Goal: Communication & Community: Participate in discussion

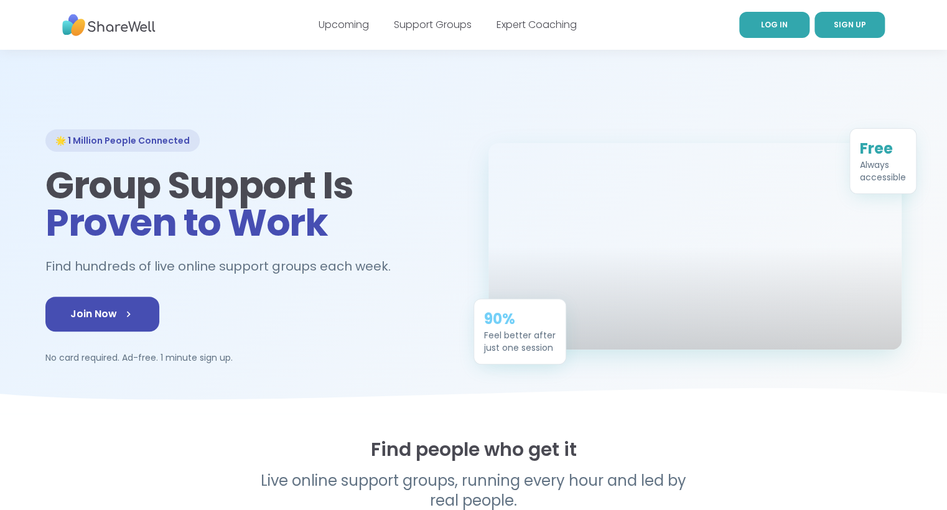
click at [796, 26] on link "LOG IN" at bounding box center [774, 25] width 70 height 26
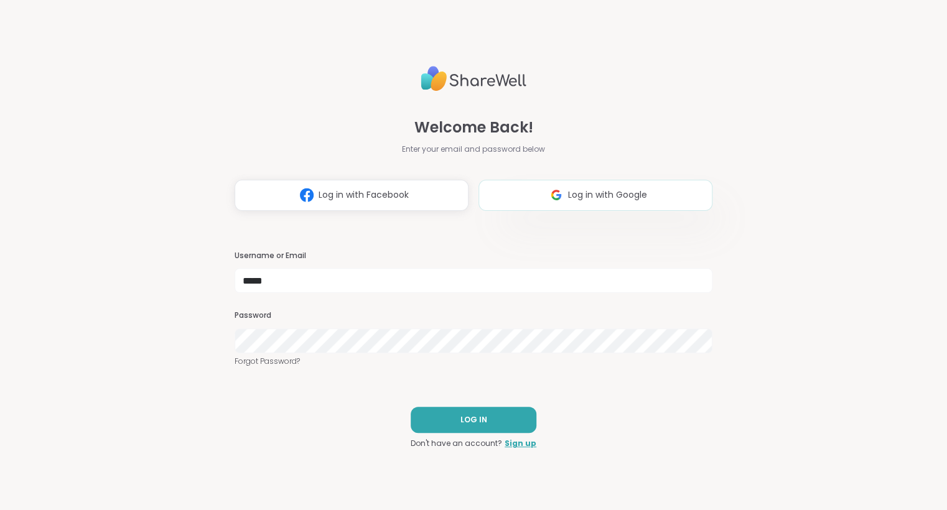
click at [635, 201] on span "Log in with Google" at bounding box center [607, 195] width 79 height 13
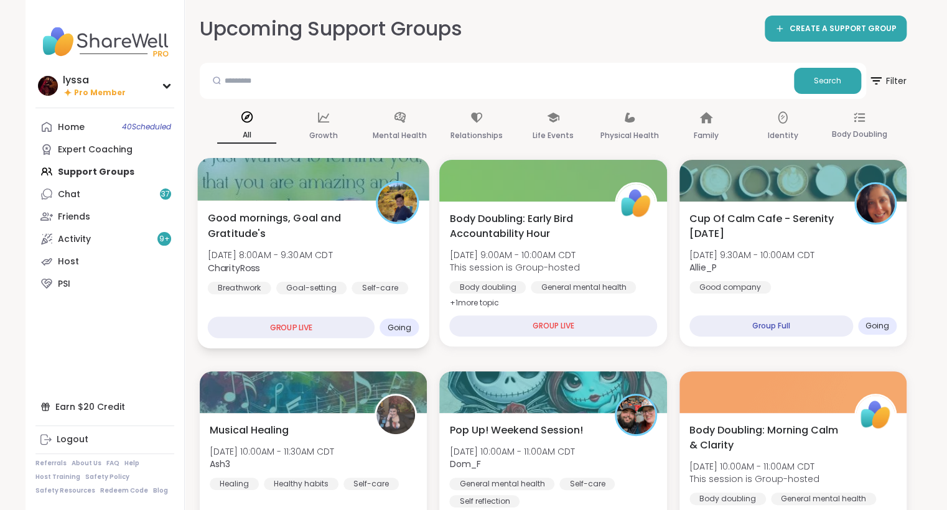
click at [338, 280] on div "Good mornings, Goal and Gratitude's [DATE] 8:00AM - 9:30AM CDT CharityRoss Brea…" at bounding box center [314, 252] width 212 height 84
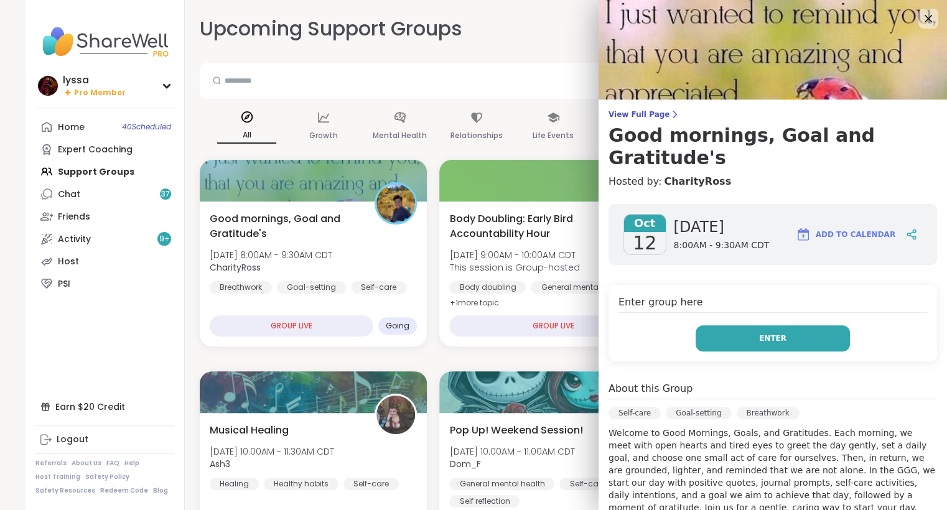
click at [755, 325] on button "Enter" at bounding box center [773, 338] width 154 height 26
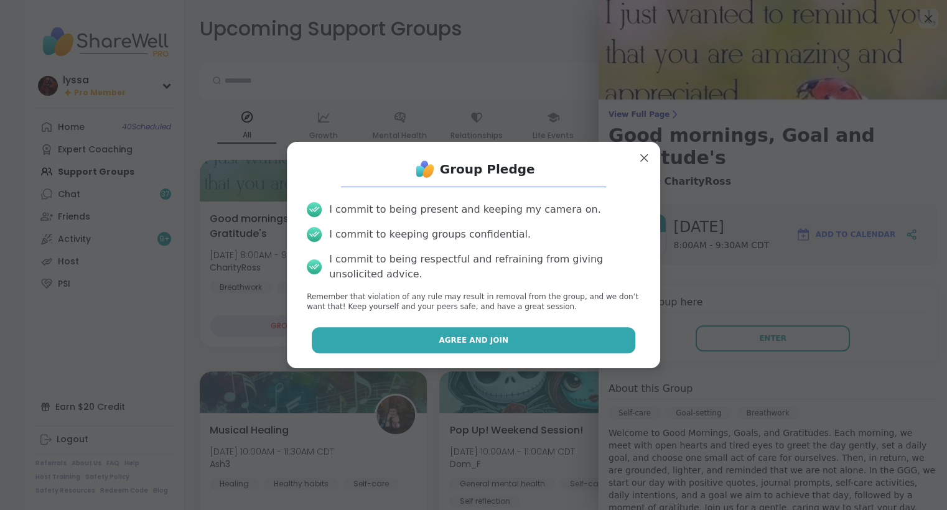
click at [544, 332] on button "Agree and Join" at bounding box center [474, 340] width 324 height 26
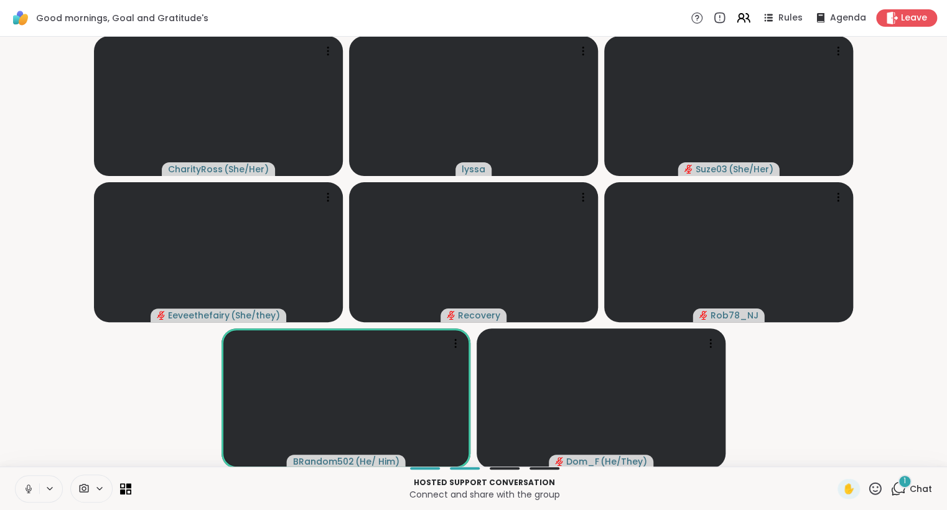
click at [23, 486] on icon at bounding box center [28, 488] width 11 height 11
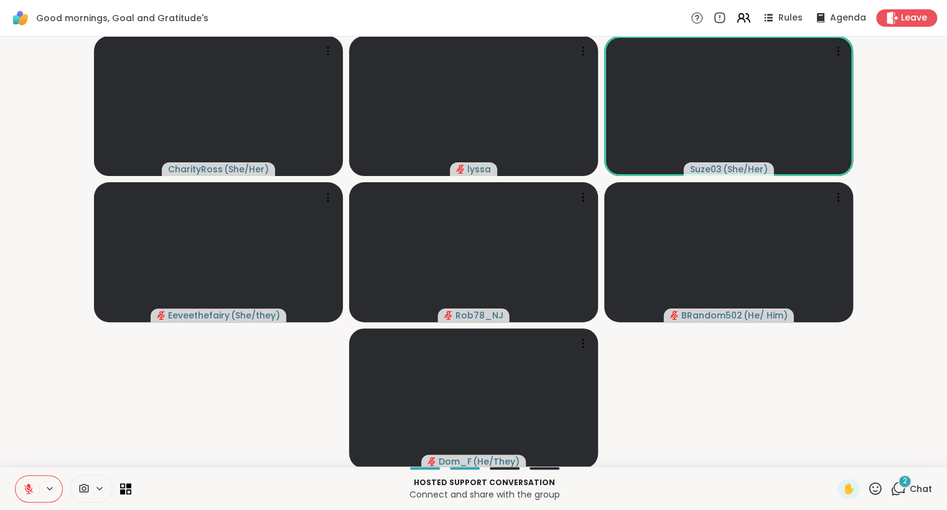
click at [876, 485] on icon at bounding box center [875, 489] width 16 height 16
click at [835, 454] on span "❤️" at bounding box center [838, 456] width 12 height 15
click at [872, 491] on icon at bounding box center [875, 489] width 16 height 16
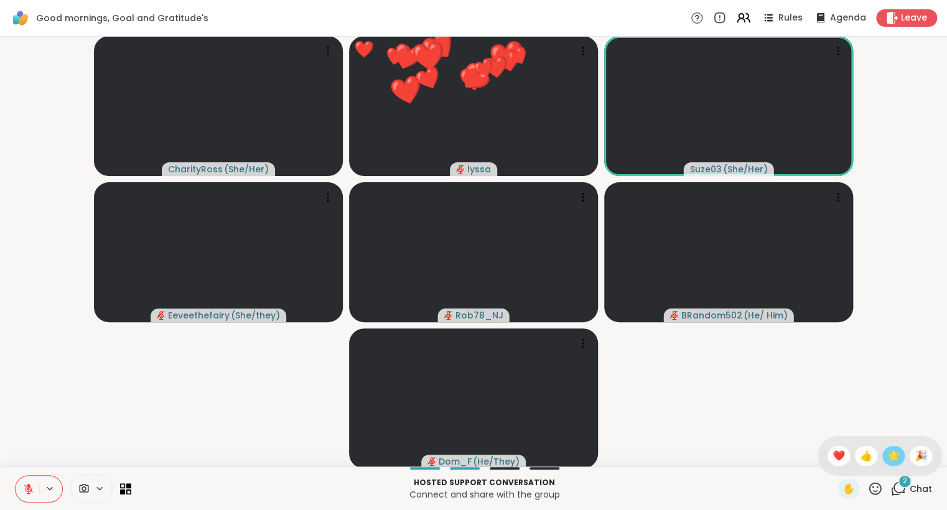
click at [898, 460] on span "🌟" at bounding box center [893, 456] width 12 height 15
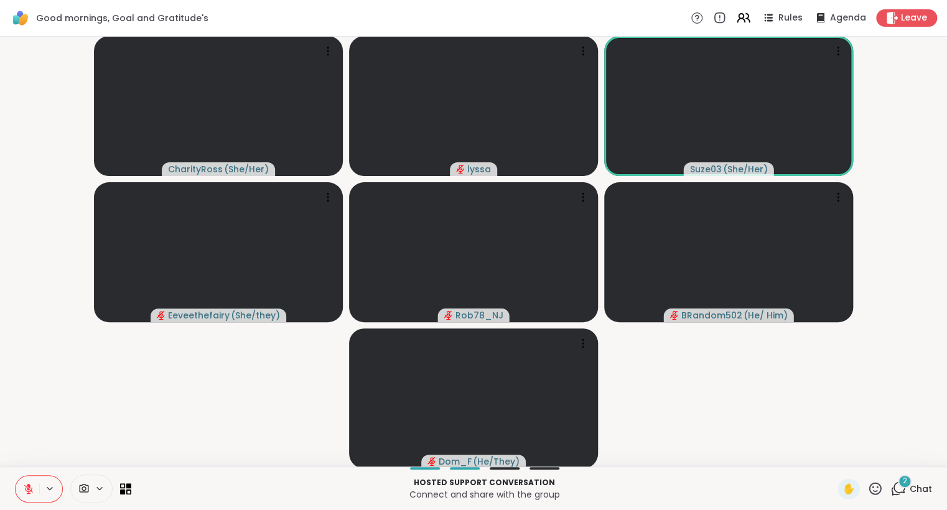
click at [878, 496] on icon at bounding box center [875, 489] width 16 height 16
click at [832, 452] on span "❤️" at bounding box center [838, 456] width 12 height 15
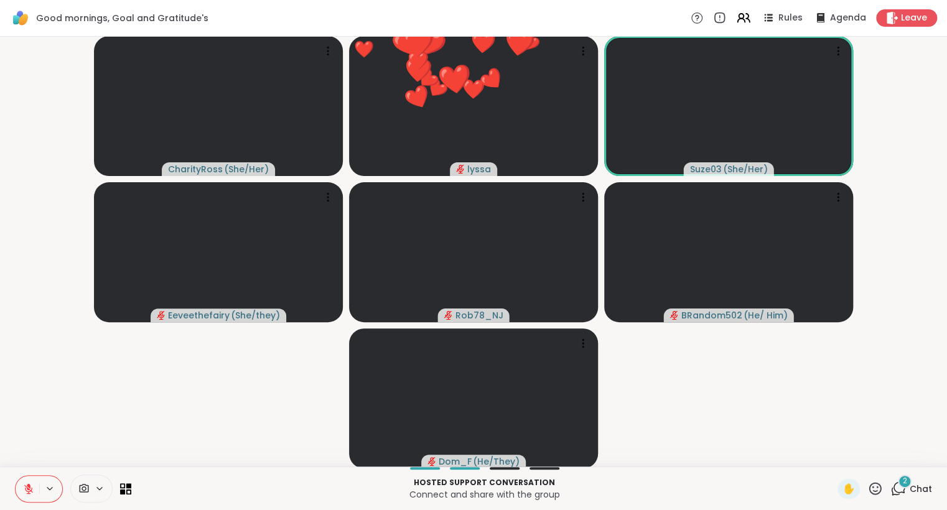
click at [873, 492] on icon at bounding box center [875, 489] width 16 height 16
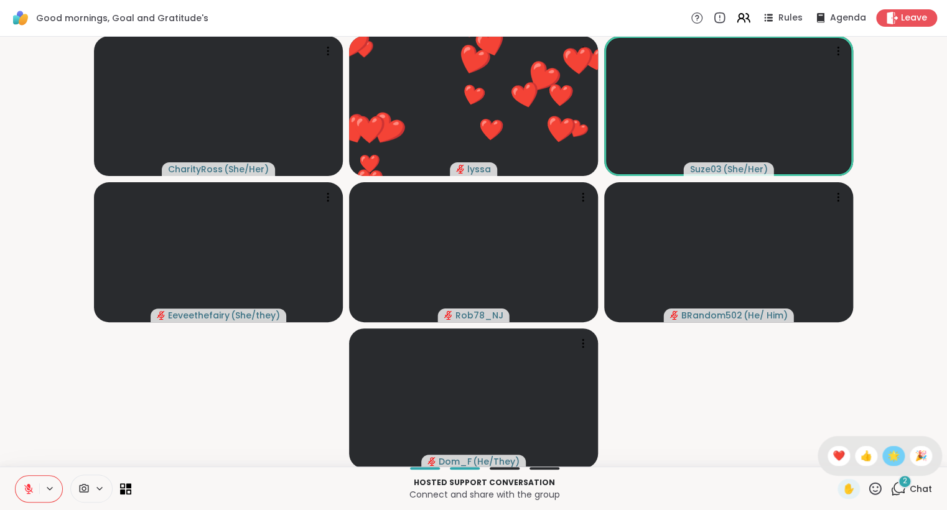
click at [892, 454] on span "🌟" at bounding box center [893, 456] width 12 height 15
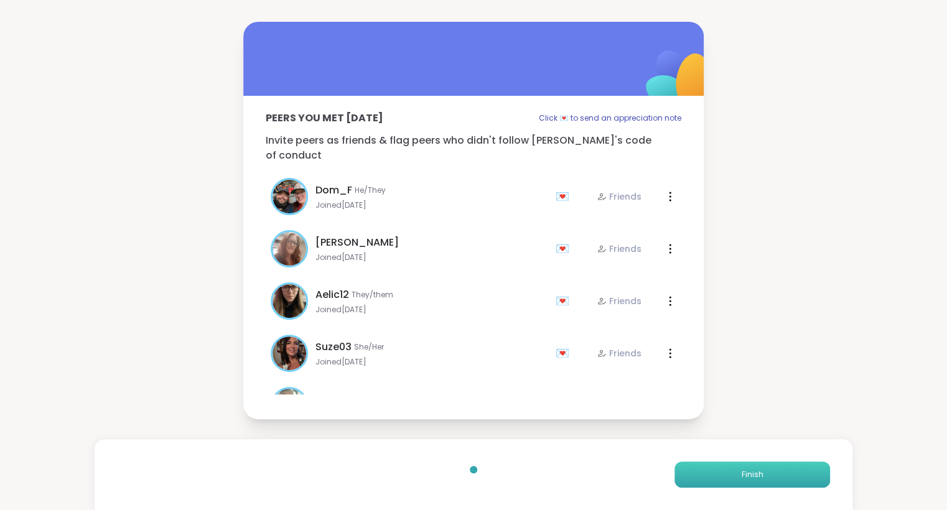
click at [760, 464] on button "Finish" at bounding box center [752, 475] width 156 height 26
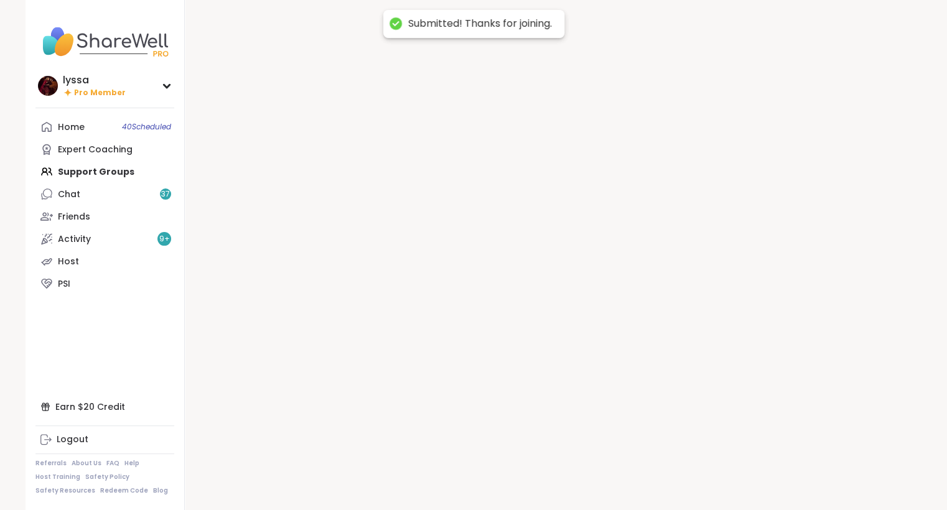
click at [760, 464] on div at bounding box center [553, 255] width 737 height 510
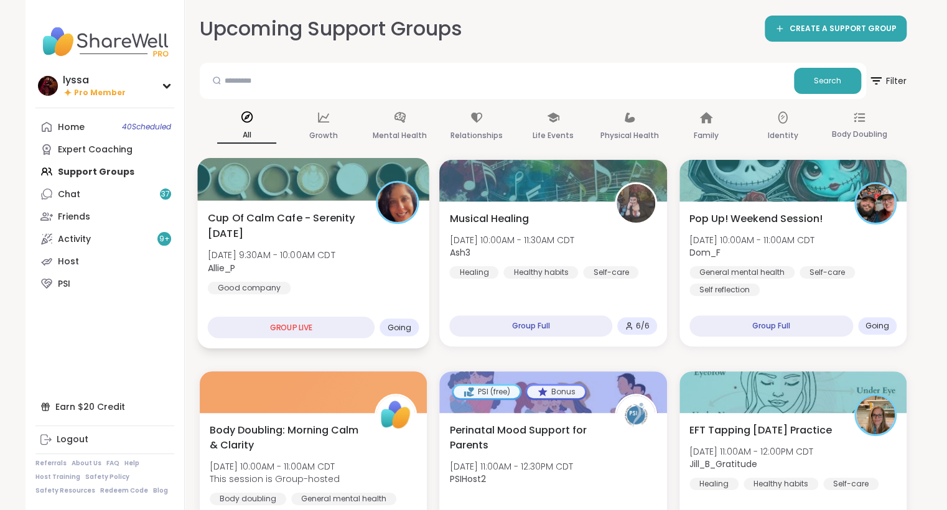
click at [285, 203] on div "Cup Of Calm Cafe - Serenity Sunday Sun, Oct 12 | 9:30AM - 10:00AM CDT Allie_P G…" at bounding box center [313, 274] width 232 height 148
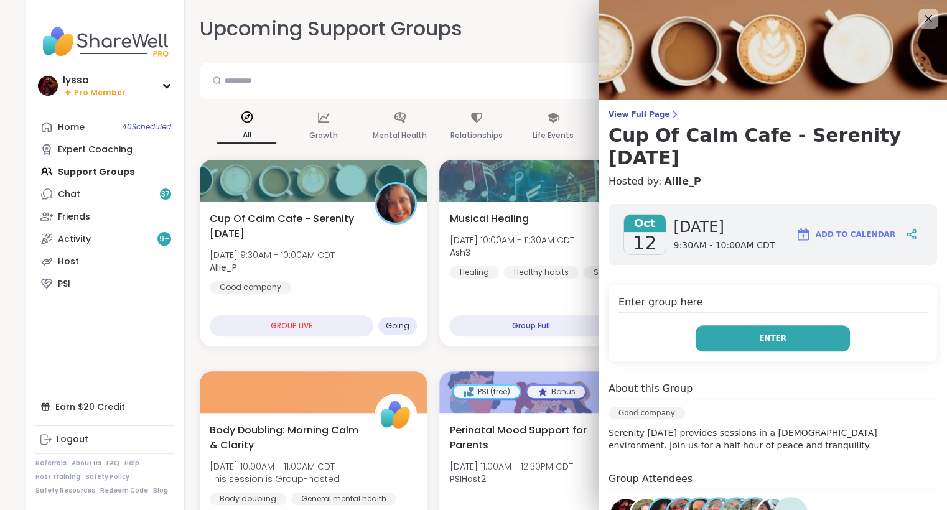
click at [699, 325] on button "Enter" at bounding box center [773, 338] width 154 height 26
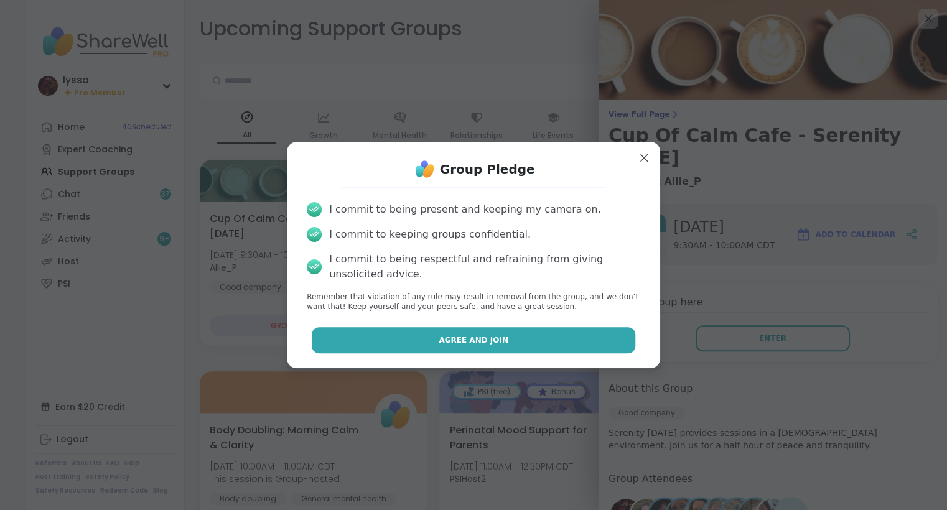
click at [493, 338] on span "Agree and Join" at bounding box center [474, 340] width 70 height 11
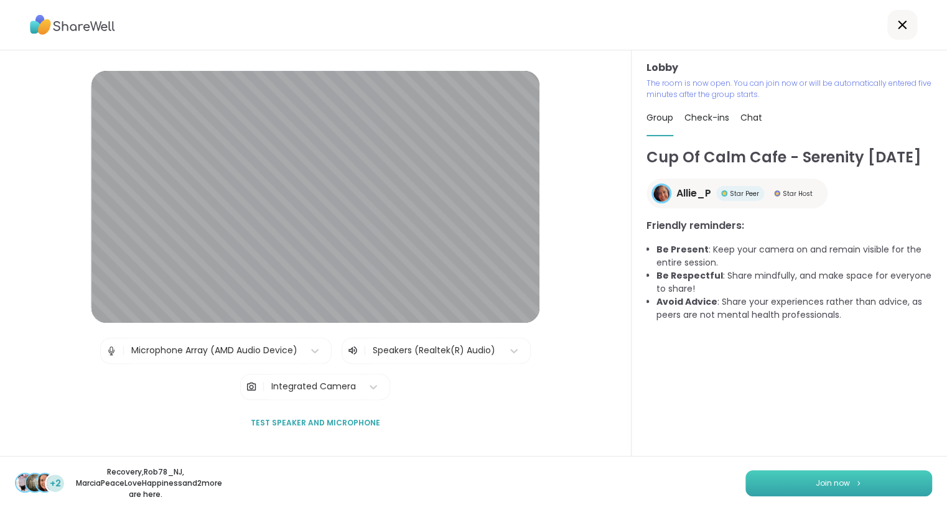
click at [852, 490] on button "Join now" at bounding box center [838, 483] width 187 height 26
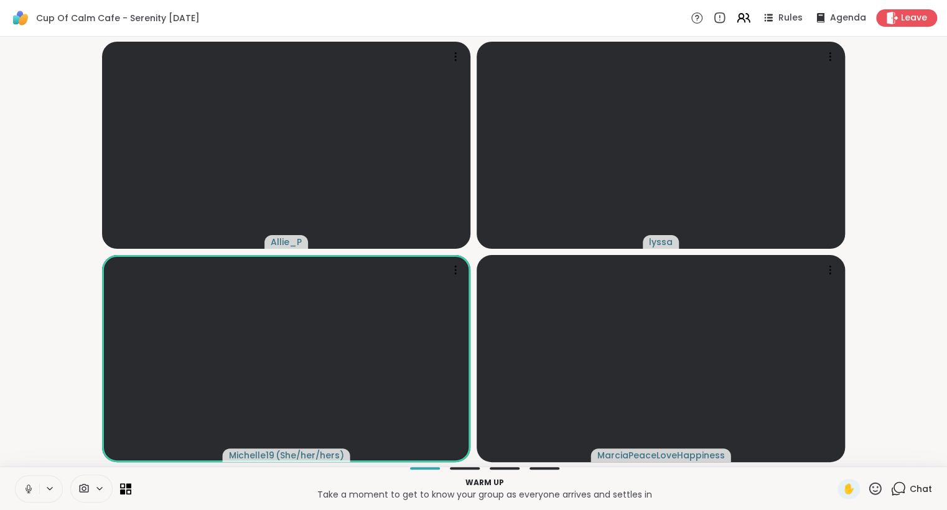
click at [34, 480] on button at bounding box center [28, 489] width 24 height 26
click at [900, 477] on div "Warm up Take a moment to get to know your group as everyone arrives and settles…" at bounding box center [473, 489] width 947 height 44
click at [901, 488] on icon at bounding box center [898, 489] width 16 height 16
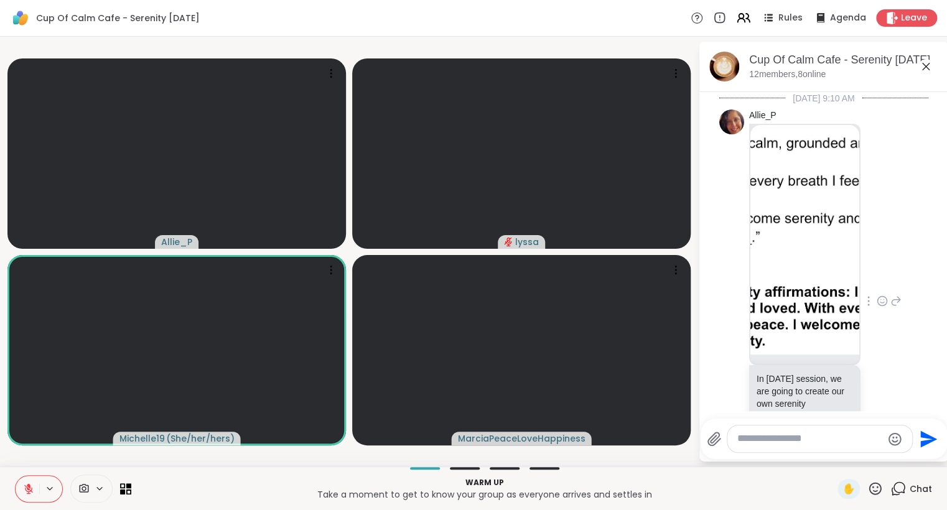
scroll to position [86, 0]
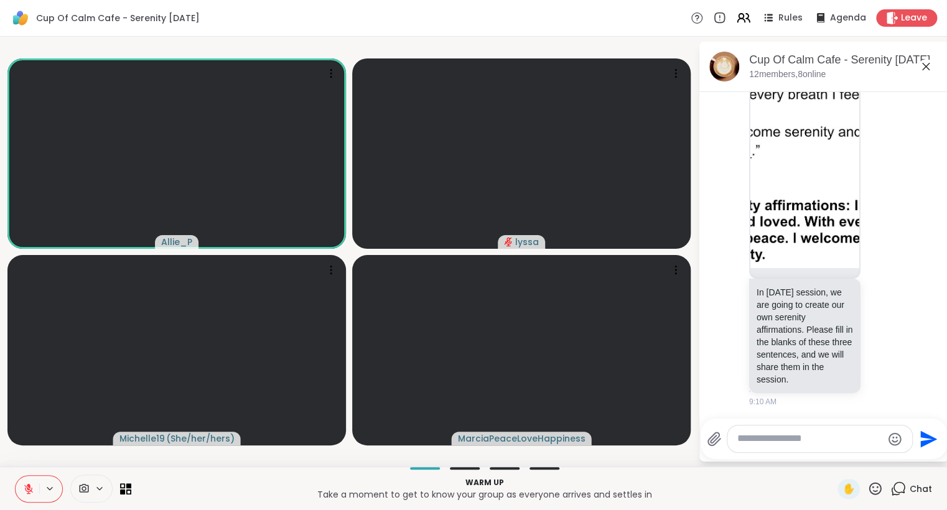
click at [924, 68] on icon at bounding box center [925, 66] width 7 height 7
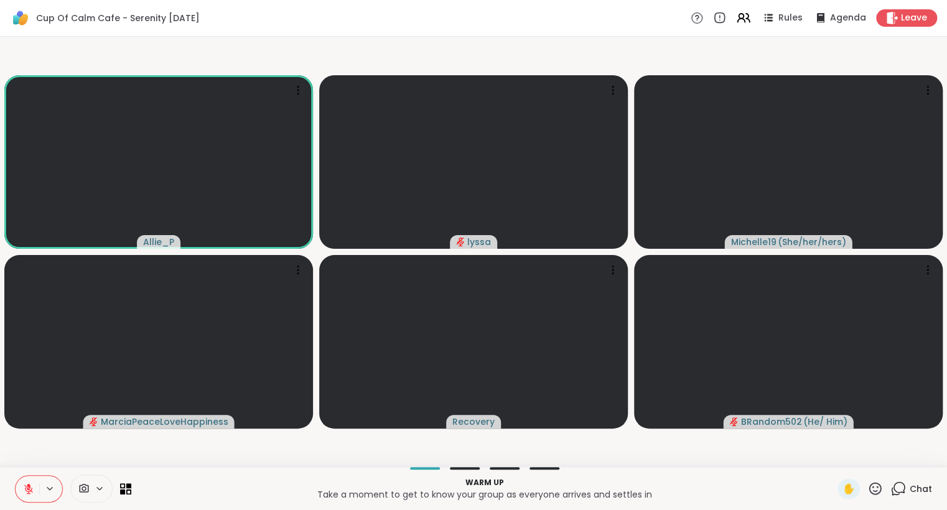
click at [913, 495] on div "Chat" at bounding box center [911, 489] width 42 height 20
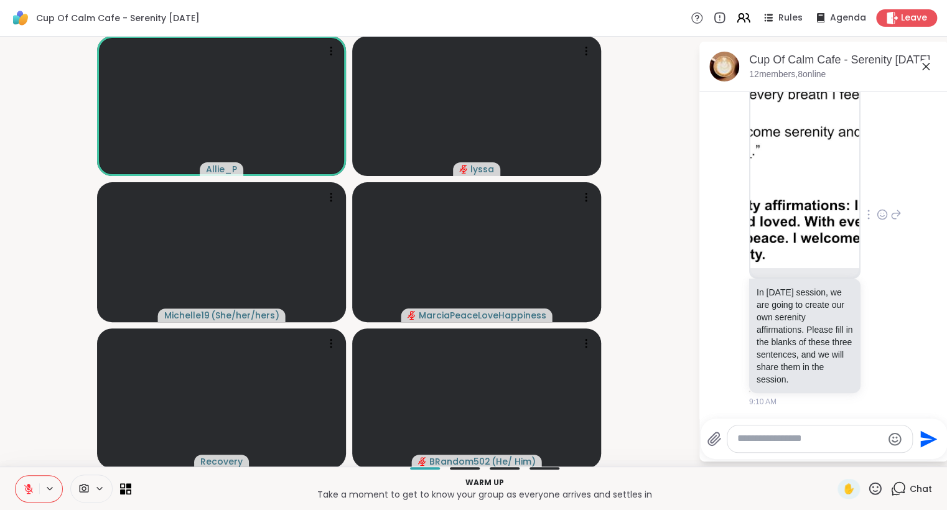
click at [802, 164] on img at bounding box center [804, 153] width 109 height 229
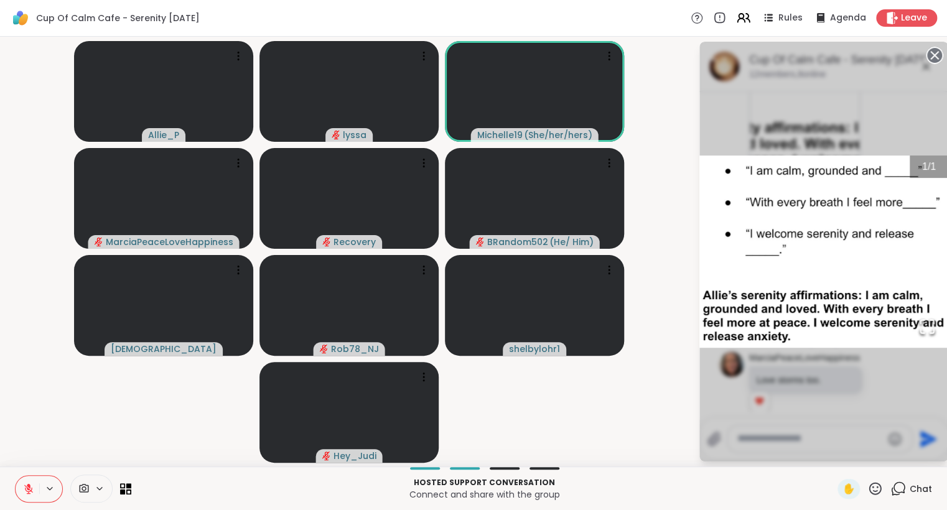
scroll to position [182, 0]
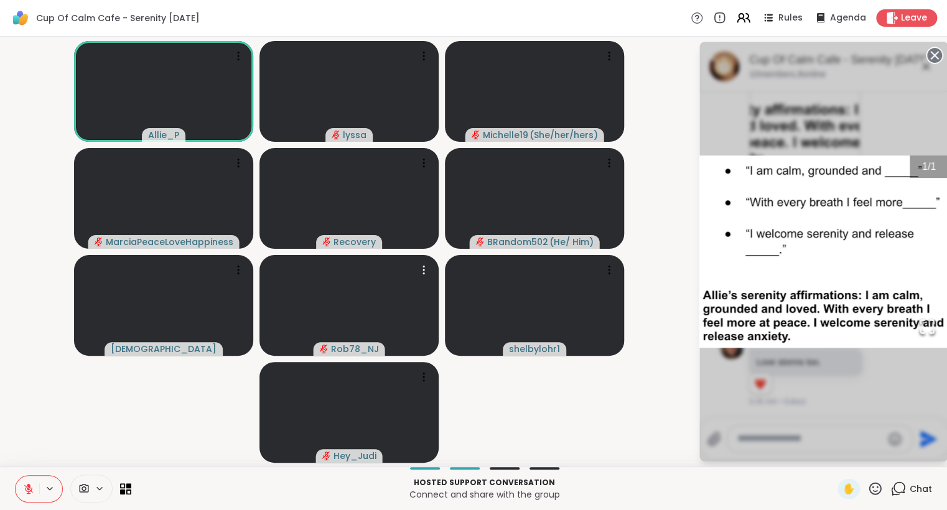
click at [28, 487] on icon at bounding box center [29, 485] width 4 height 5
click at [22, 486] on button at bounding box center [28, 489] width 24 height 26
click at [933, 52] on circle at bounding box center [934, 55] width 15 height 15
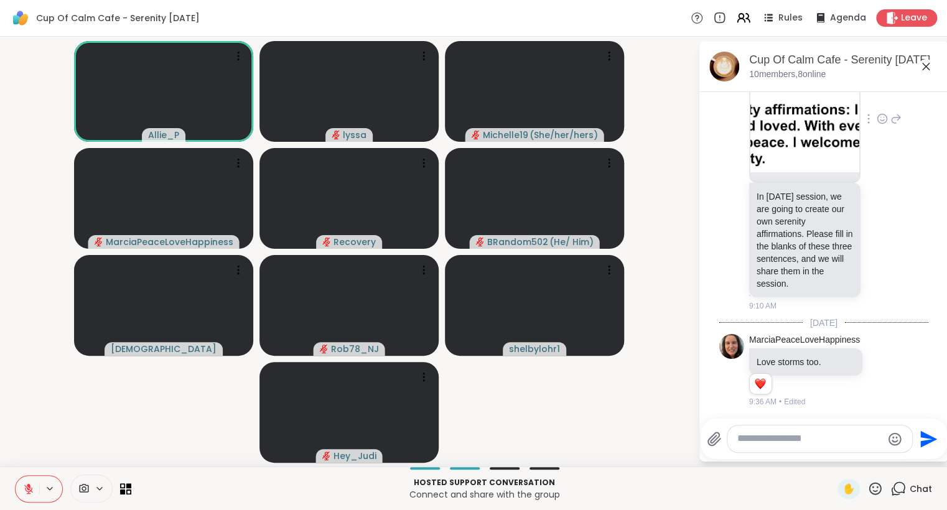
click at [875, 489] on icon at bounding box center [875, 489] width 16 height 16
click at [897, 452] on span "🌟" at bounding box center [893, 456] width 12 height 15
click at [873, 491] on icon at bounding box center [875, 489] width 16 height 16
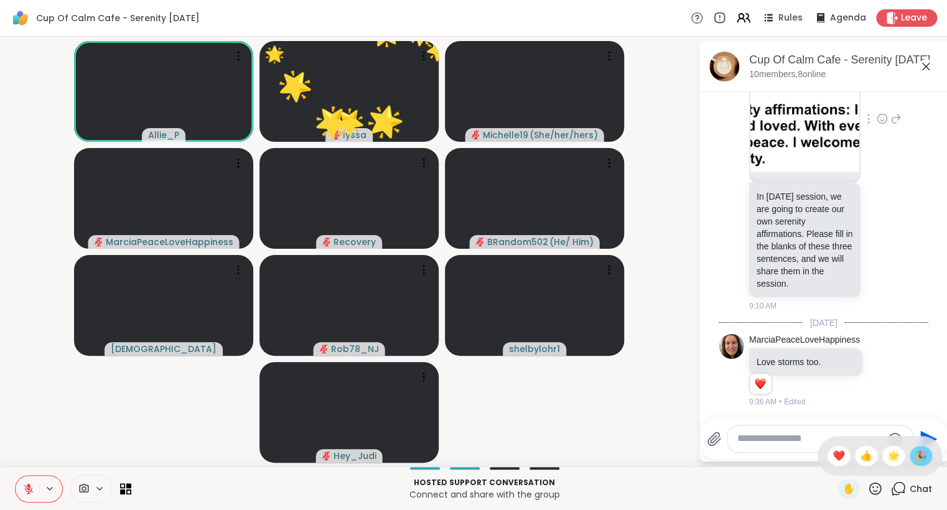
click at [919, 457] on span "🎉" at bounding box center [921, 456] width 12 height 15
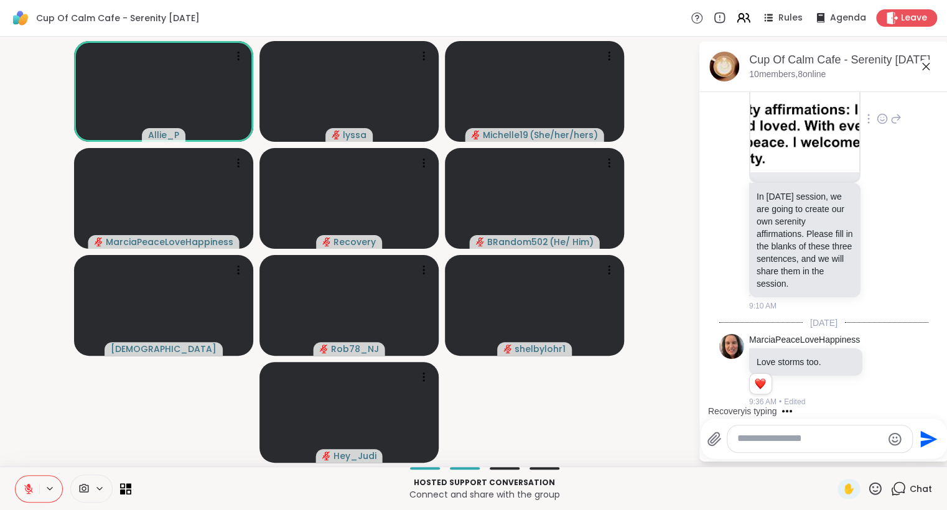
scroll to position [274, 0]
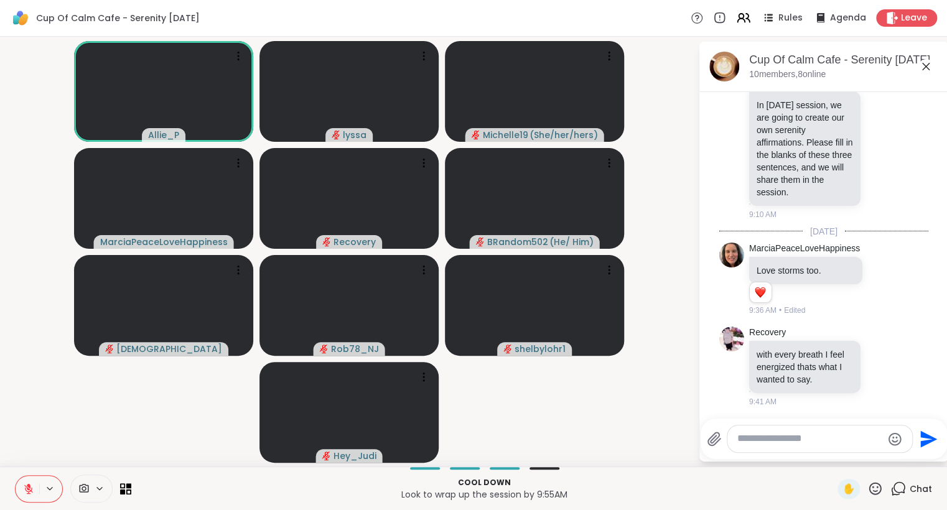
click at [924, 68] on icon at bounding box center [925, 66] width 7 height 7
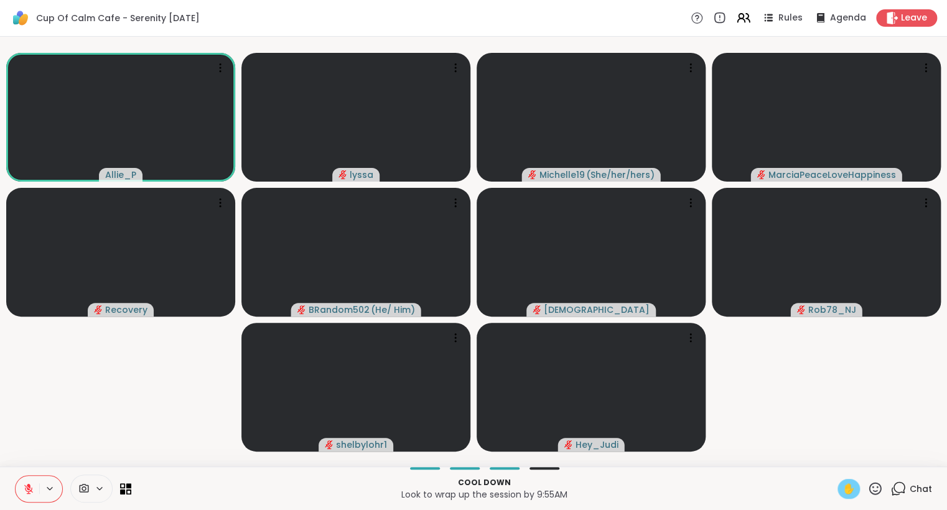
click at [844, 489] on span "✋" at bounding box center [848, 489] width 12 height 15
click at [27, 485] on icon at bounding box center [28, 488] width 11 height 11
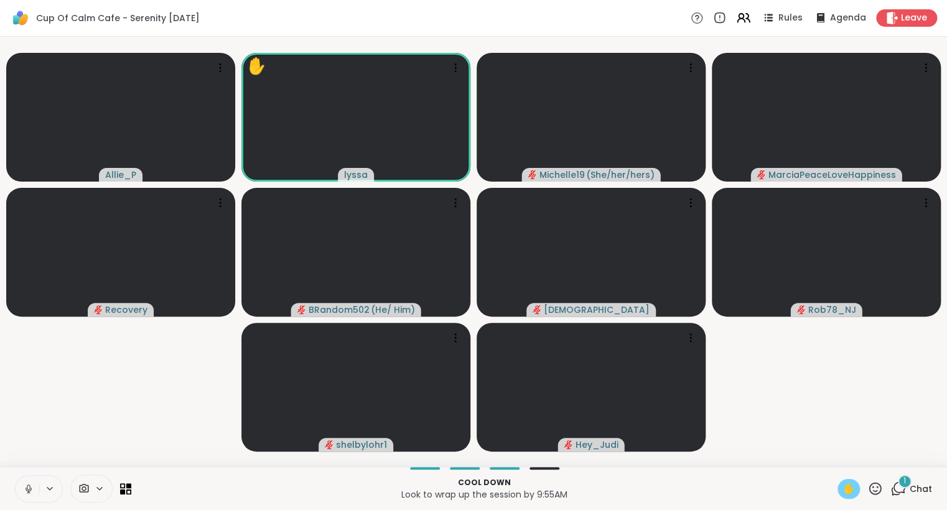
click at [37, 485] on button at bounding box center [28, 489] width 24 height 26
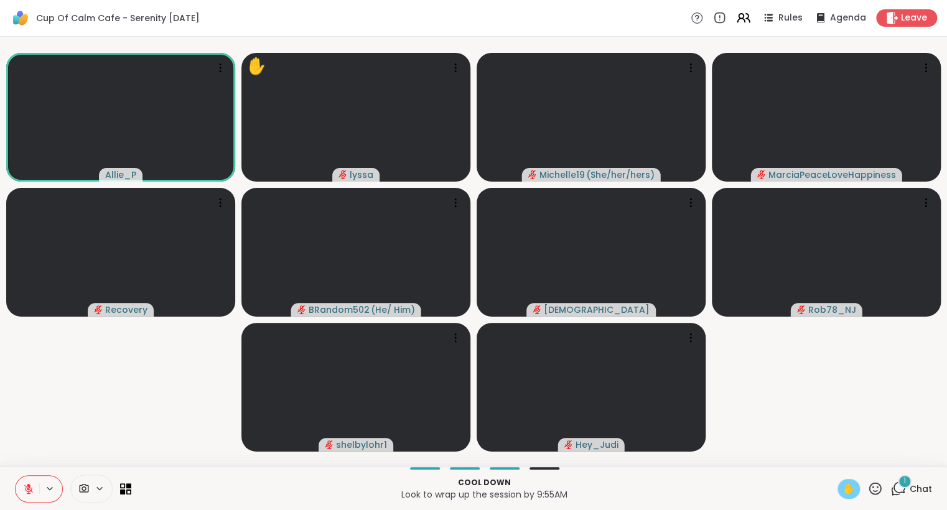
click at [846, 487] on span "✋" at bounding box center [848, 489] width 12 height 15
click at [878, 491] on icon at bounding box center [875, 488] width 12 height 12
click at [839, 460] on span "❤️" at bounding box center [838, 456] width 12 height 15
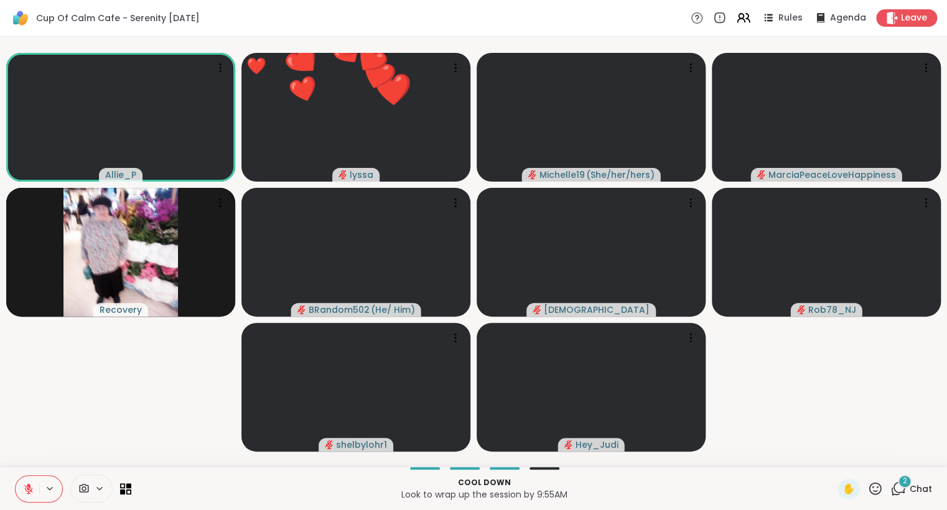
click at [877, 491] on icon at bounding box center [875, 488] width 12 height 12
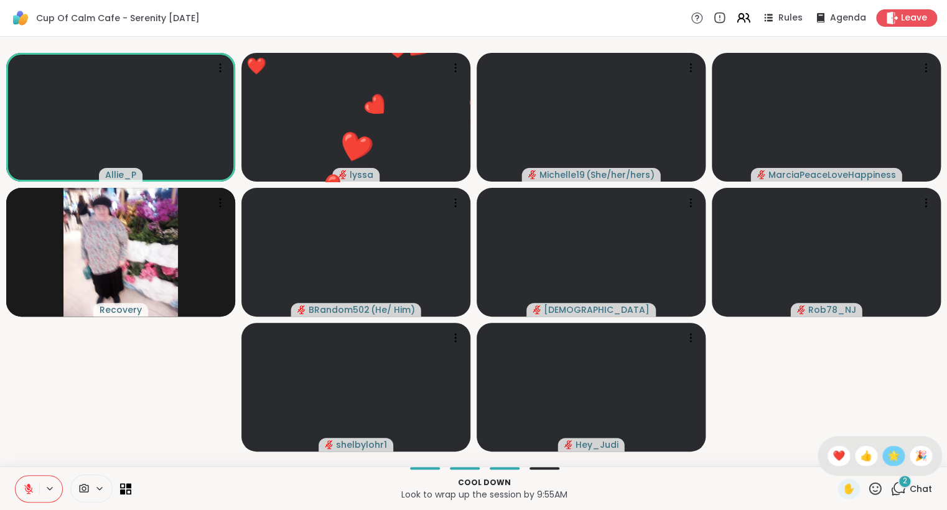
click at [892, 455] on span "🌟" at bounding box center [893, 456] width 12 height 15
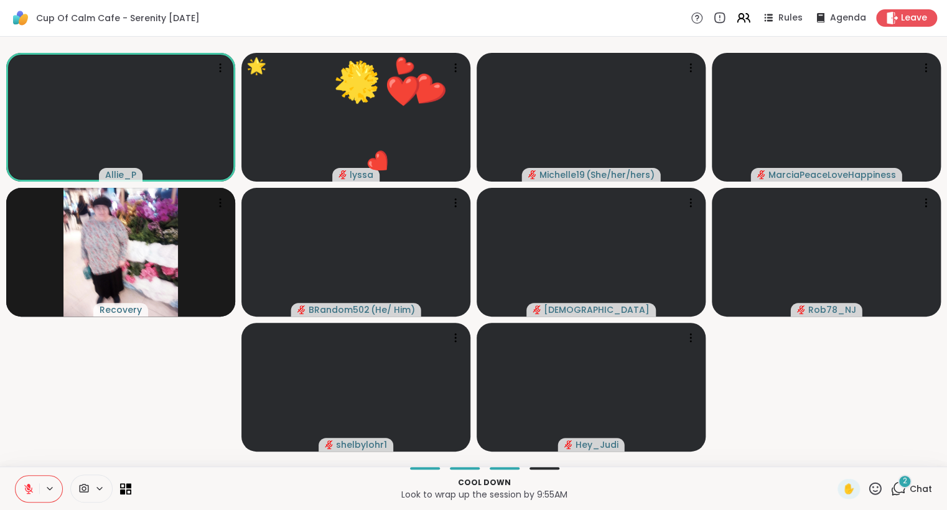
click at [910, 489] on div "2 Chat" at bounding box center [911, 489] width 42 height 20
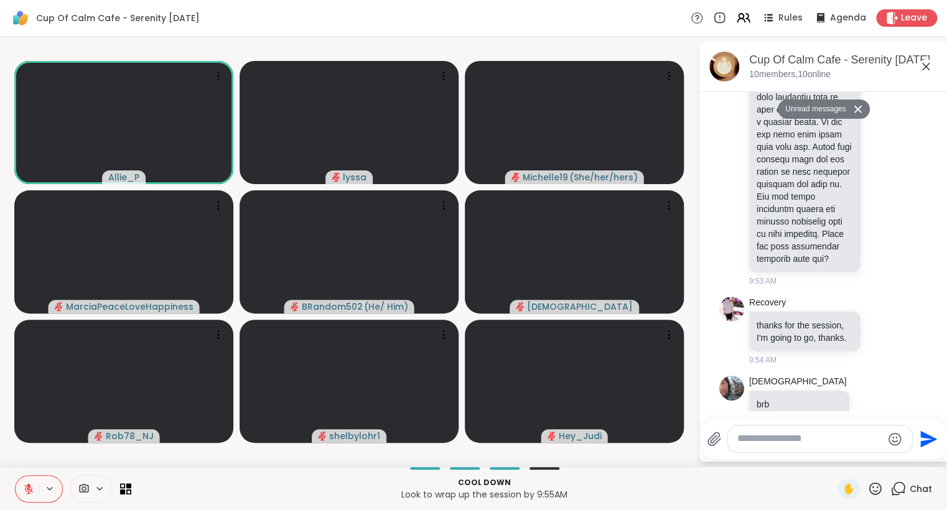
scroll to position [1808, 0]
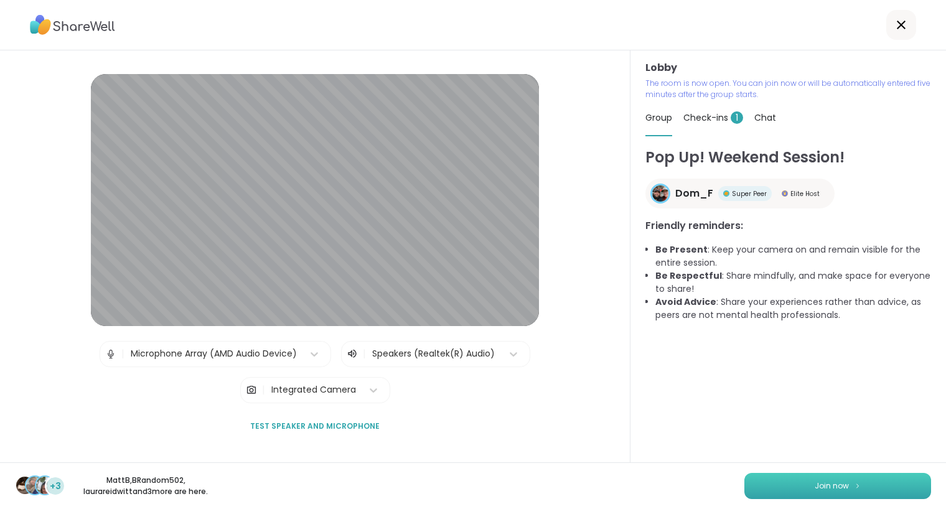
click at [854, 485] on img at bounding box center [857, 485] width 7 height 7
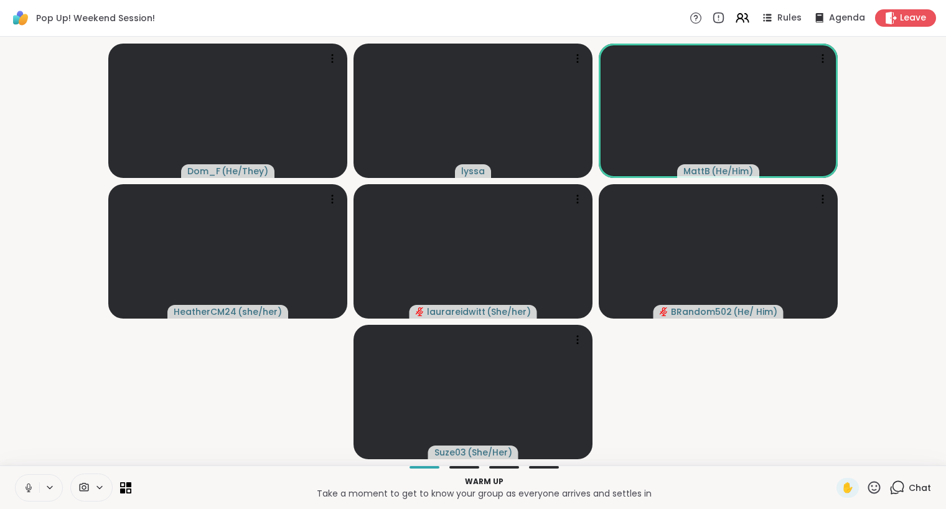
click at [30, 491] on icon at bounding box center [28, 487] width 11 height 11
click at [874, 487] on icon at bounding box center [874, 488] width 16 height 16
click at [821, 457] on div "✋ ❤️ 👍 🌟 🎉" at bounding box center [878, 455] width 124 height 40
click at [875, 479] on div "✋" at bounding box center [858, 488] width 45 height 20
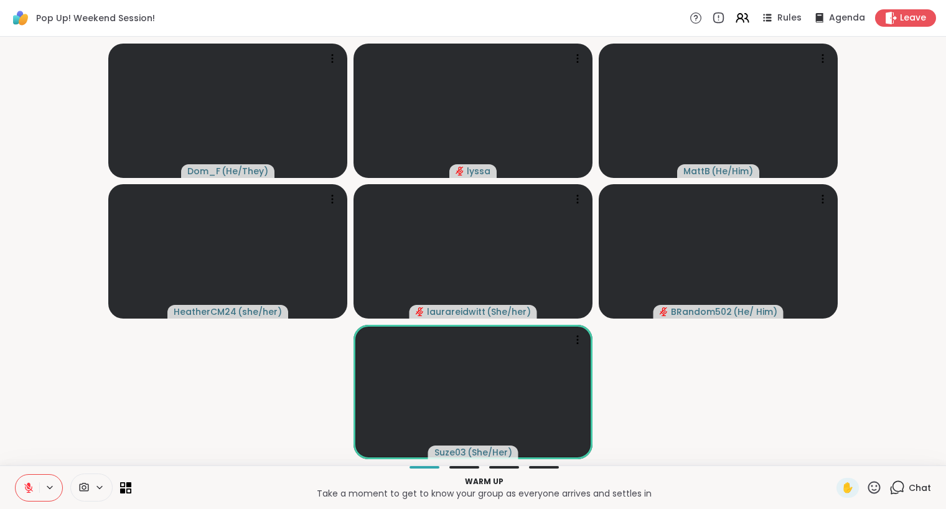
click at [872, 491] on icon at bounding box center [874, 488] width 16 height 16
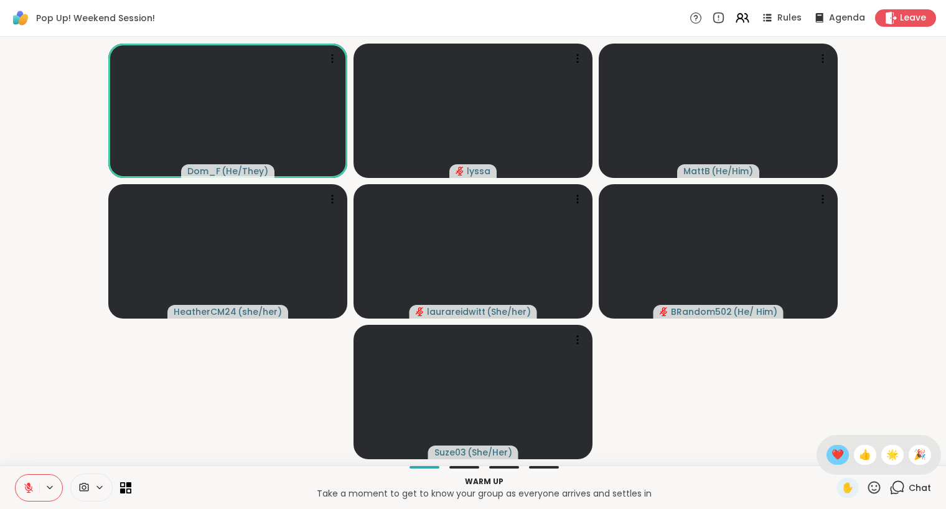
click at [831, 455] on span "❤️" at bounding box center [837, 454] width 12 height 15
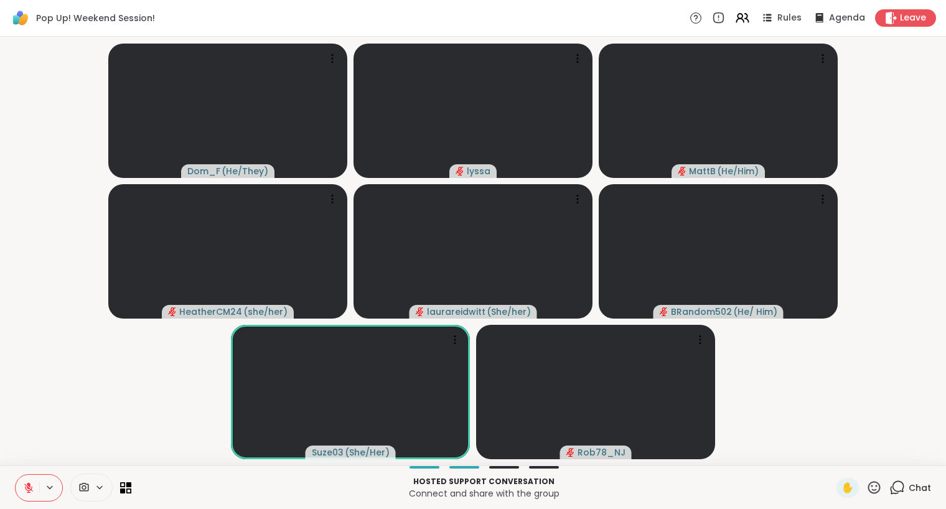
click at [870, 491] on icon at bounding box center [874, 487] width 12 height 12
click at [832, 456] on span "❤️" at bounding box center [837, 454] width 12 height 15
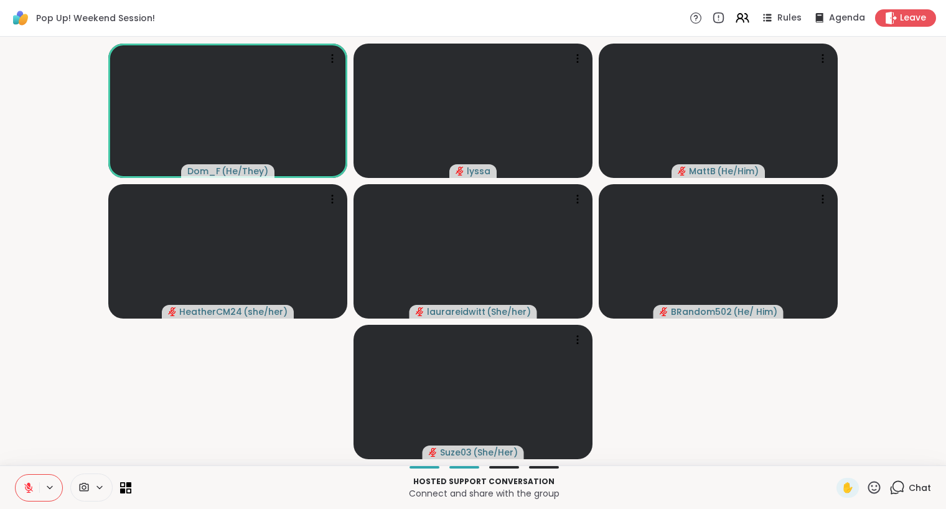
click at [26, 496] on button at bounding box center [28, 488] width 24 height 26
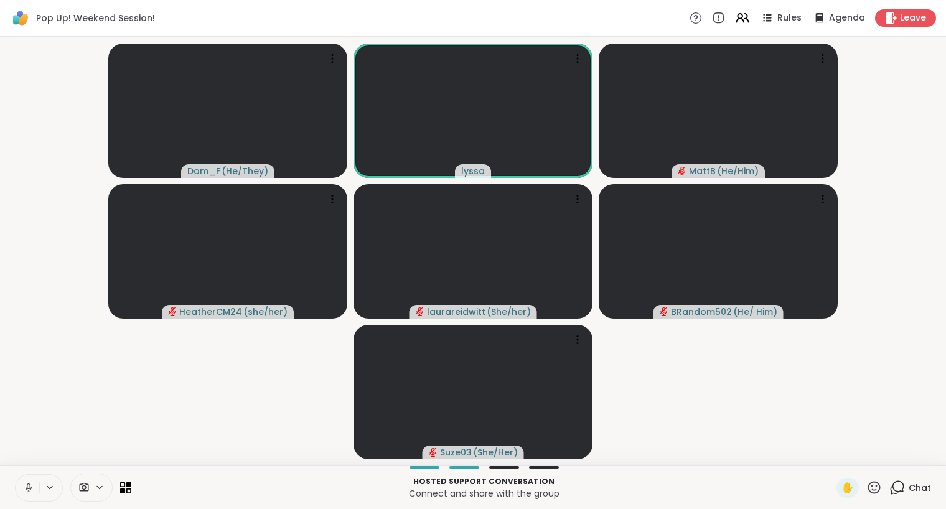
click at [34, 486] on button at bounding box center [28, 488] width 24 height 26
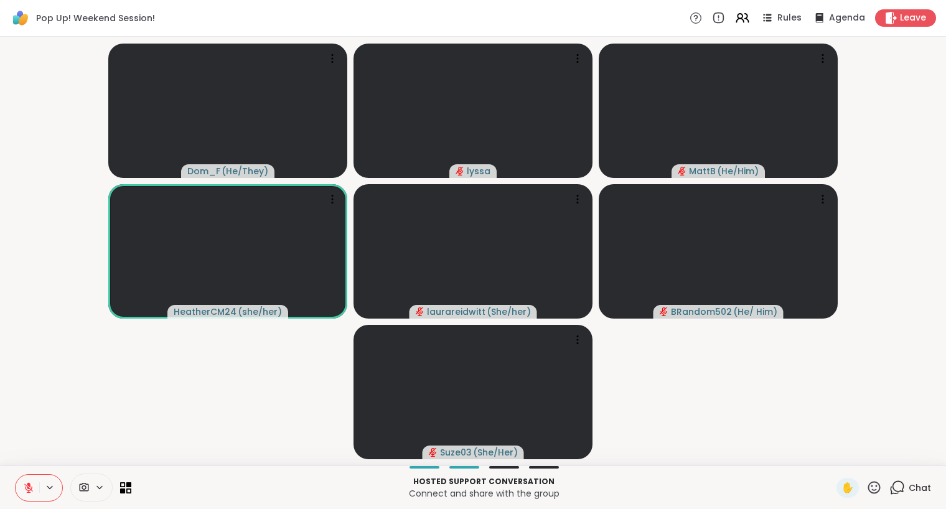
click at [872, 489] on icon at bounding box center [874, 488] width 16 height 16
click at [837, 454] on span "❤️" at bounding box center [837, 454] width 12 height 15
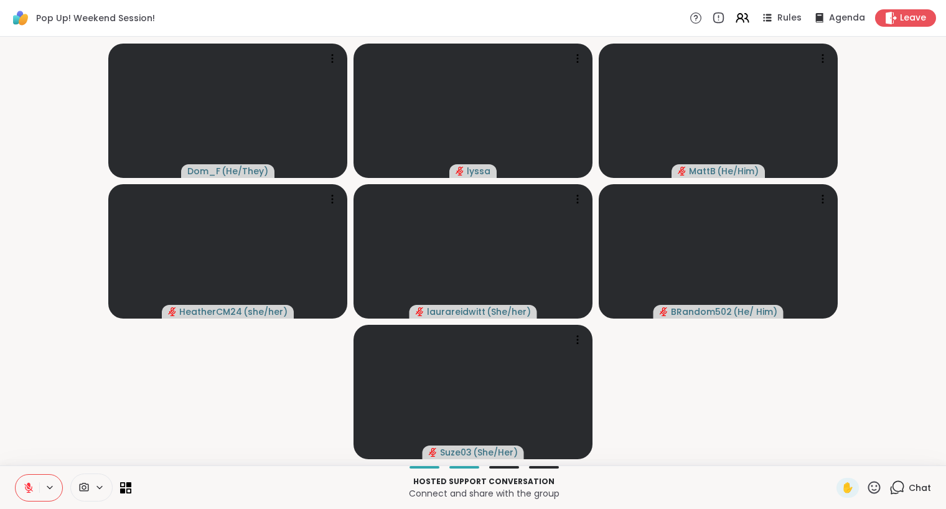
click at [877, 488] on icon at bounding box center [874, 488] width 16 height 16
click at [835, 457] on span "❤️" at bounding box center [837, 454] width 12 height 15
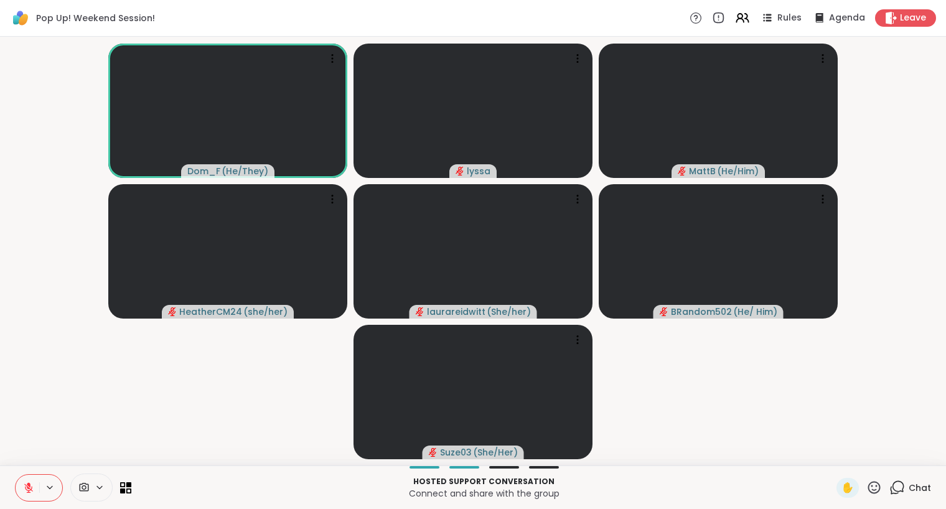
click at [873, 489] on icon at bounding box center [874, 488] width 16 height 16
click at [892, 459] on span "🌟" at bounding box center [892, 454] width 12 height 15
click at [877, 488] on icon at bounding box center [874, 488] width 16 height 16
click at [831, 453] on span "❤️" at bounding box center [837, 454] width 12 height 15
click at [15, 490] on div at bounding box center [39, 487] width 48 height 27
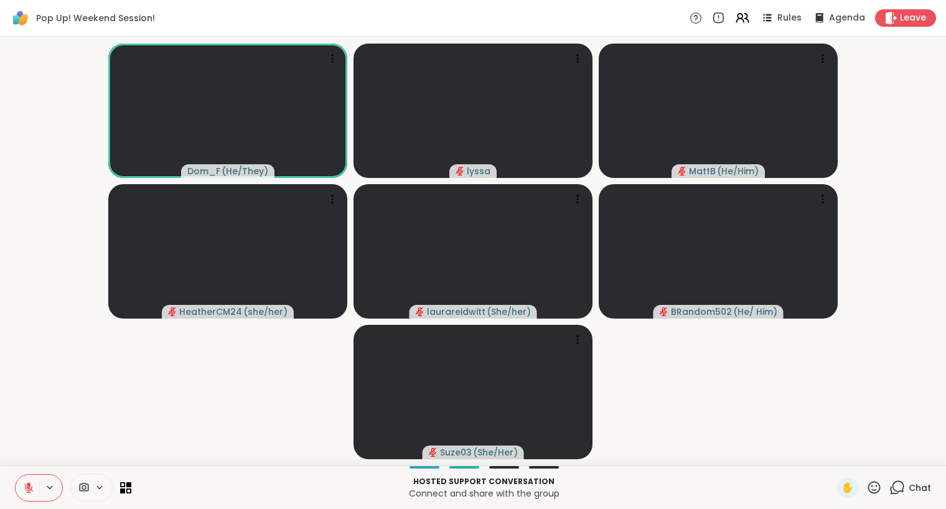
click at [31, 487] on icon at bounding box center [28, 487] width 9 height 9
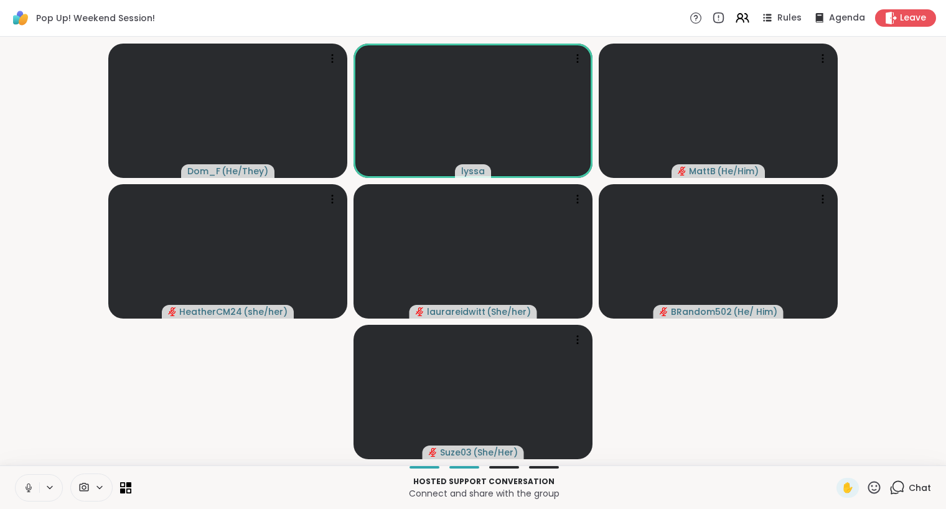
click at [34, 485] on icon at bounding box center [28, 487] width 11 height 11
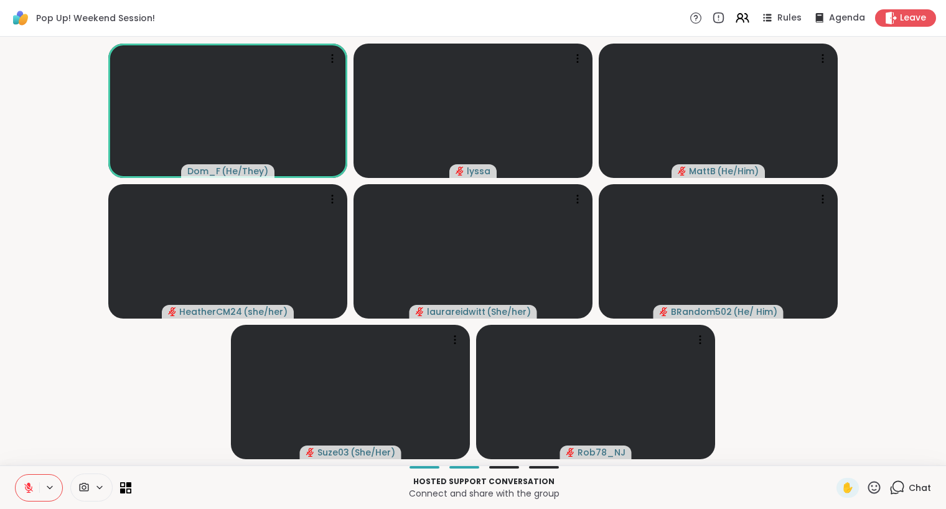
click at [848, 477] on div "Hosted support conversation Connect and share with the group ✋ Chat" at bounding box center [473, 487] width 946 height 44
click at [845, 485] on span "✋" at bounding box center [847, 487] width 12 height 15
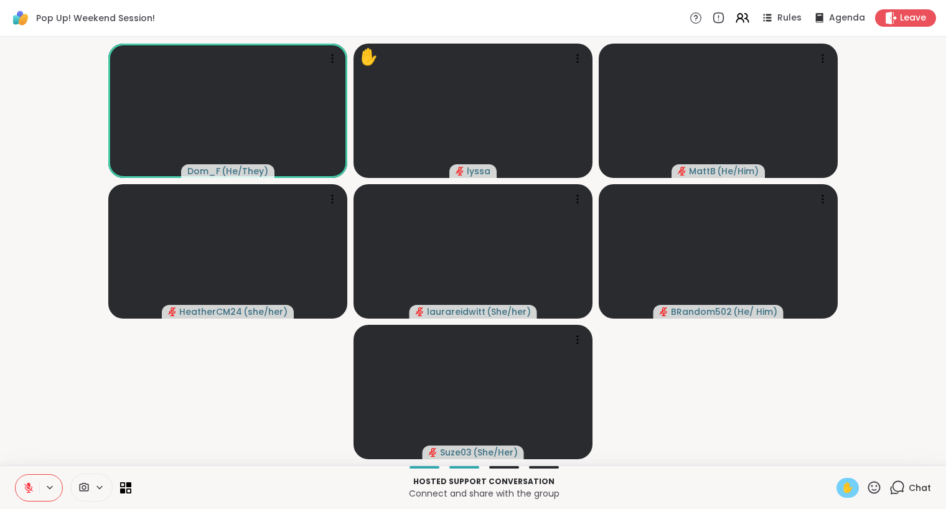
click at [26, 481] on button at bounding box center [28, 488] width 24 height 26
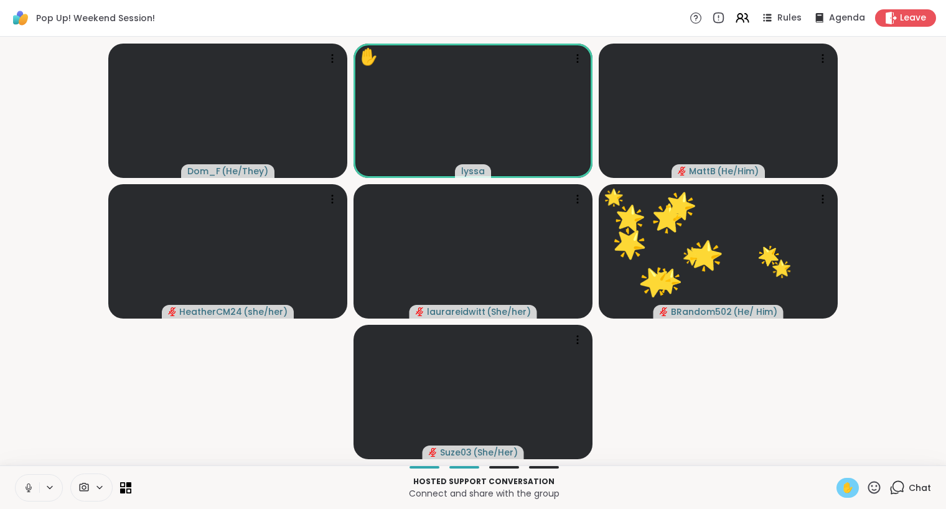
click at [32, 480] on button at bounding box center [28, 488] width 24 height 26
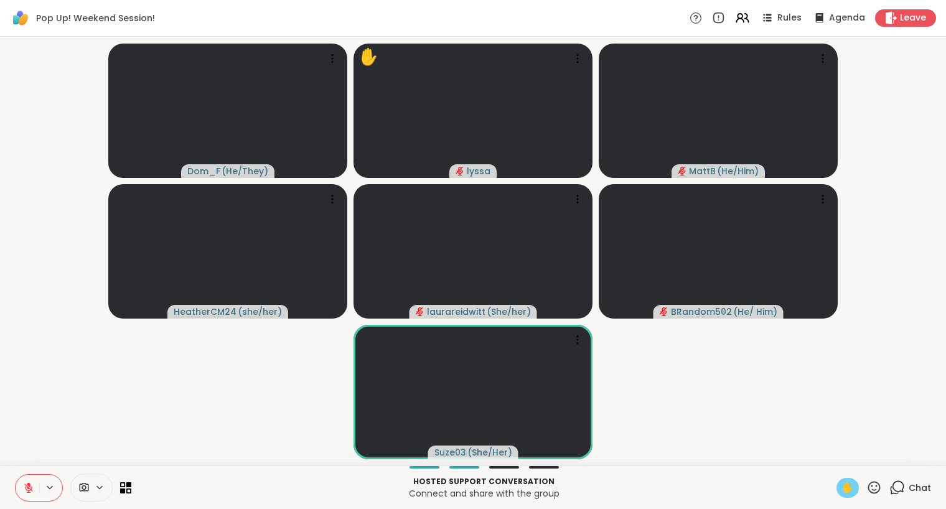
click at [899, 497] on div "Chat" at bounding box center [910, 488] width 42 height 20
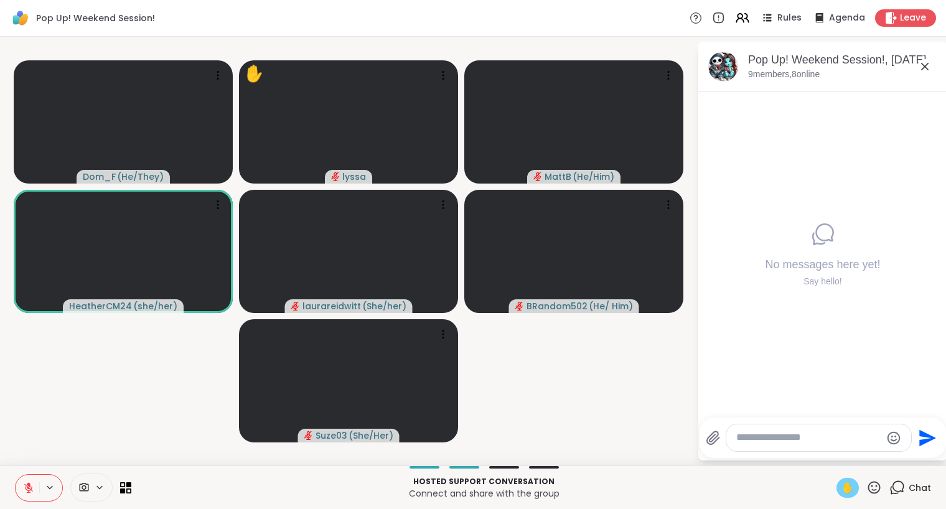
click at [897, 438] on icon "Emoji picker" at bounding box center [893, 438] width 15 height 15
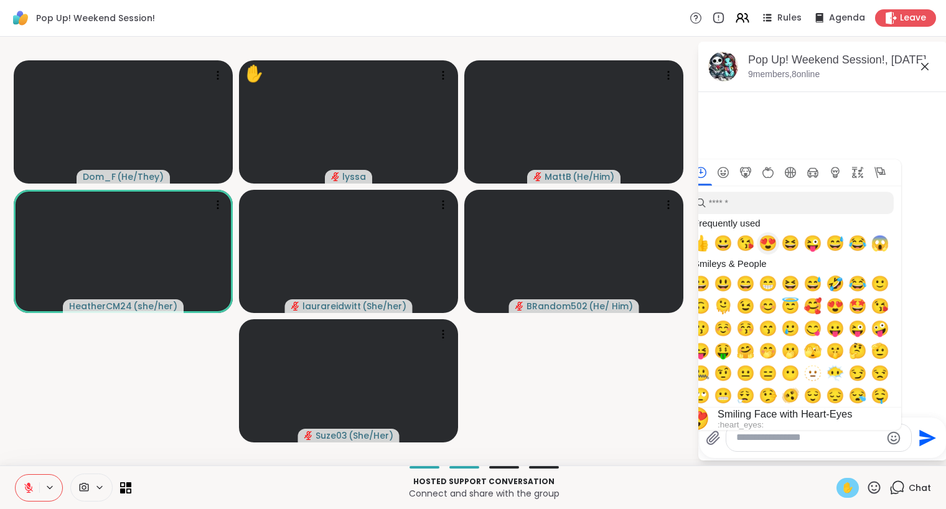
click at [768, 241] on span "😍" at bounding box center [767, 243] width 19 height 17
type textarea "**"
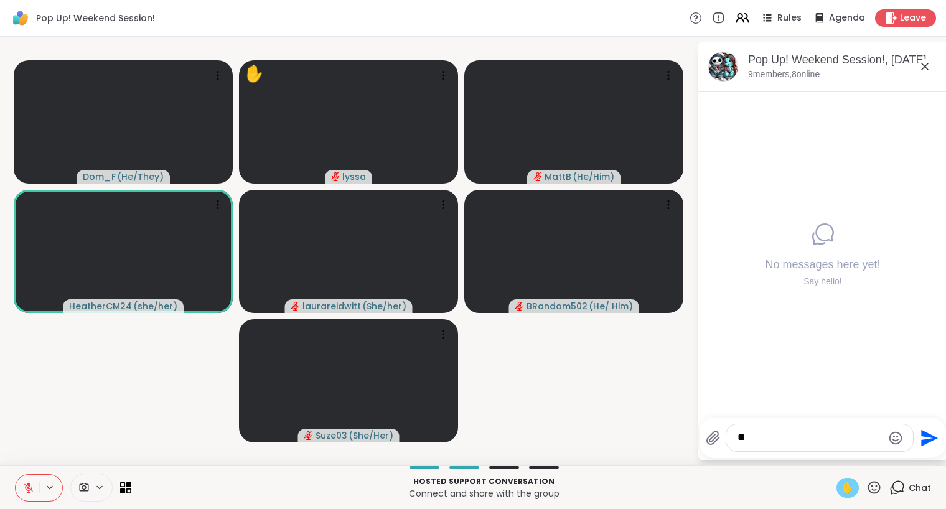
click at [925, 435] on icon "Send" at bounding box center [929, 437] width 17 height 17
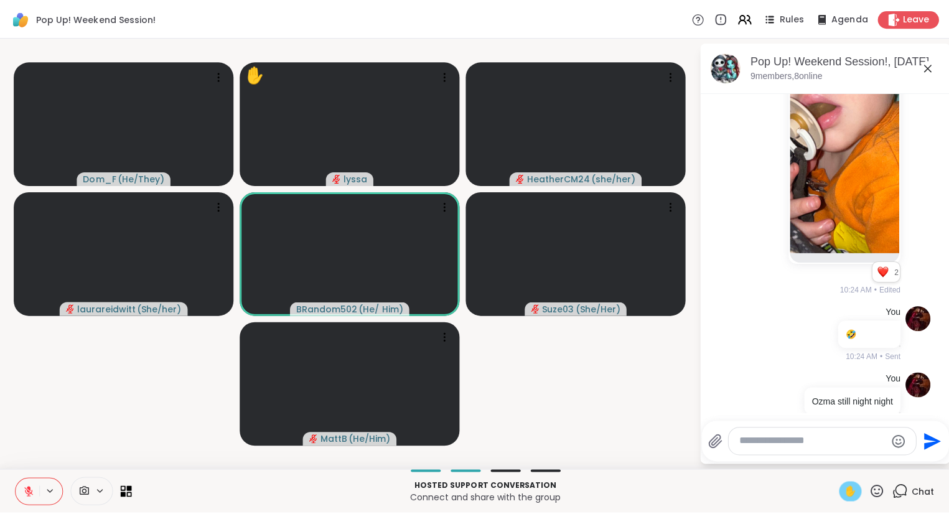
scroll to position [1142, 0]
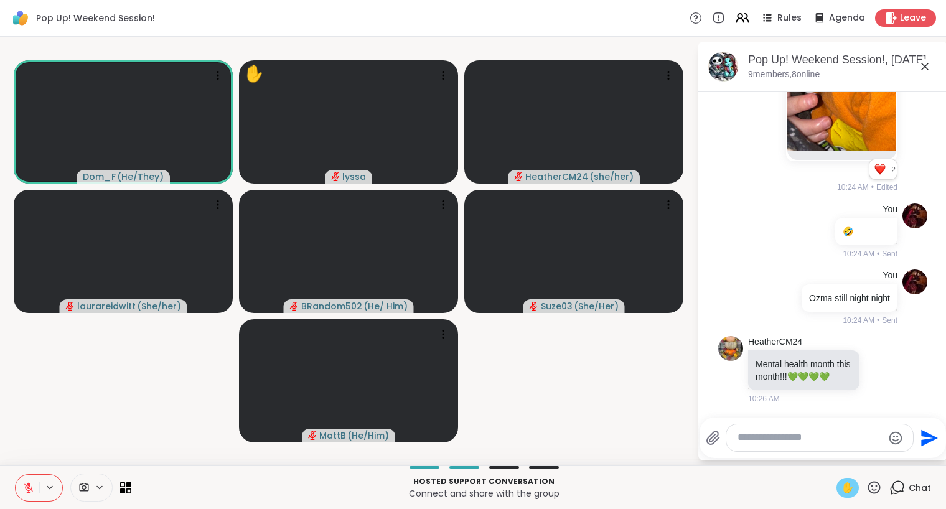
click at [19, 495] on button at bounding box center [28, 488] width 24 height 26
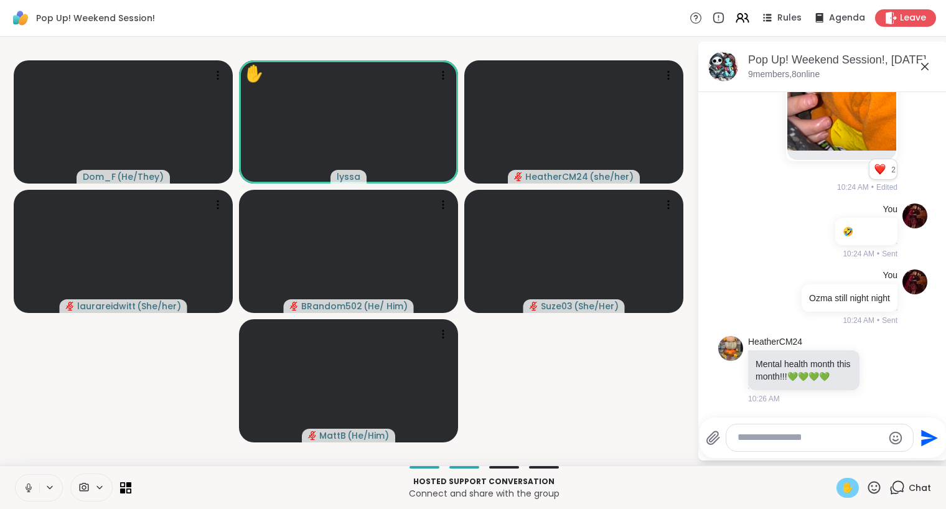
click at [34, 484] on button at bounding box center [28, 488] width 24 height 26
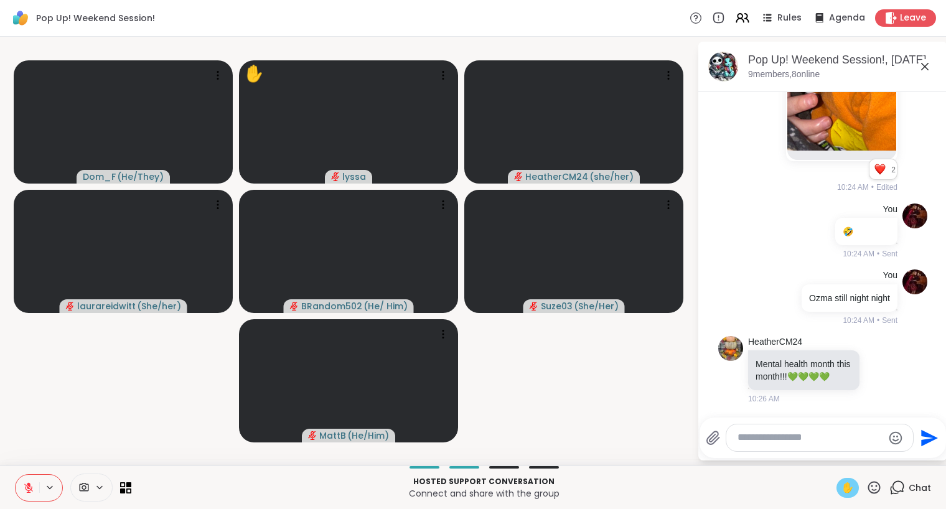
click at [929, 62] on icon at bounding box center [924, 66] width 15 height 15
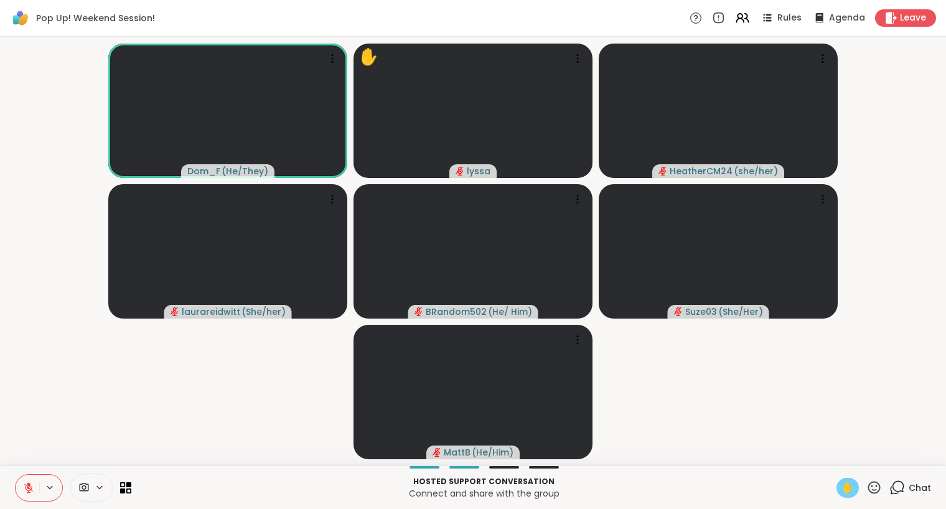
click at [852, 481] on span "✋" at bounding box center [847, 487] width 12 height 15
click at [36, 480] on button at bounding box center [28, 488] width 24 height 26
click at [875, 487] on icon at bounding box center [874, 488] width 16 height 16
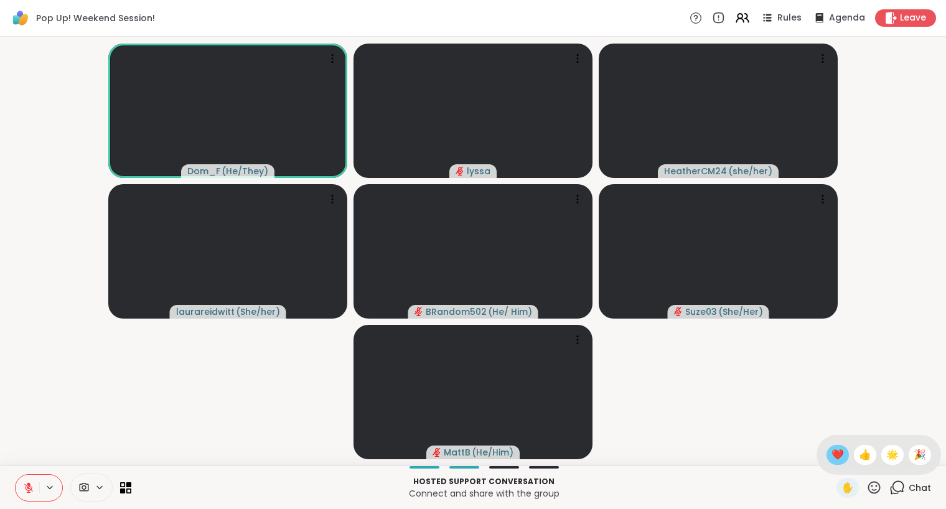
click at [835, 455] on span "❤️" at bounding box center [837, 454] width 12 height 15
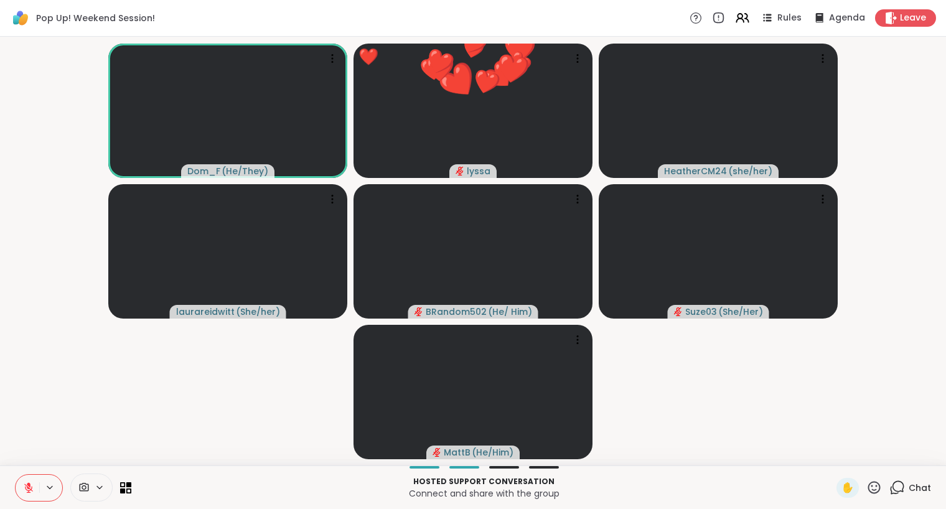
click at [871, 491] on icon at bounding box center [874, 488] width 16 height 16
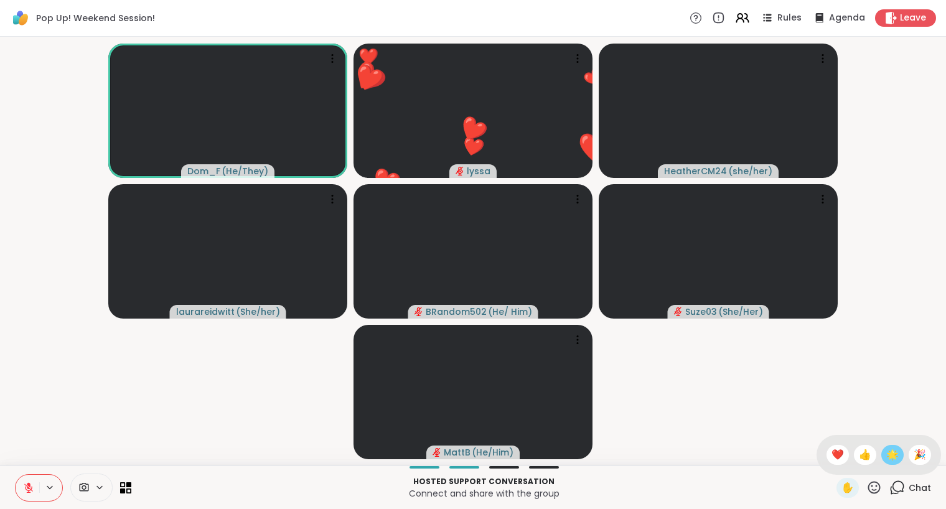
click at [887, 447] on div "🌟" at bounding box center [892, 455] width 22 height 20
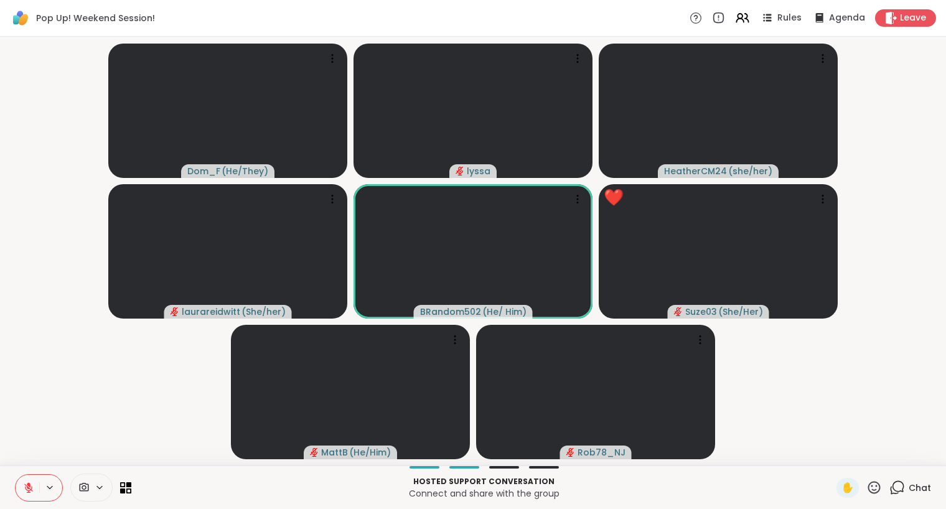
click at [869, 484] on icon at bounding box center [874, 488] width 16 height 16
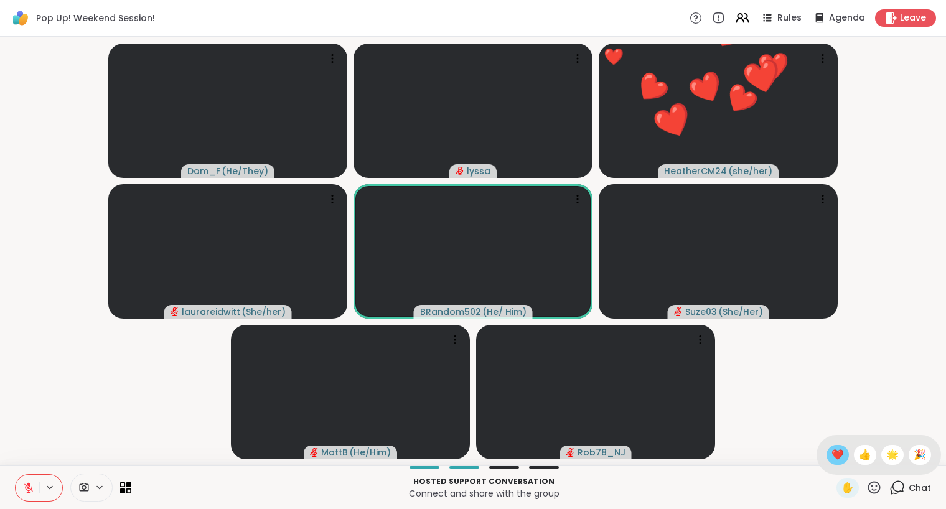
click at [832, 452] on span "❤️" at bounding box center [837, 454] width 12 height 15
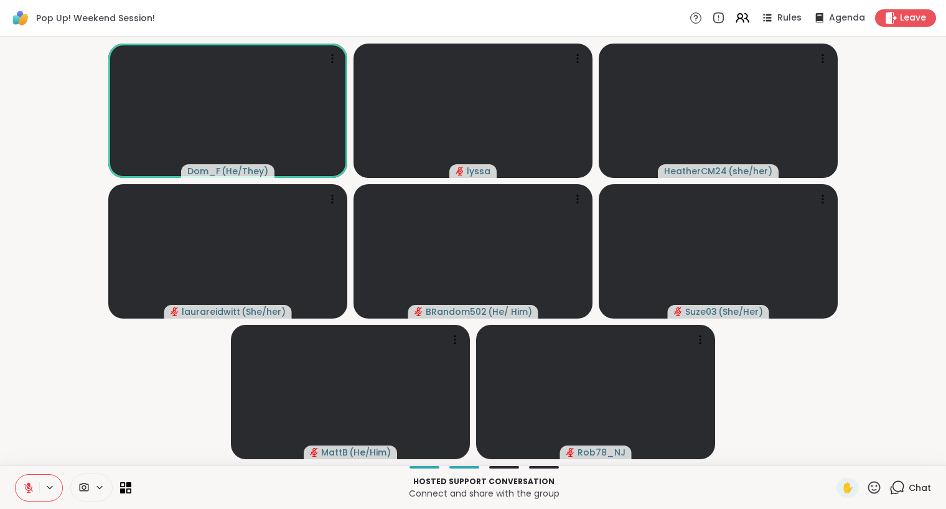
click at [880, 480] on div "✋" at bounding box center [858, 488] width 45 height 20
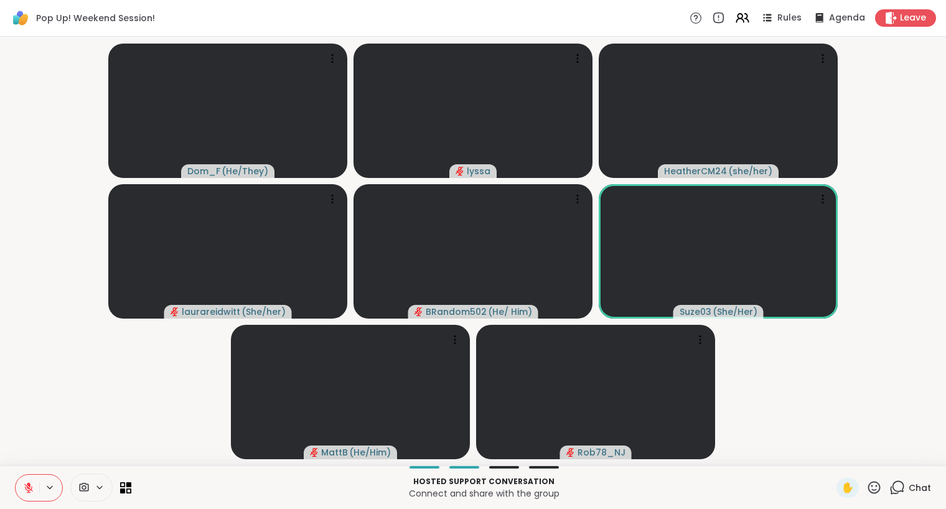
click at [872, 479] on div "✋" at bounding box center [858, 488] width 45 height 20
click at [875, 484] on icon at bounding box center [874, 488] width 16 height 16
click at [831, 449] on span "❤️" at bounding box center [837, 454] width 12 height 15
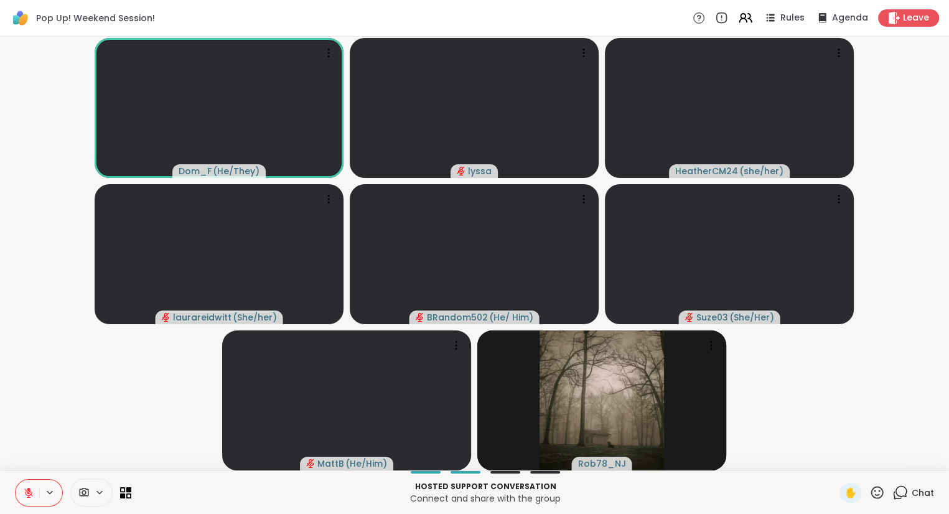
click at [29, 491] on icon at bounding box center [29, 489] width 4 height 5
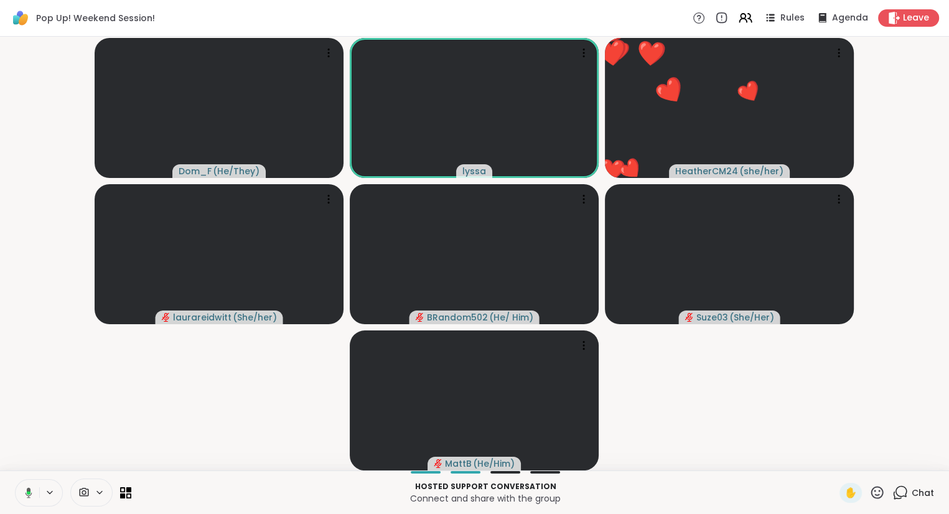
click at [24, 496] on icon at bounding box center [26, 492] width 11 height 11
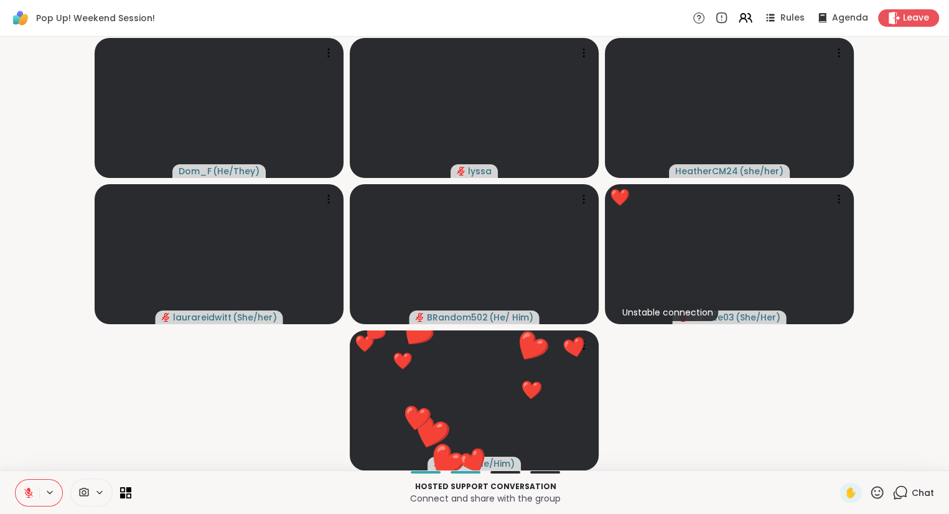
click at [882, 490] on icon at bounding box center [877, 493] width 16 height 16
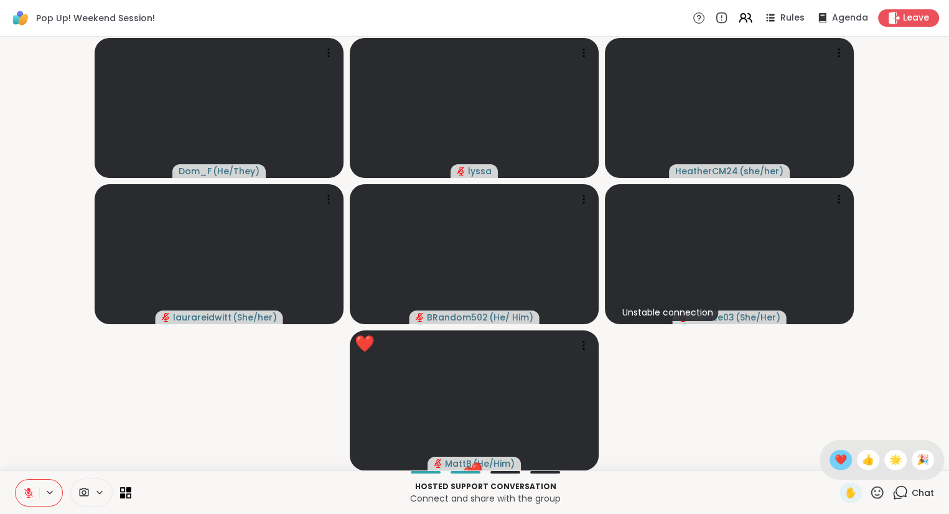
click at [835, 459] on span "❤️" at bounding box center [840, 459] width 12 height 15
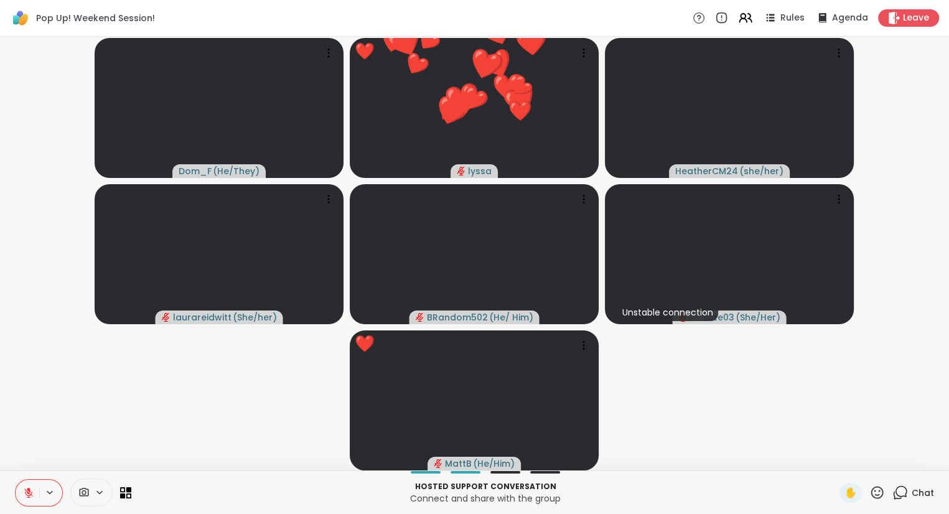
click at [907, 491] on icon at bounding box center [901, 491] width 12 height 11
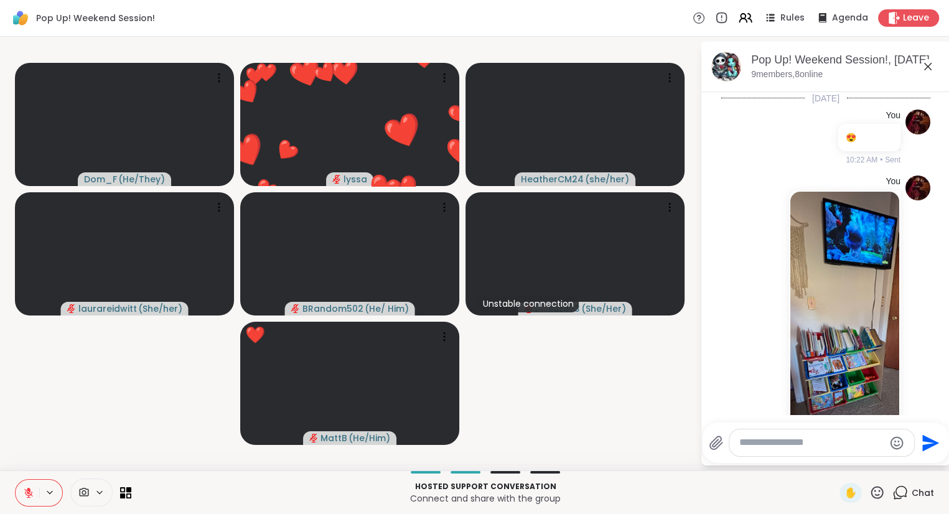
scroll to position [1137, 0]
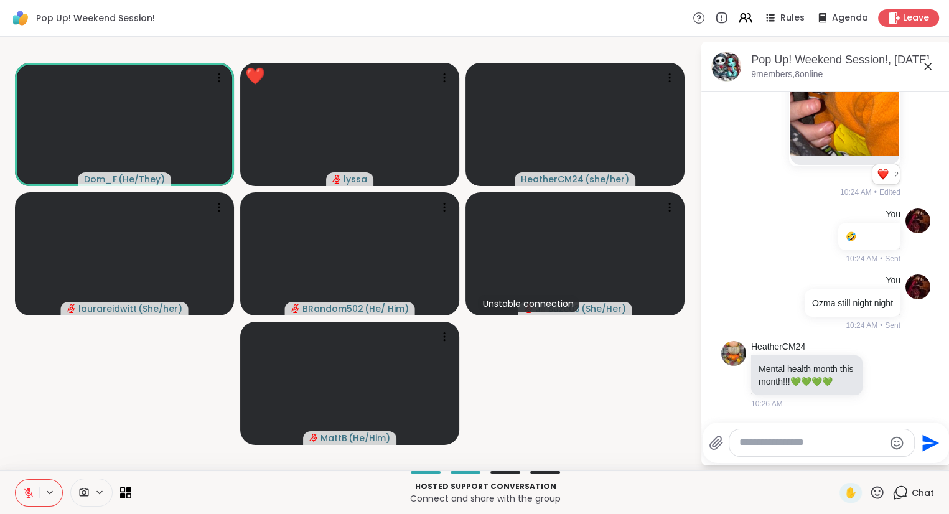
click at [927, 63] on icon at bounding box center [927, 66] width 15 height 15
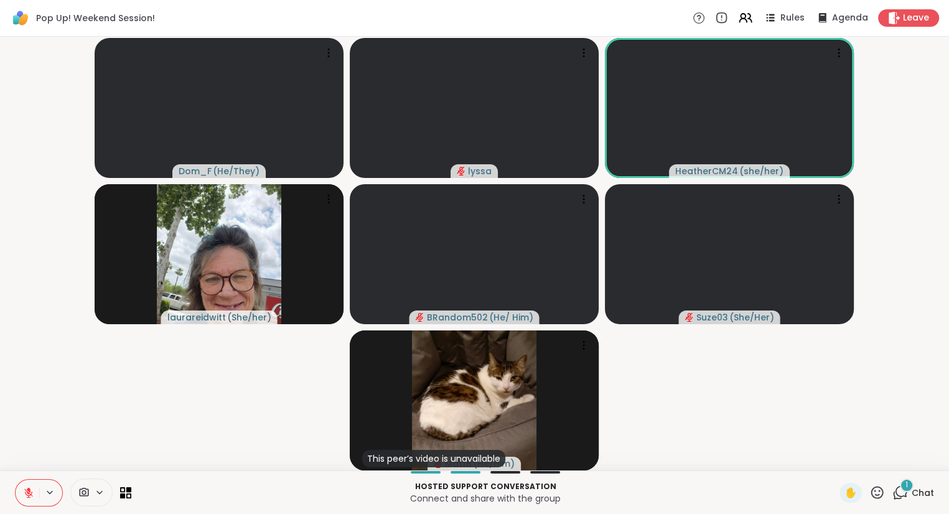
click at [24, 491] on icon at bounding box center [28, 492] width 11 height 11
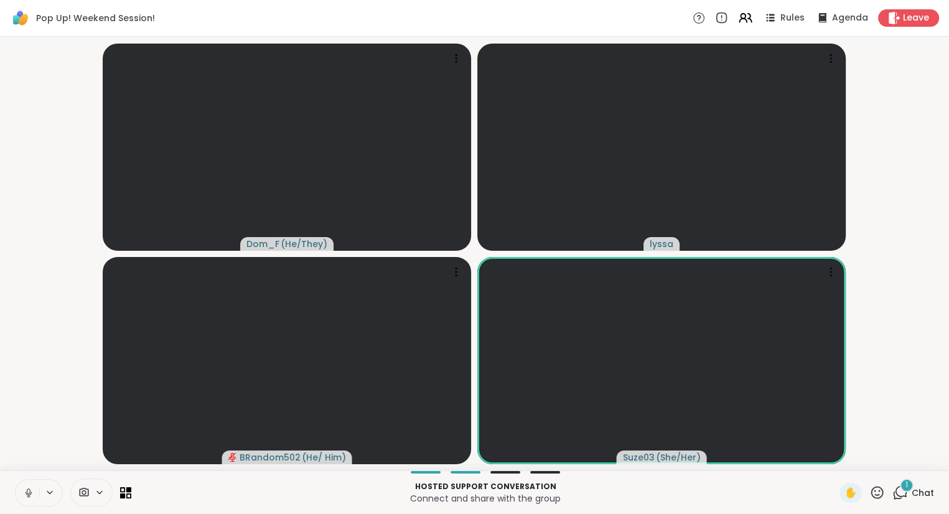
click at [28, 493] on icon at bounding box center [28, 492] width 11 height 11
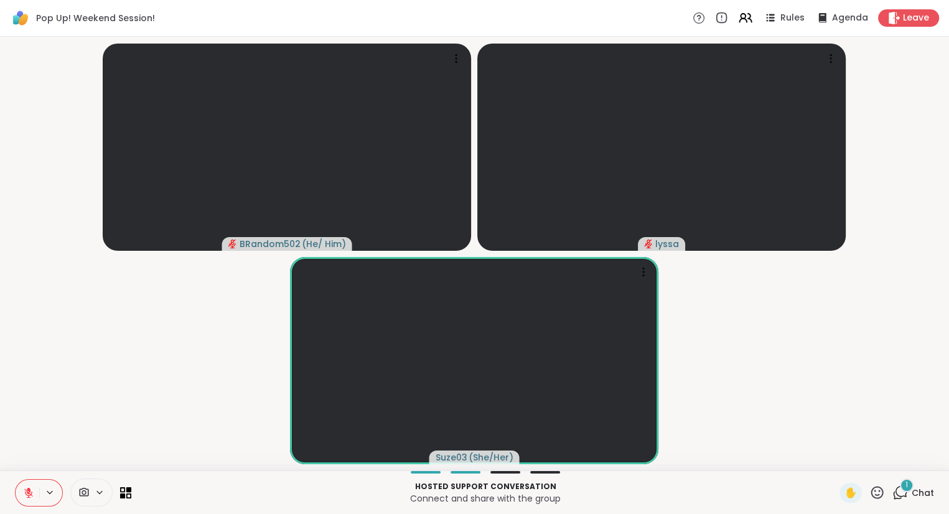
click at [26, 485] on button at bounding box center [28, 493] width 24 height 26
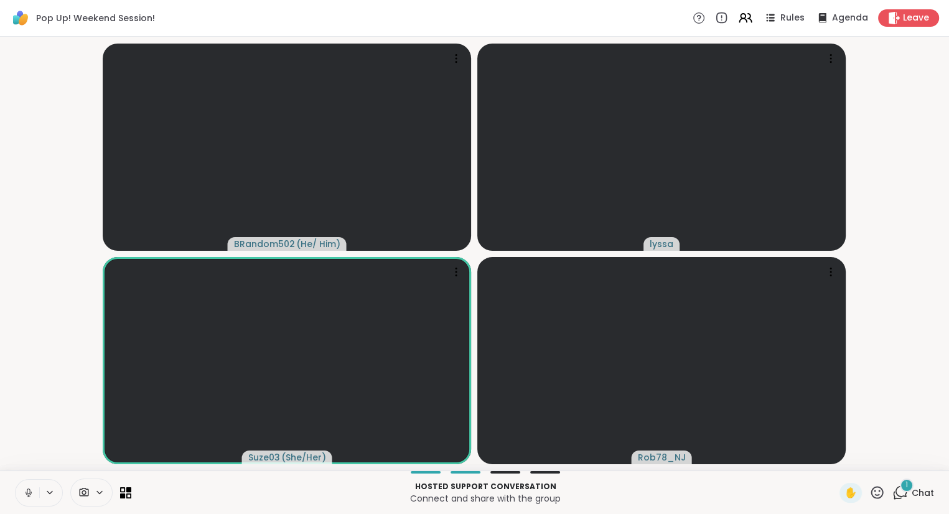
click at [31, 496] on icon at bounding box center [28, 492] width 11 height 11
click at [26, 493] on icon at bounding box center [28, 492] width 11 height 11
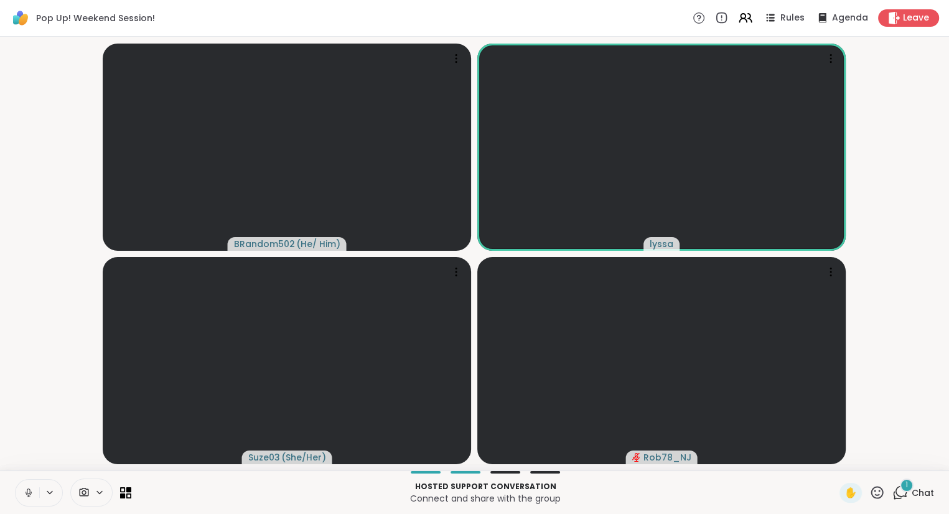
click at [31, 491] on icon at bounding box center [28, 492] width 11 height 11
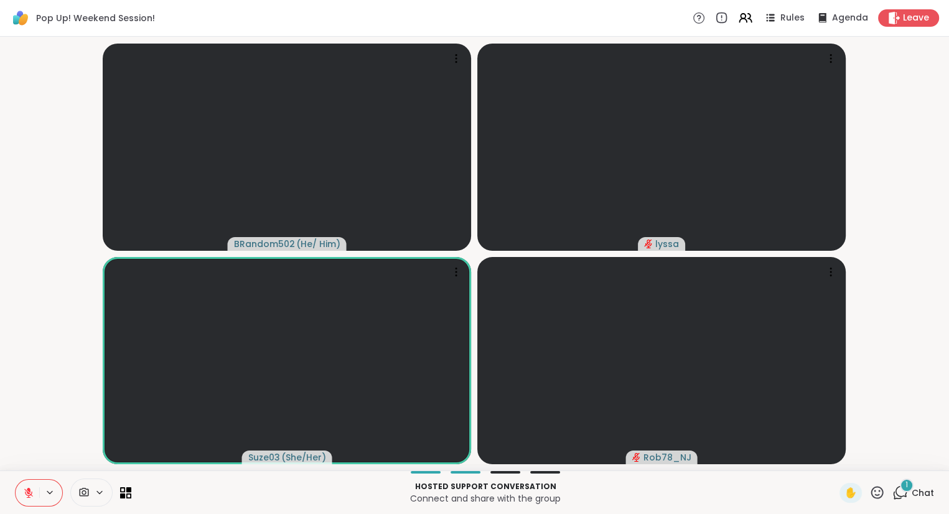
click at [28, 493] on icon at bounding box center [28, 492] width 9 height 9
click at [29, 485] on button at bounding box center [28, 493] width 24 height 26
click at [29, 483] on button at bounding box center [28, 493] width 24 height 26
click at [29, 483] on button at bounding box center [27, 493] width 26 height 26
click at [24, 488] on icon at bounding box center [28, 492] width 11 height 11
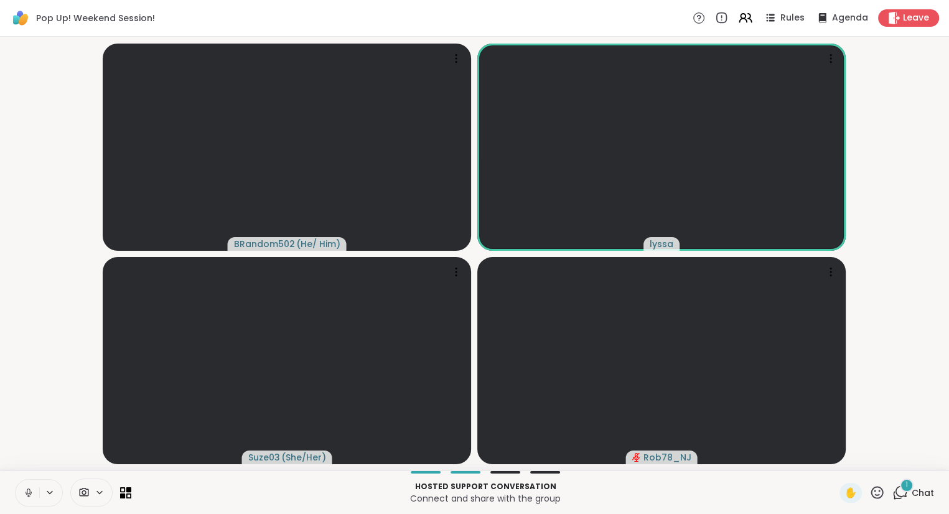
click at [18, 487] on button at bounding box center [28, 493] width 24 height 26
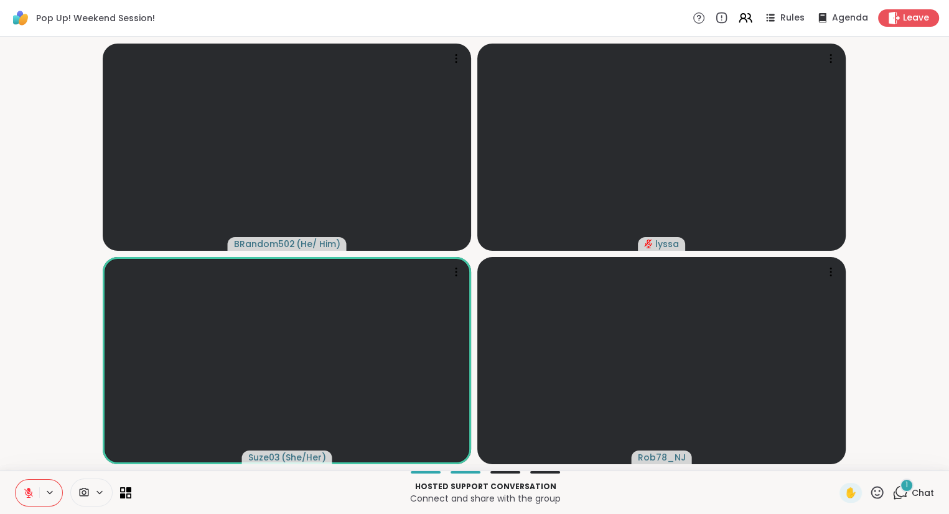
click at [30, 491] on icon at bounding box center [29, 489] width 4 height 5
click at [34, 493] on icon at bounding box center [28, 492] width 11 height 11
click at [881, 494] on icon at bounding box center [877, 493] width 16 height 16
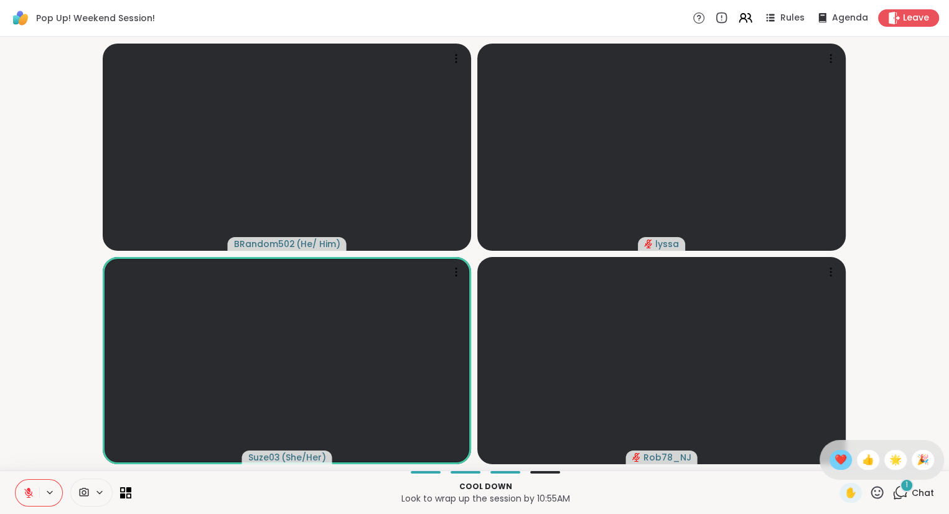
click at [835, 454] on span "❤️" at bounding box center [840, 459] width 12 height 15
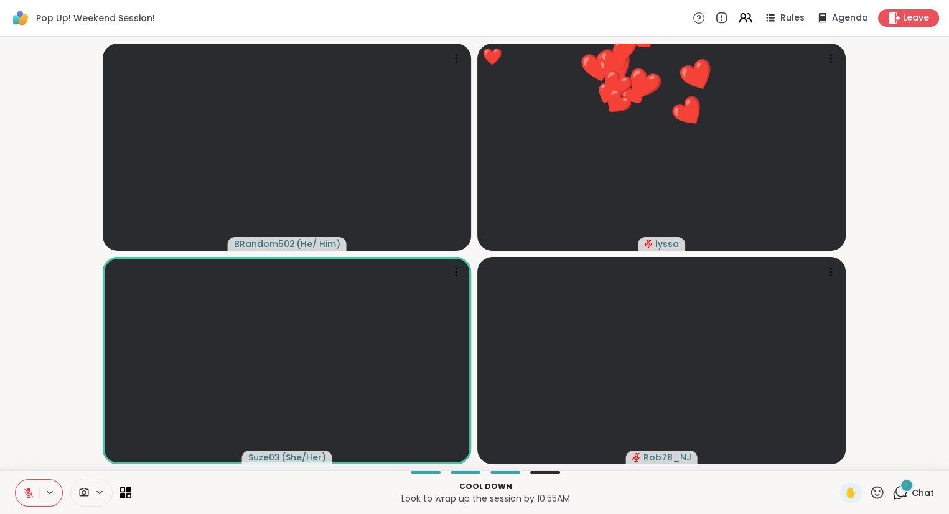
click at [880, 496] on icon at bounding box center [877, 493] width 16 height 16
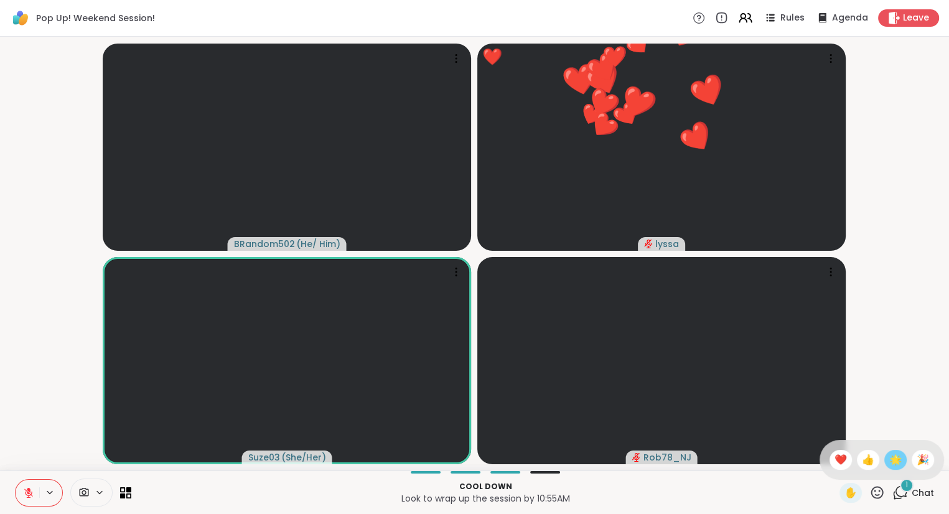
click at [894, 462] on span "🌟" at bounding box center [895, 459] width 12 height 15
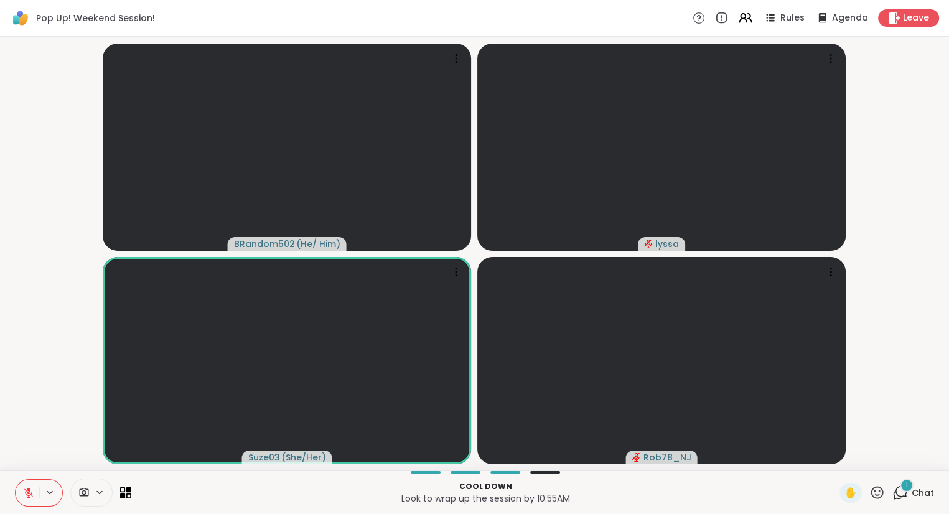
click at [24, 498] on icon at bounding box center [28, 492] width 11 height 11
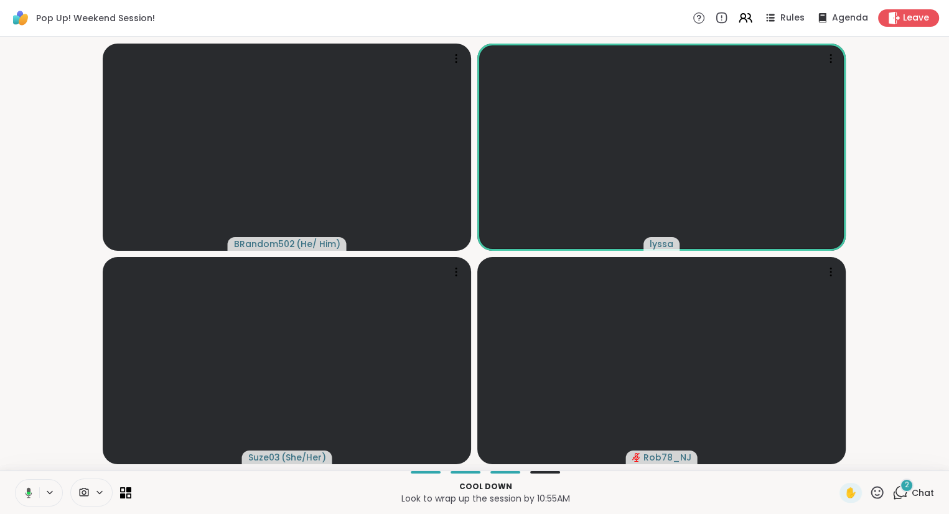
click at [26, 488] on icon at bounding box center [26, 492] width 11 height 11
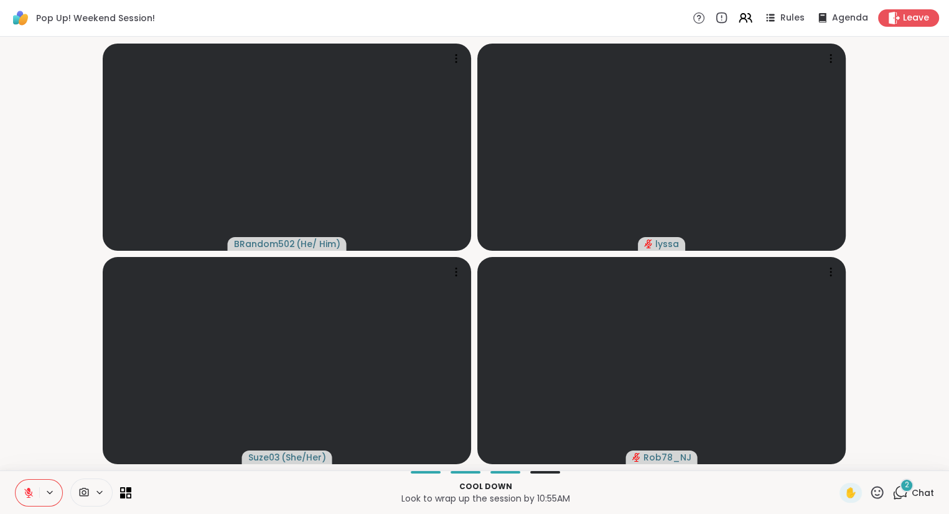
click at [878, 491] on icon at bounding box center [877, 493] width 16 height 16
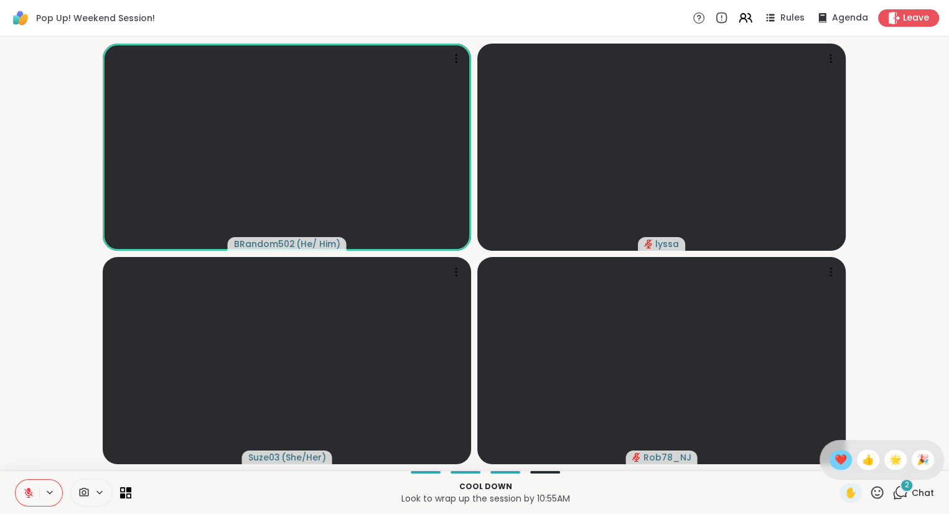
click at [844, 464] on div "❤️" at bounding box center [840, 460] width 22 height 20
click at [876, 496] on icon at bounding box center [877, 493] width 16 height 16
click at [844, 463] on div "❤️" at bounding box center [840, 460] width 22 height 20
click at [6, 472] on div "Cool down Look to wrap up the session by 10:55AM ✋ 2 Chat" at bounding box center [474, 492] width 949 height 44
click at [917, 484] on div "2 Chat" at bounding box center [913, 493] width 42 height 20
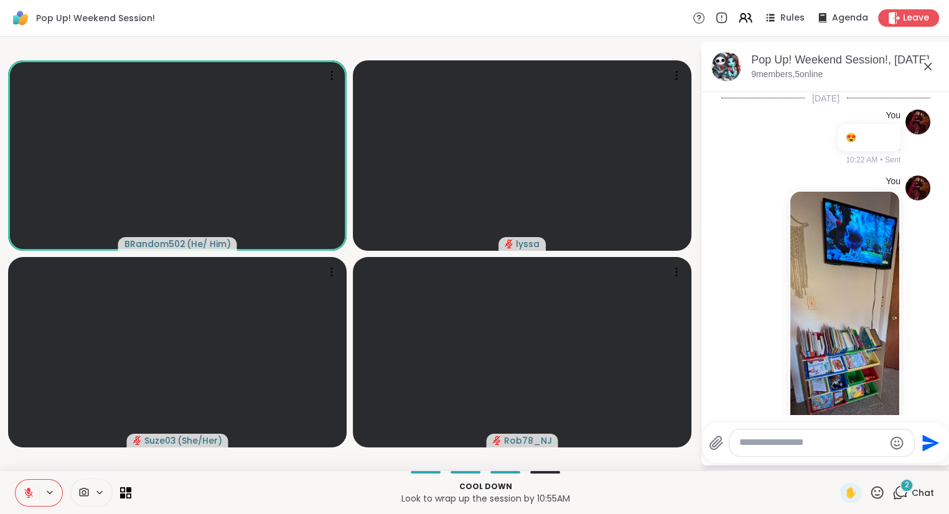
scroll to position [1426, 0]
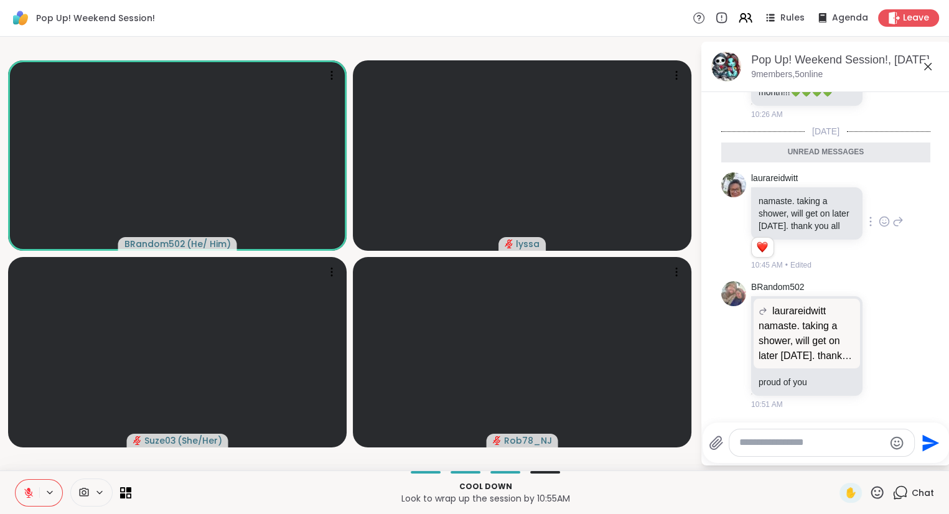
click at [880, 223] on icon at bounding box center [883, 221] width 11 height 12
click at [788, 205] on div "Select Reaction: Heart" at bounding box center [785, 201] width 11 height 11
click at [892, 228] on div at bounding box center [884, 221] width 39 height 15
click at [896, 224] on icon at bounding box center [897, 221] width 11 height 15
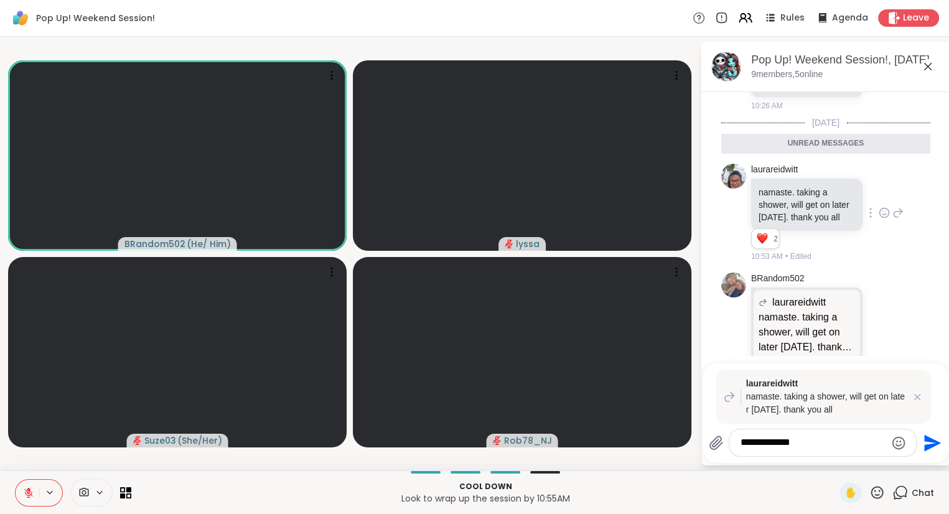
type textarea "**********"
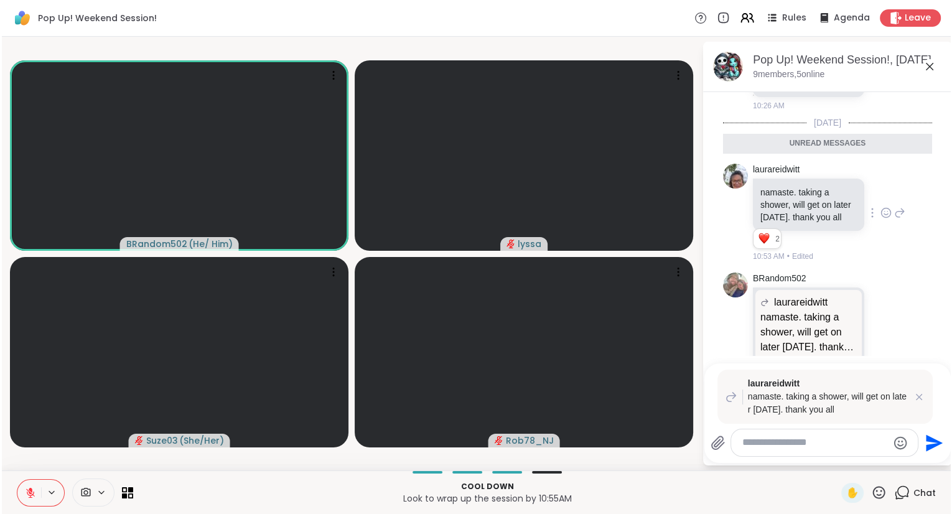
scroll to position [1534, 0]
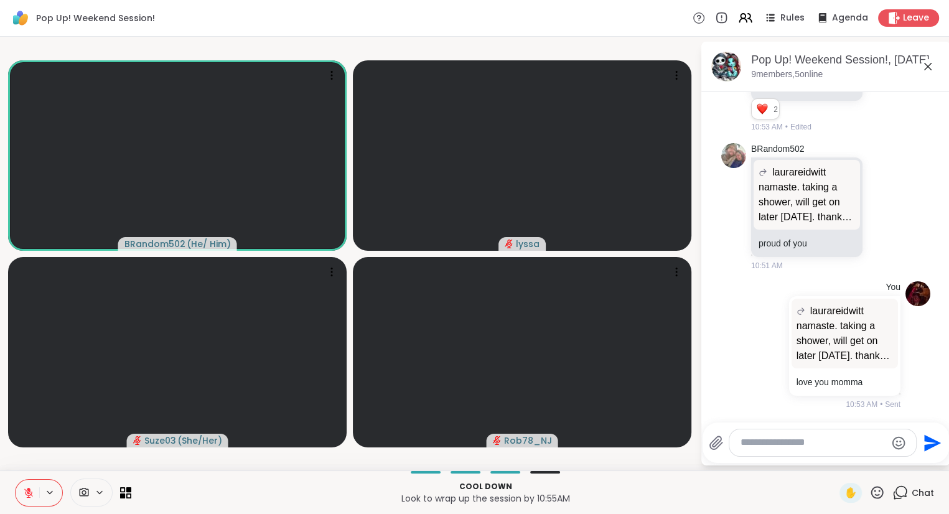
click at [927, 66] on icon at bounding box center [927, 66] width 7 height 7
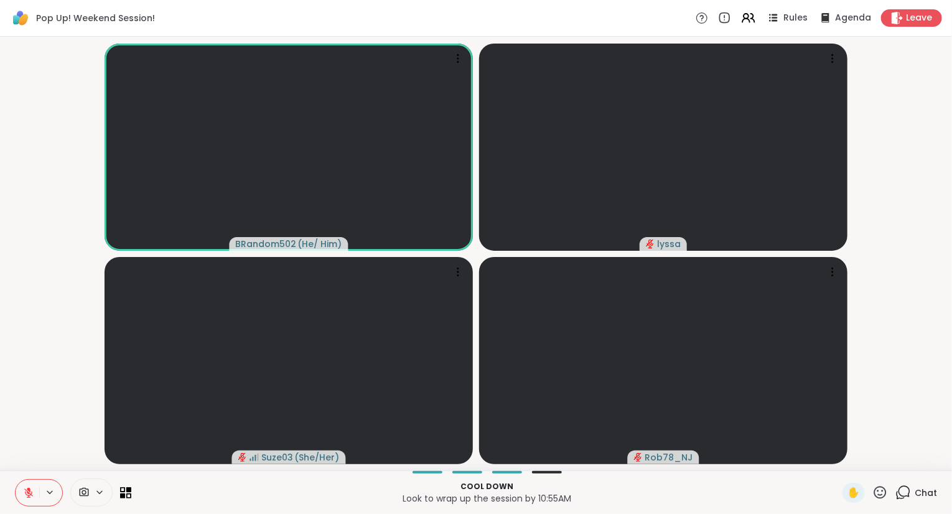
click at [28, 489] on icon at bounding box center [29, 489] width 4 height 5
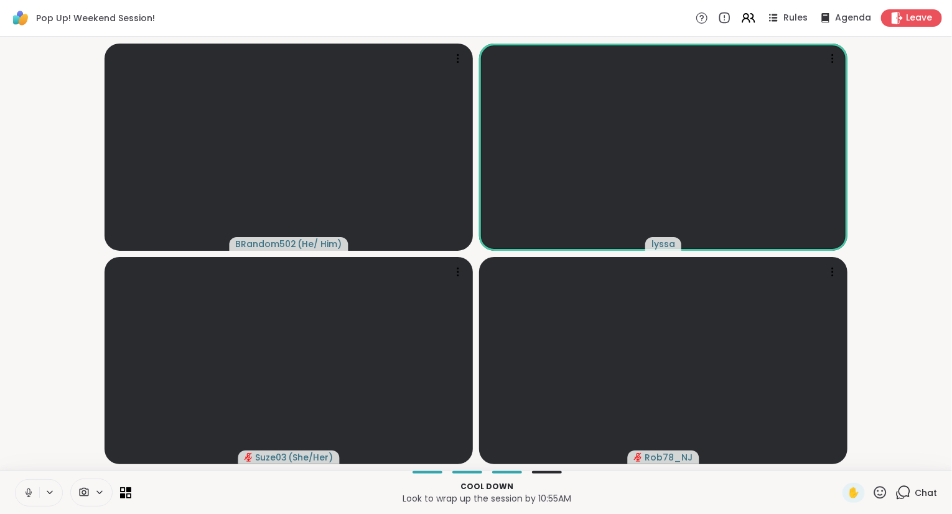
click at [890, 493] on div "✋ Chat" at bounding box center [889, 493] width 95 height 20
click at [879, 494] on icon at bounding box center [880, 493] width 16 height 16
click at [839, 460] on span "❤️" at bounding box center [843, 459] width 12 height 15
click at [22, 491] on button at bounding box center [28, 493] width 24 height 26
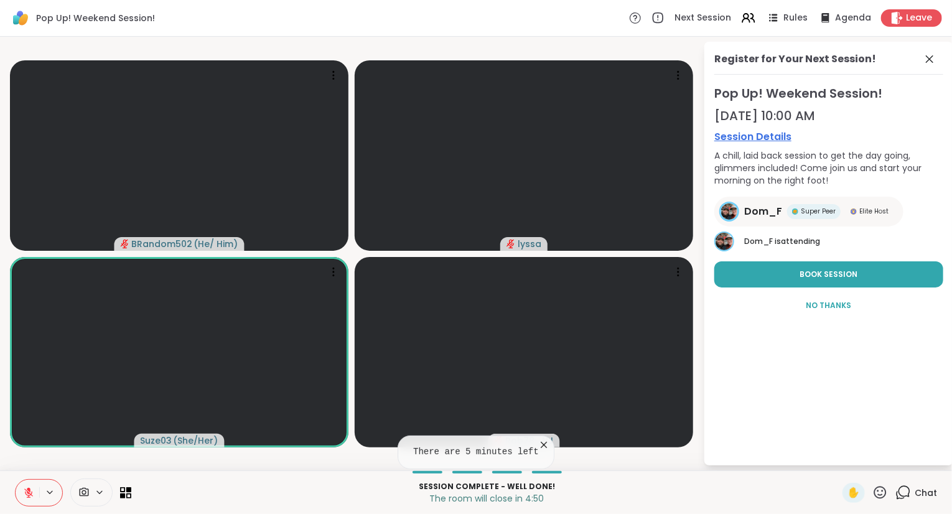
click at [883, 499] on icon at bounding box center [880, 493] width 16 height 16
click at [837, 463] on span "❤️" at bounding box center [843, 459] width 12 height 15
click at [932, 60] on icon at bounding box center [929, 58] width 7 height 7
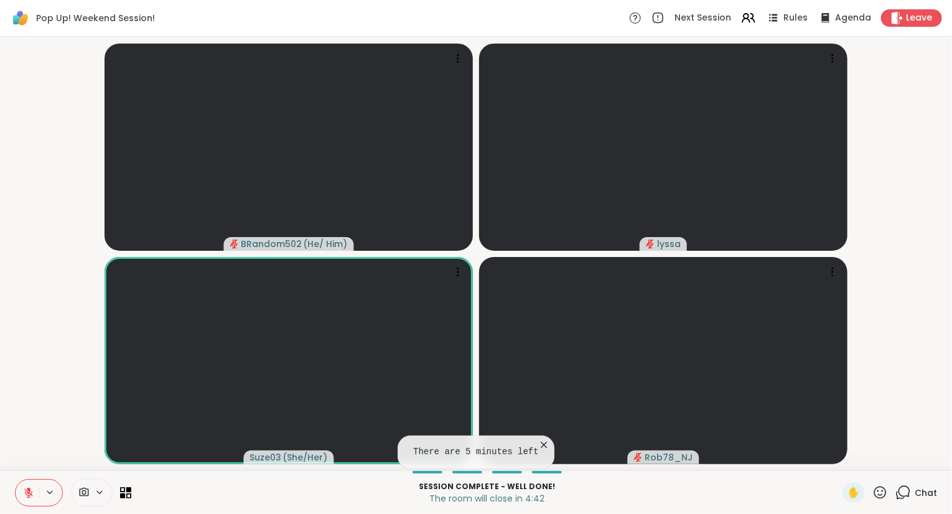
click at [539, 442] on icon at bounding box center [544, 445] width 12 height 12
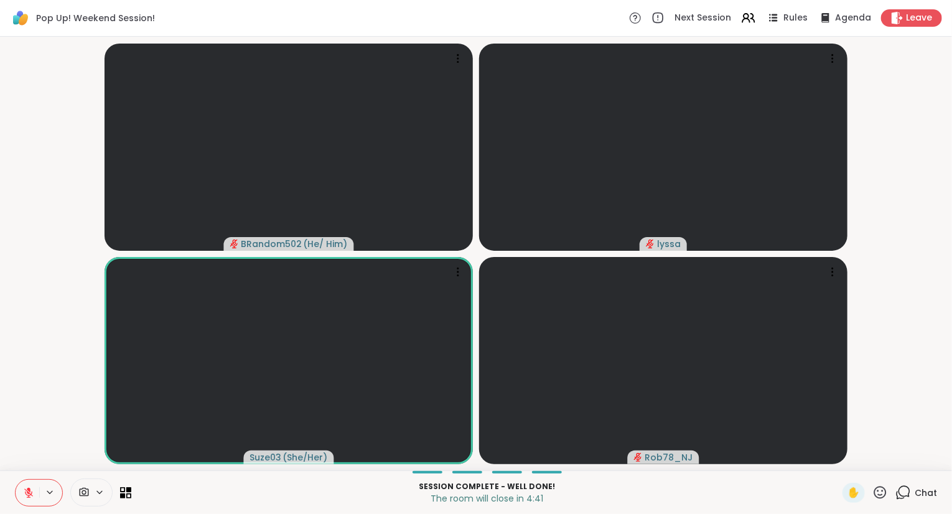
click at [885, 490] on icon at bounding box center [880, 493] width 16 height 16
click at [837, 454] on span "❤️" at bounding box center [843, 459] width 12 height 15
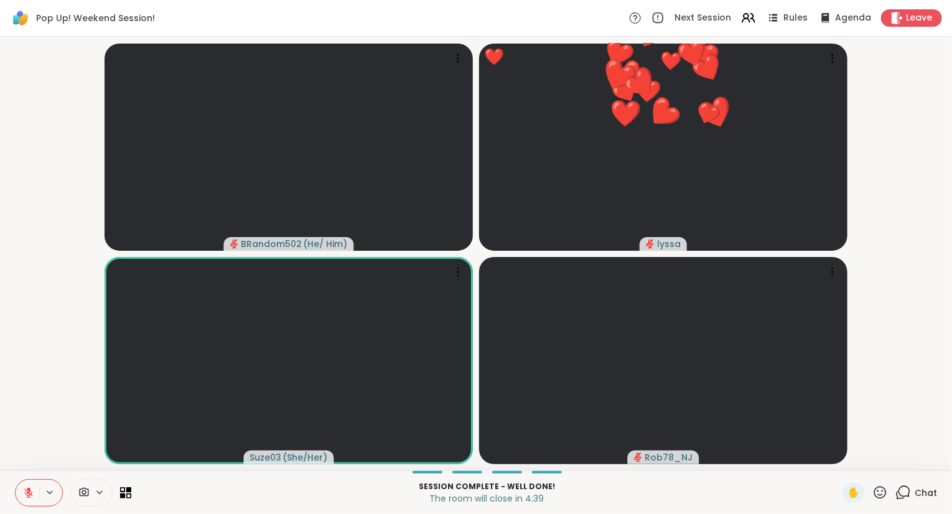
click at [883, 491] on icon at bounding box center [880, 492] width 12 height 12
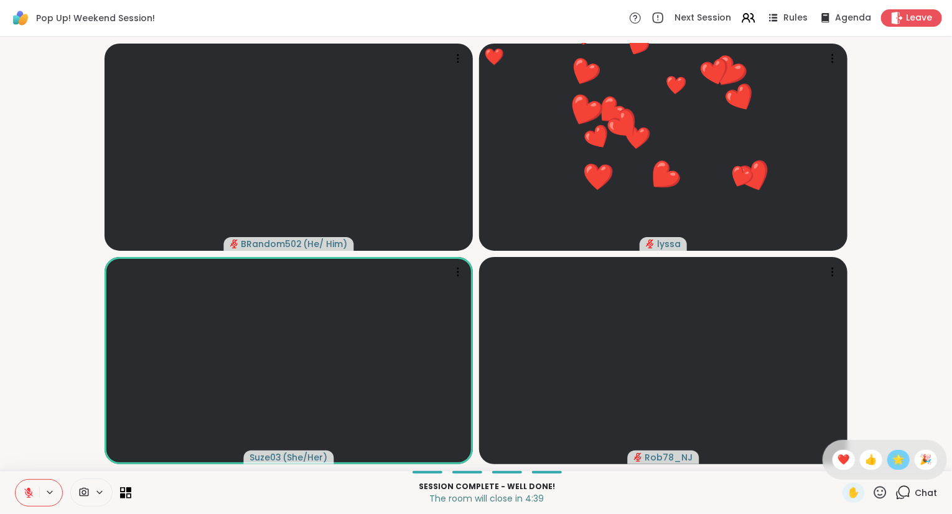
click at [898, 464] on span "🌟" at bounding box center [898, 459] width 12 height 15
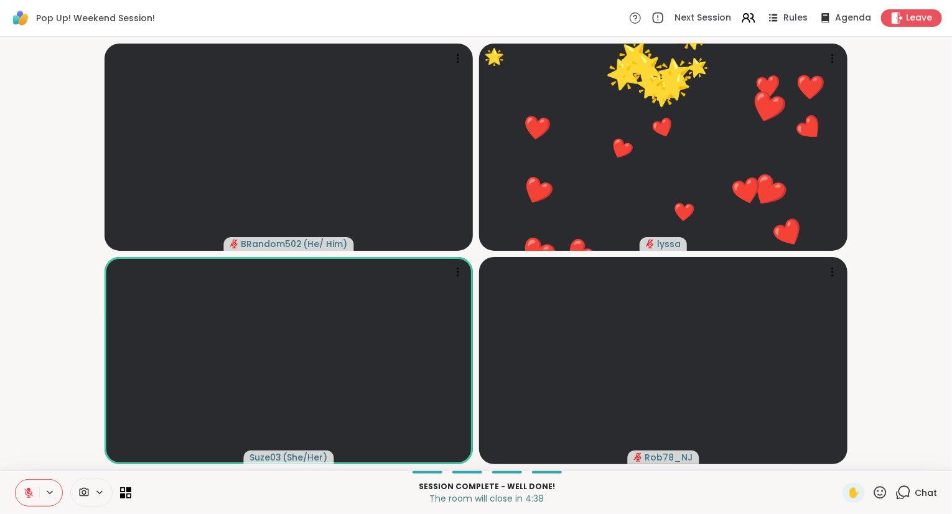
click at [883, 490] on icon at bounding box center [880, 493] width 16 height 16
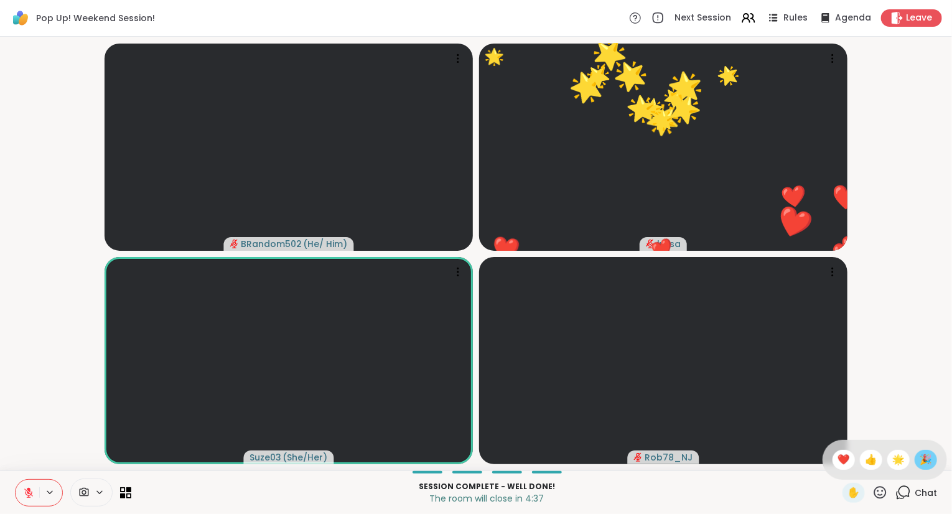
click at [923, 461] on span "🎉" at bounding box center [926, 459] width 12 height 15
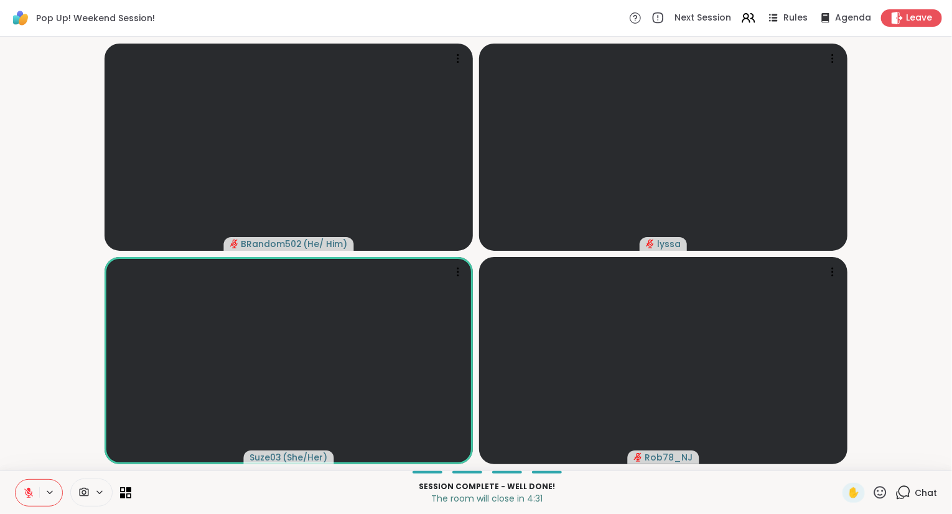
click at [6, 477] on div "Session Complete - well done! The room will close in 4:31 ✋ Chat" at bounding box center [476, 492] width 952 height 44
click at [882, 491] on icon at bounding box center [880, 493] width 16 height 16
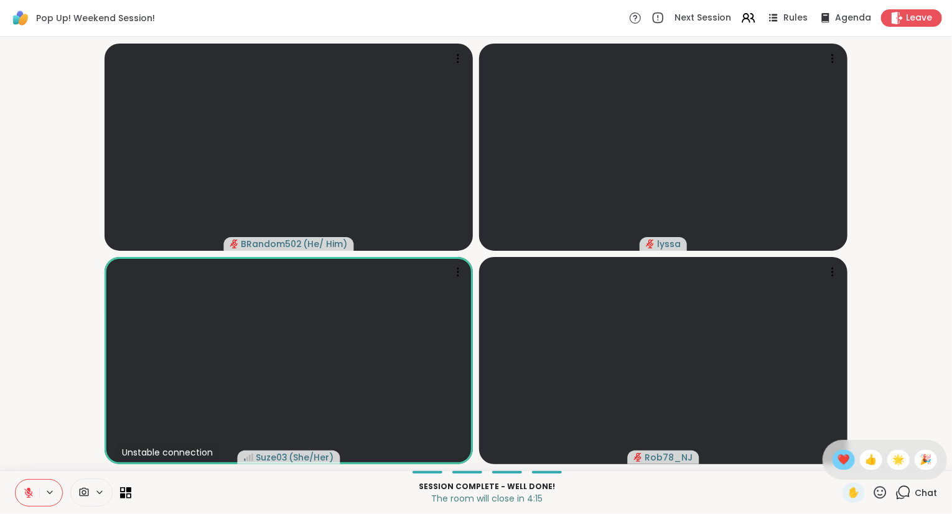
click at [832, 455] on div "❤️" at bounding box center [843, 460] width 22 height 20
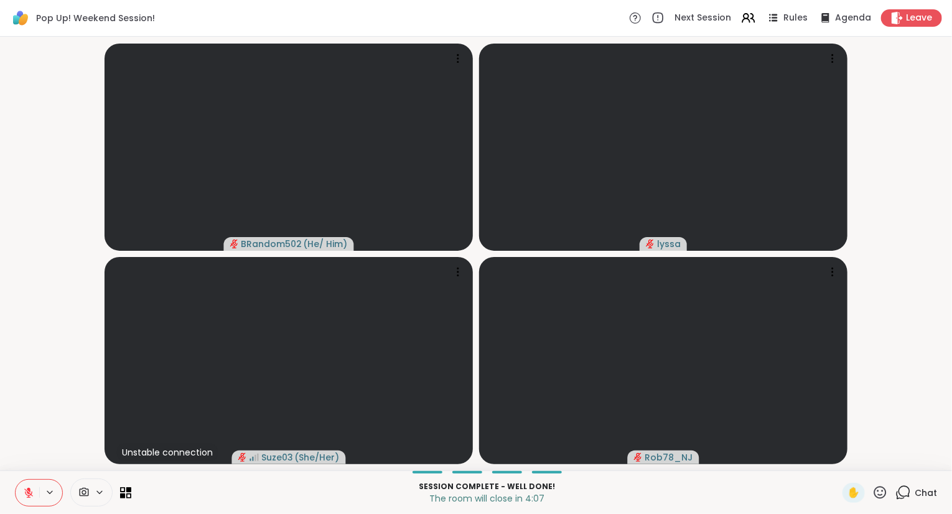
click at [27, 489] on icon at bounding box center [29, 489] width 4 height 5
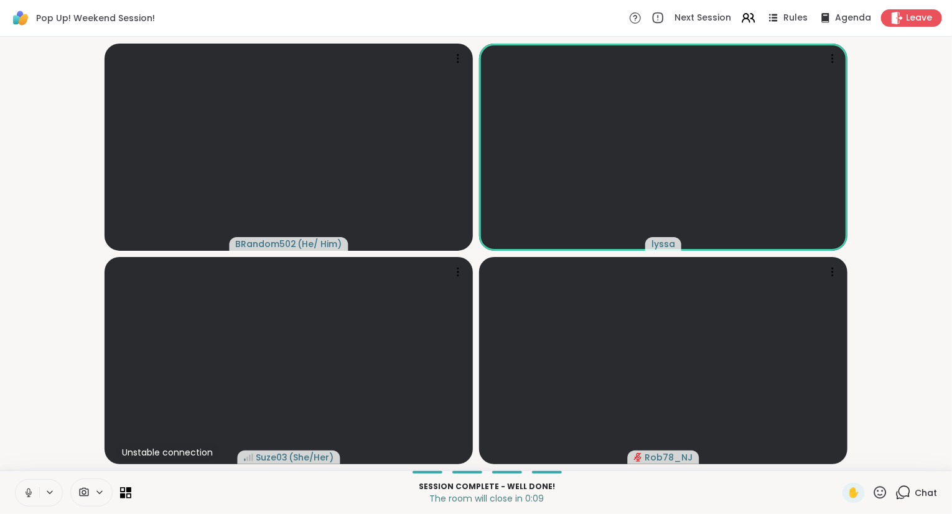
click at [29, 491] on icon at bounding box center [28, 492] width 11 height 11
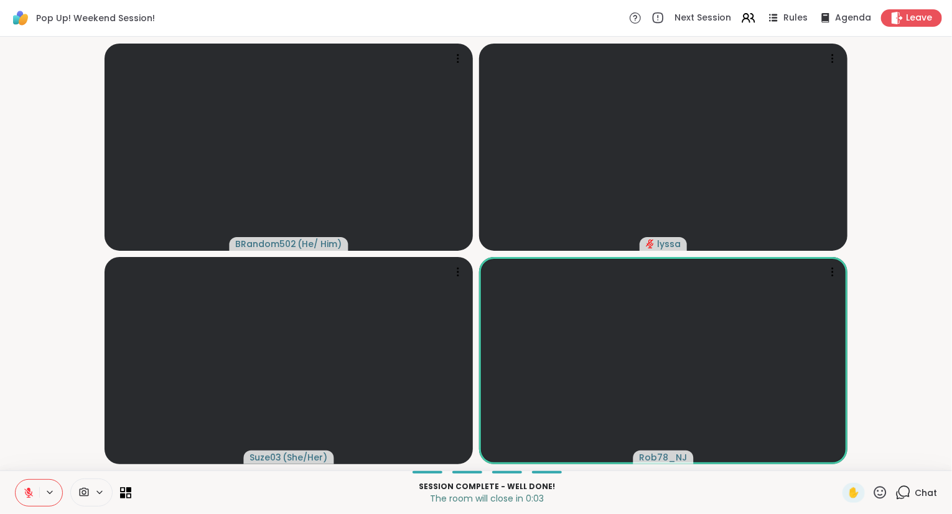
click at [884, 505] on div "Session Complete - well done! The room will close in 0:03 ✋ Chat" at bounding box center [476, 492] width 952 height 44
click at [879, 494] on icon at bounding box center [880, 493] width 16 height 16
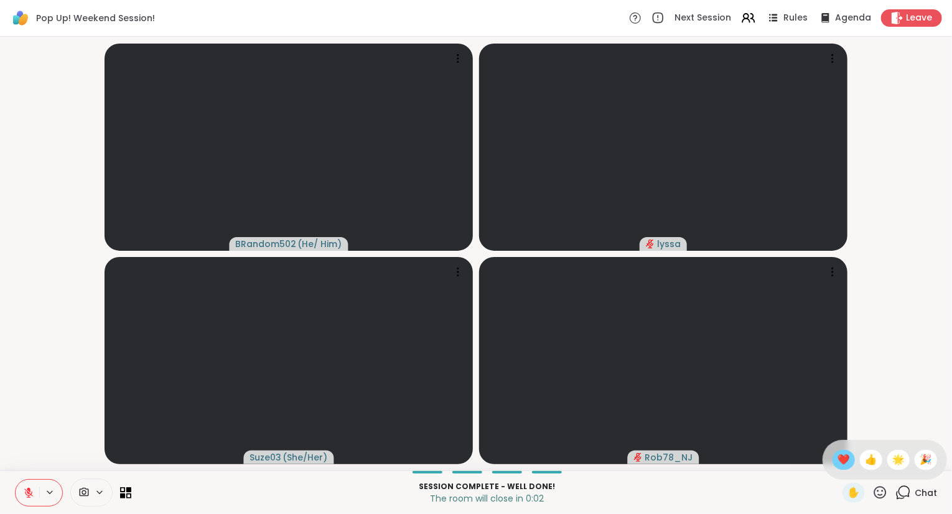
click at [837, 458] on span "❤️" at bounding box center [843, 459] width 12 height 15
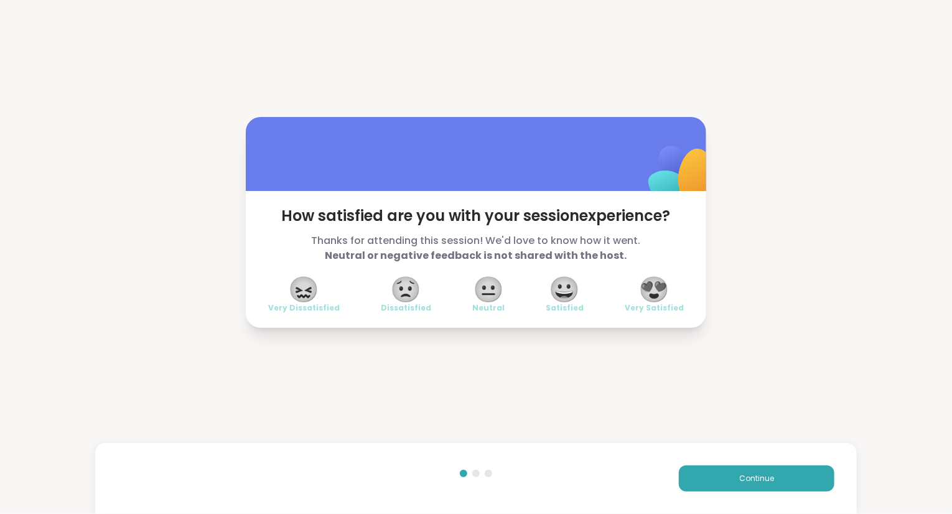
click at [659, 300] on span "😍" at bounding box center [654, 289] width 31 height 22
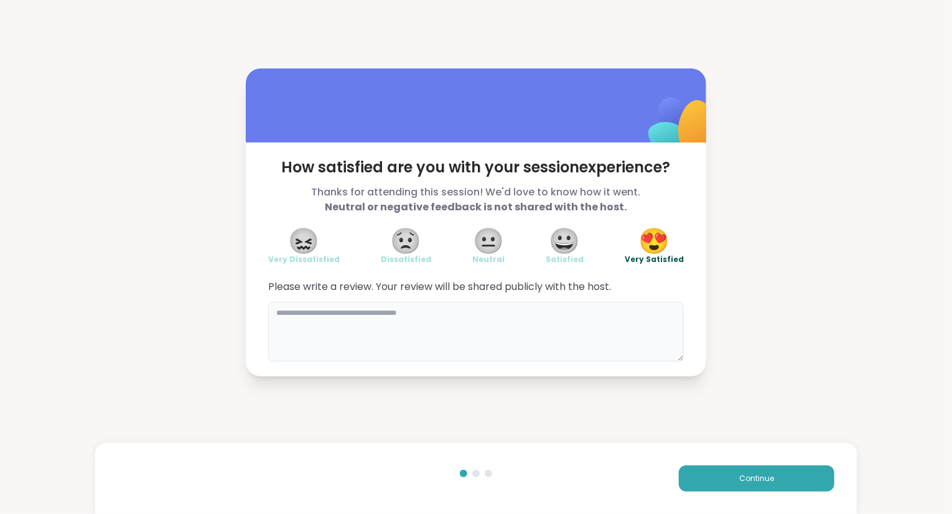
click at [656, 327] on textarea at bounding box center [476, 332] width 416 height 60
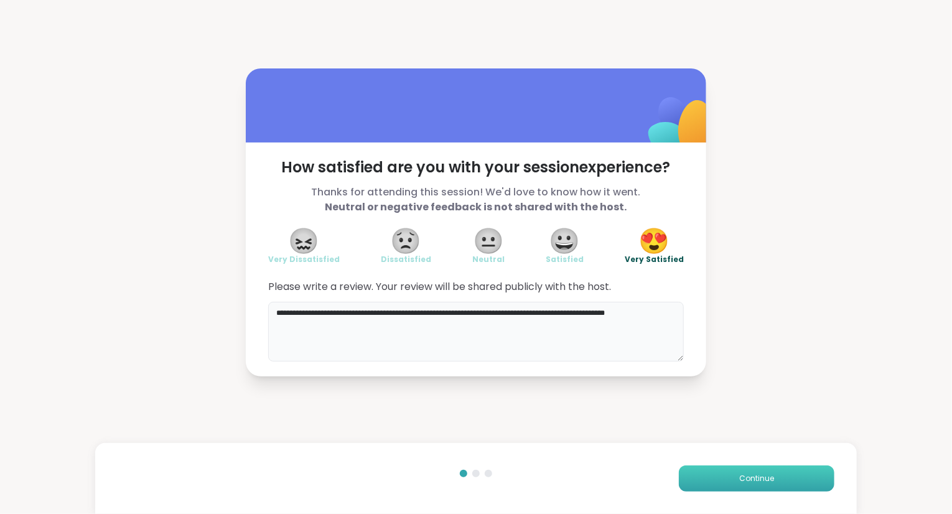
type textarea "**********"
click at [760, 472] on button "Continue" at bounding box center [757, 478] width 156 height 26
click at [768, 478] on span "Continue" at bounding box center [756, 478] width 35 height 11
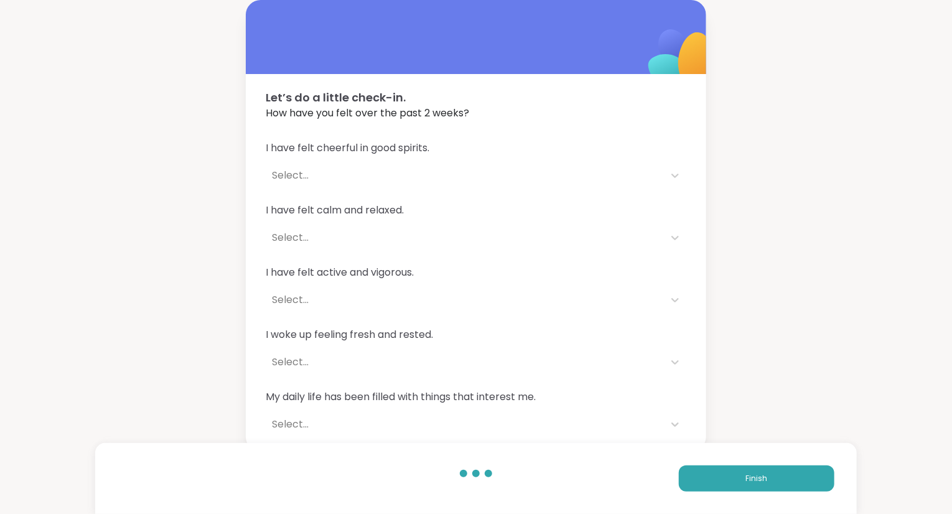
click at [756, 493] on div "Finish" at bounding box center [476, 478] width 762 height 71
click at [810, 479] on button "Finish" at bounding box center [757, 478] width 156 height 26
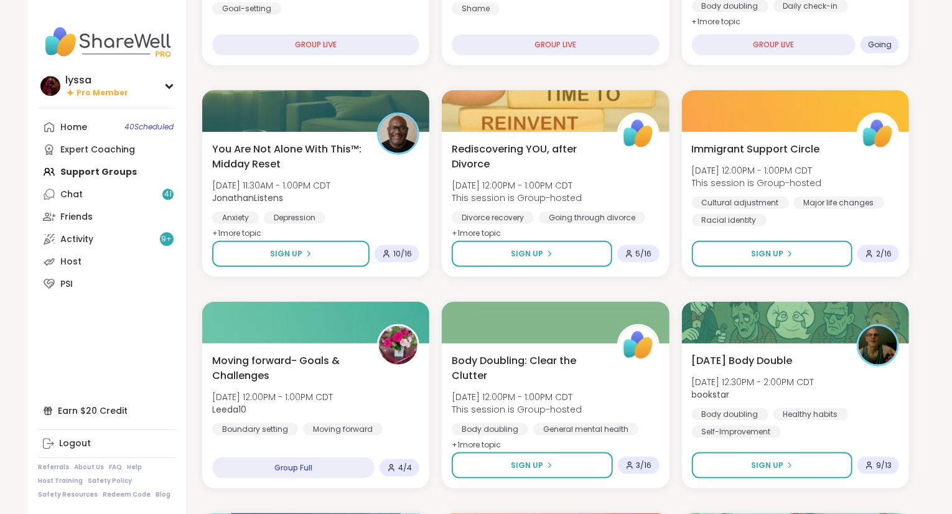
scroll to position [495, 0]
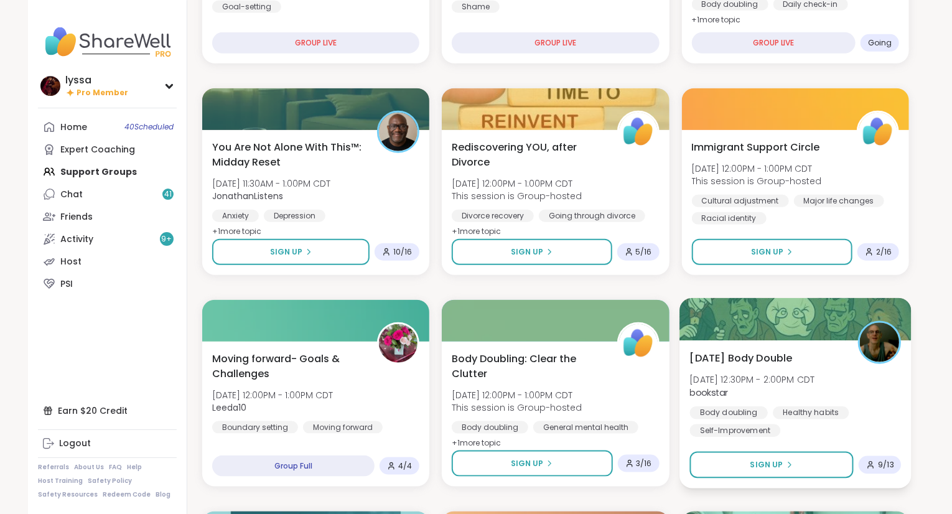
click at [806, 392] on span "bookstar" at bounding box center [751, 392] width 125 height 12
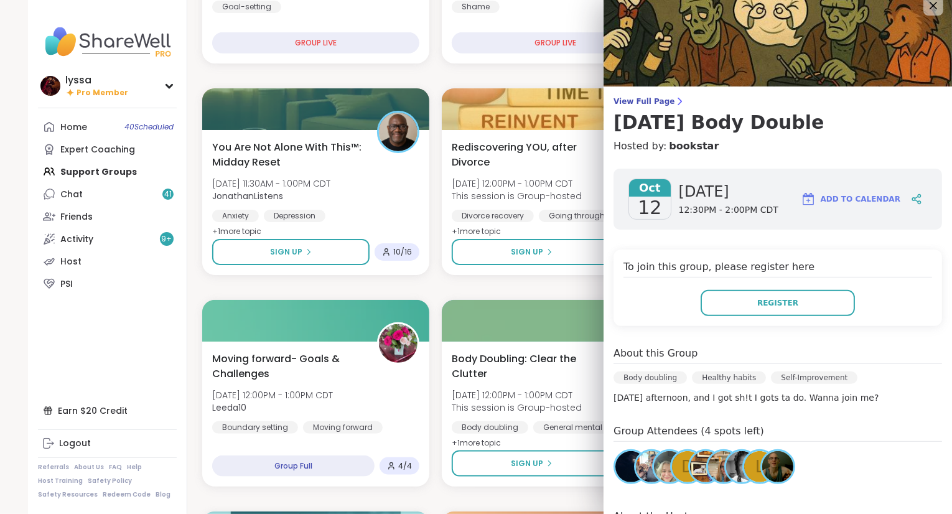
scroll to position [0, 0]
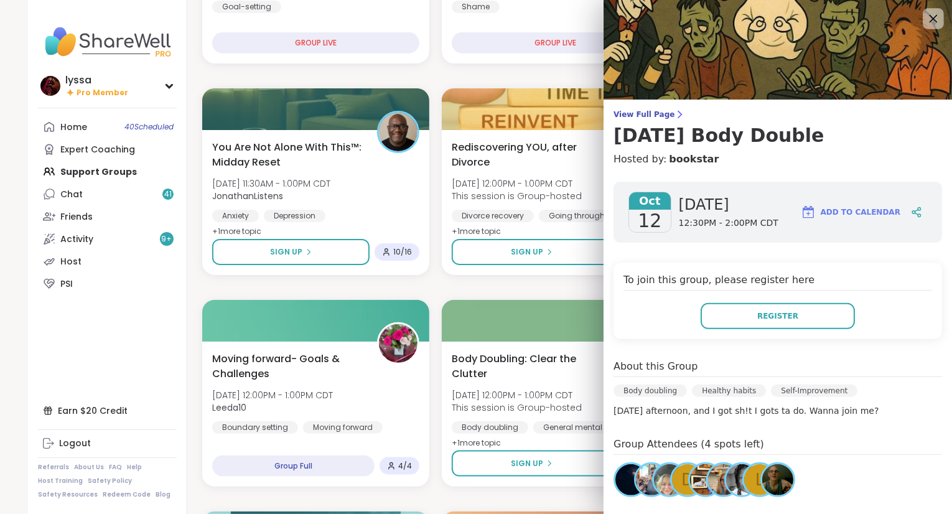
click at [936, 19] on icon at bounding box center [933, 19] width 16 height 16
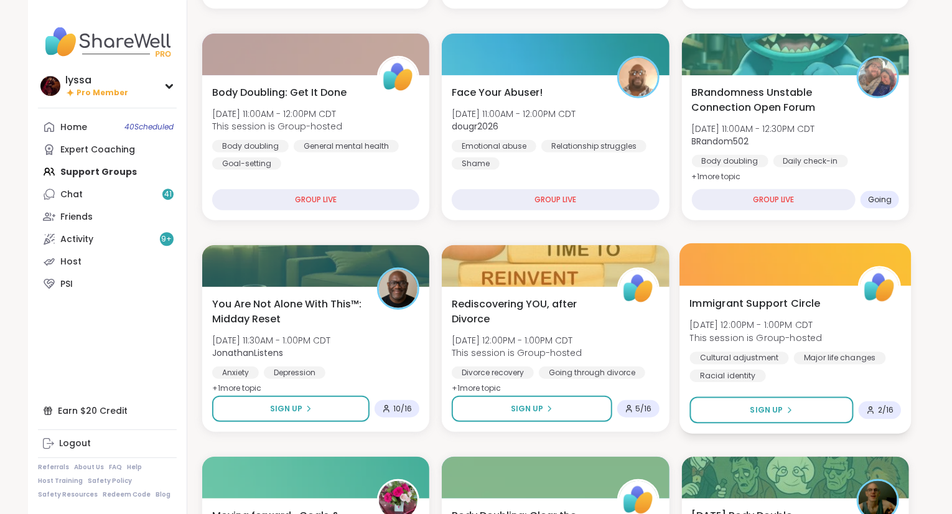
scroll to position [294, 0]
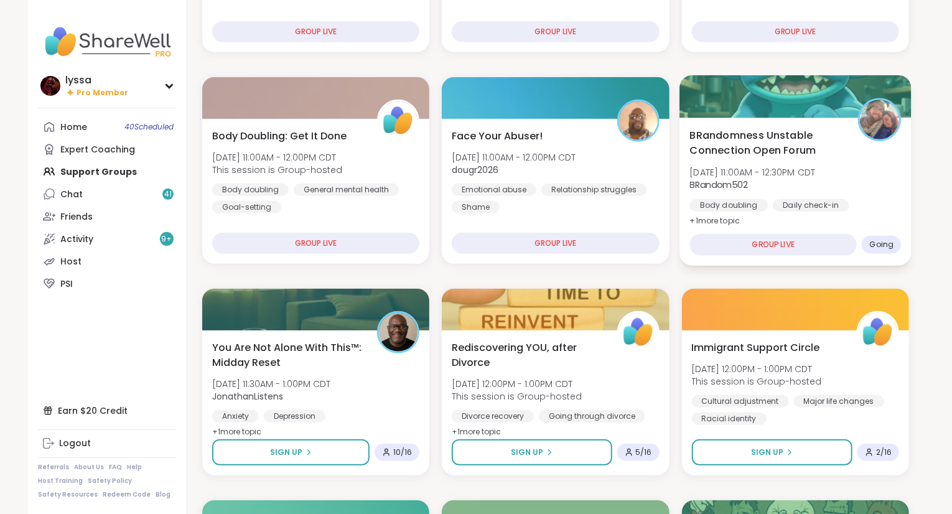
click at [840, 167] on div "BRandomness Unstable Connection Open Forum [DATE] 11:00AM - 12:30PM CDT BRandom…" at bounding box center [795, 178] width 212 height 101
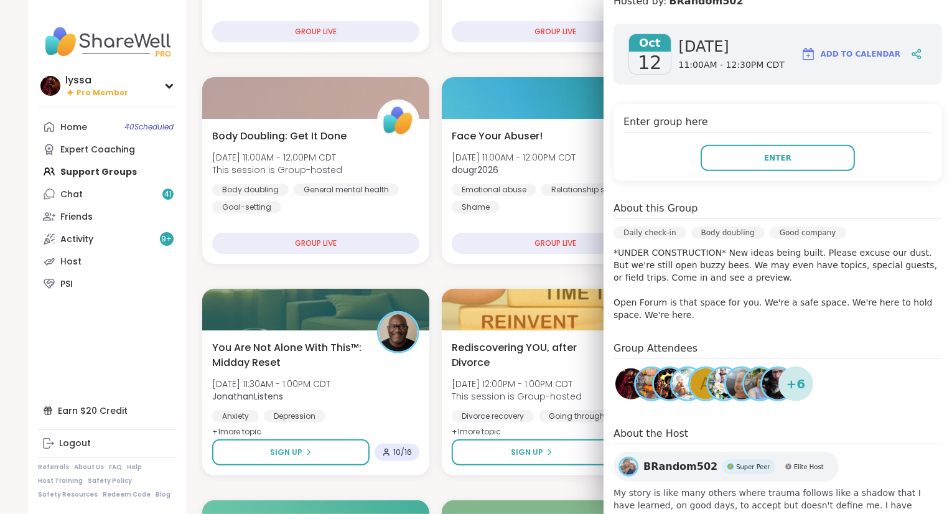
scroll to position [182, 0]
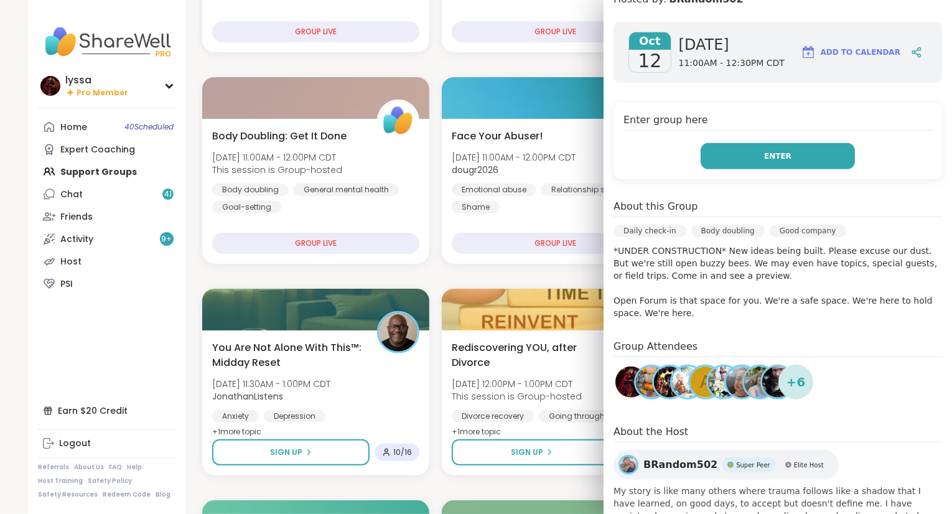
click at [814, 154] on button "Enter" at bounding box center [778, 156] width 154 height 26
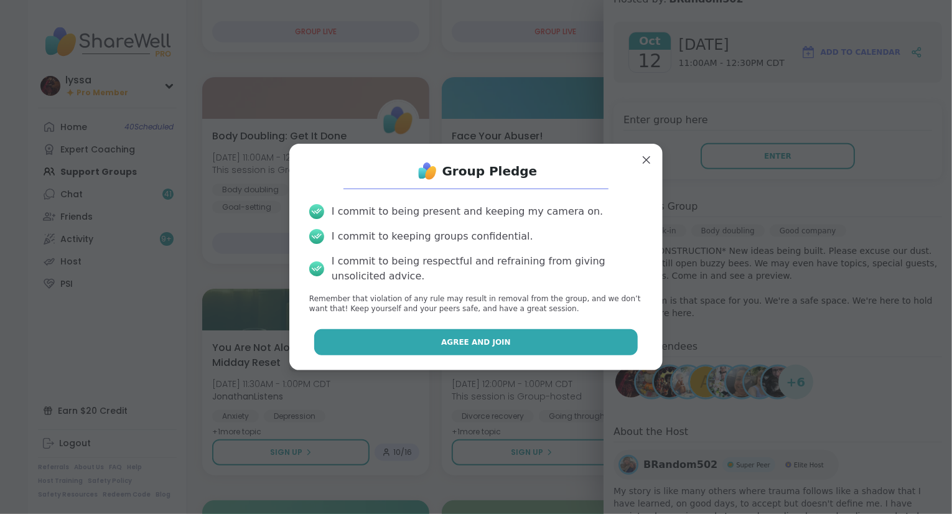
click at [534, 336] on button "Agree and Join" at bounding box center [476, 342] width 324 height 26
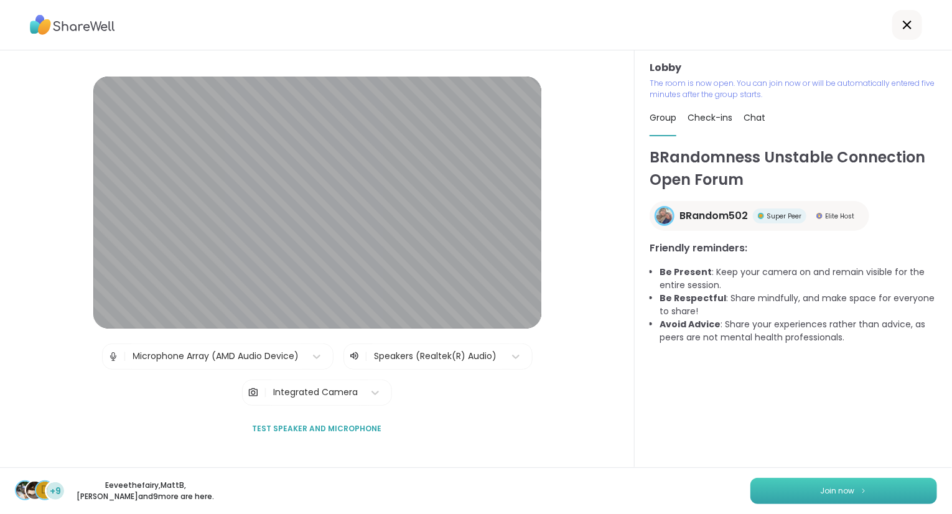
click at [810, 491] on button "Join now" at bounding box center [843, 491] width 187 height 26
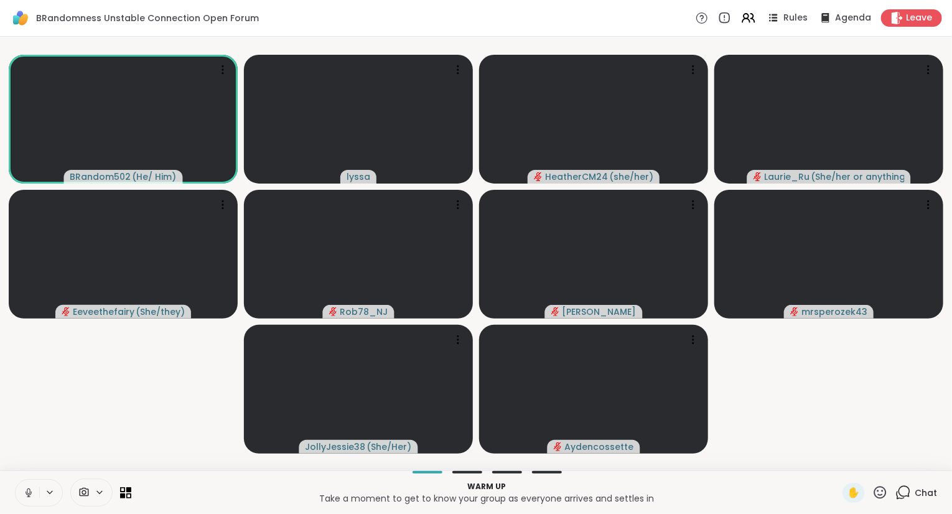
click at [30, 494] on icon at bounding box center [29, 493] width 6 height 4
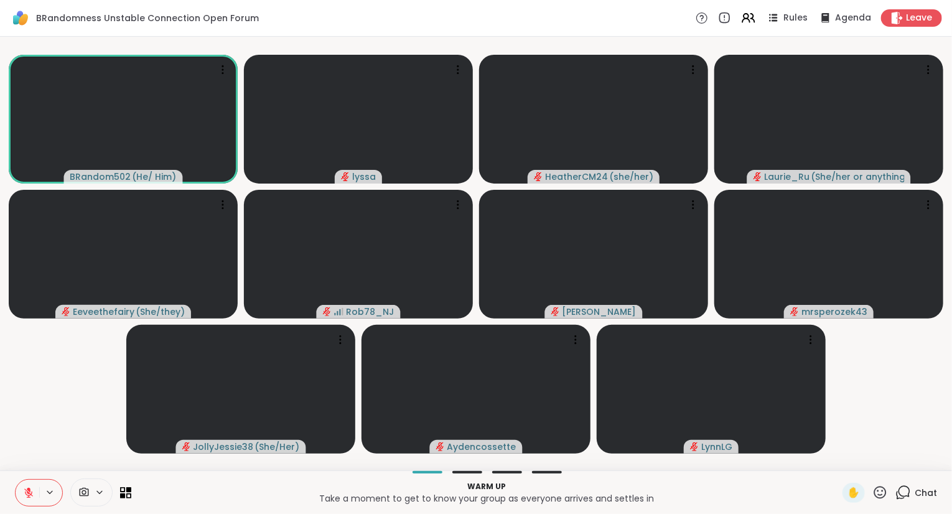
click at [892, 495] on div "✋ Chat" at bounding box center [889, 493] width 95 height 20
click at [883, 493] on icon at bounding box center [880, 493] width 16 height 16
click at [838, 467] on span "❤️" at bounding box center [843, 459] width 12 height 15
click at [24, 495] on icon at bounding box center [28, 492] width 11 height 11
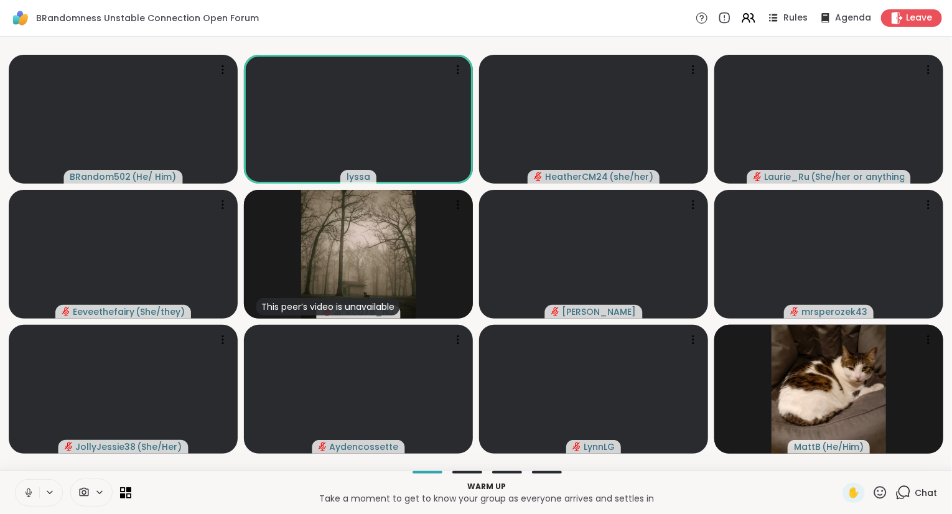
click at [27, 498] on icon at bounding box center [28, 492] width 11 height 11
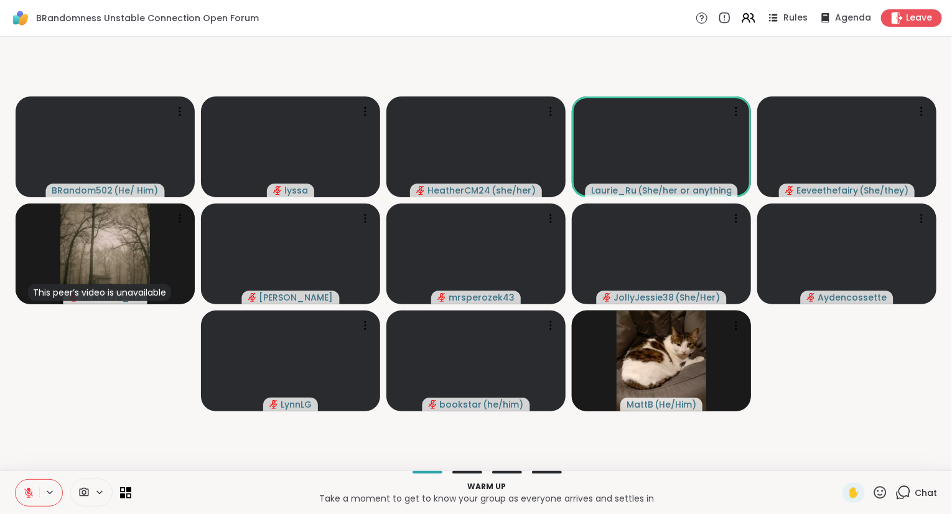
click at [24, 487] on icon at bounding box center [28, 492] width 11 height 11
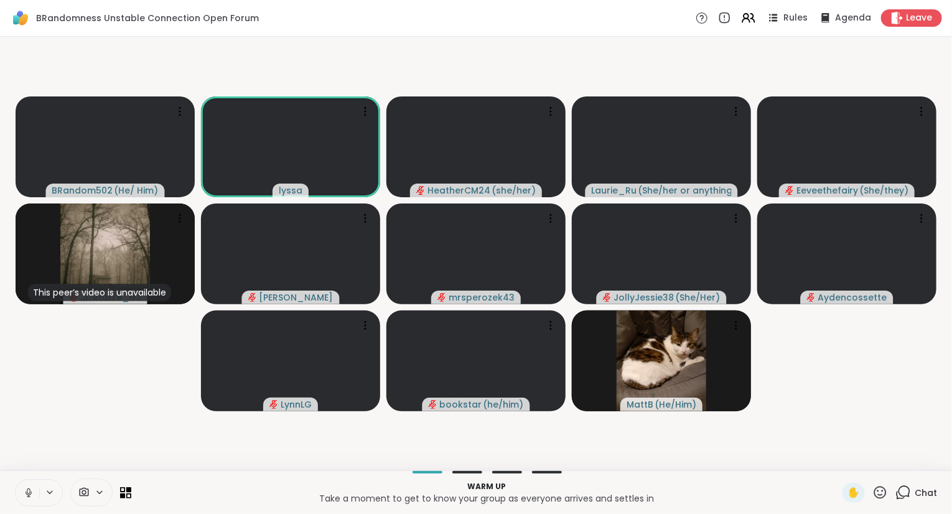
click at [877, 495] on icon at bounding box center [880, 493] width 16 height 16
click at [840, 462] on span "❤️" at bounding box center [843, 459] width 12 height 15
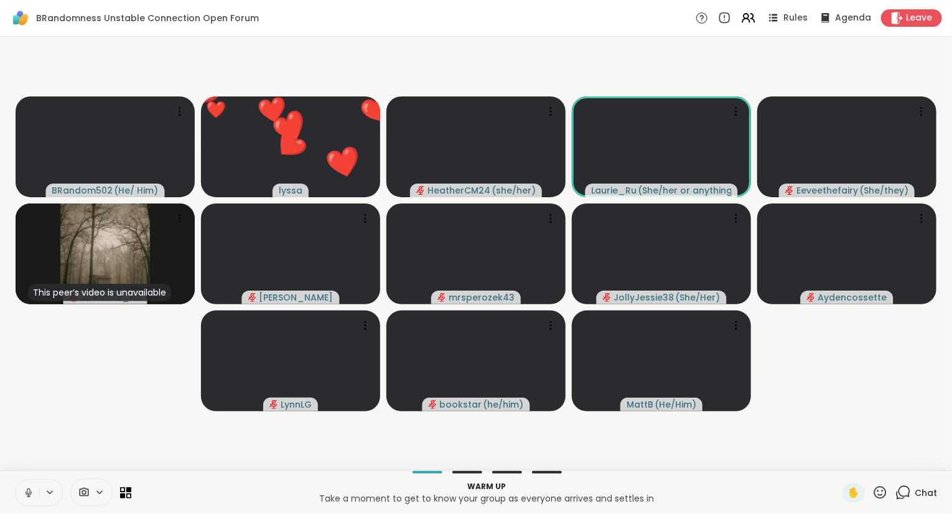
click at [30, 493] on icon at bounding box center [28, 492] width 11 height 11
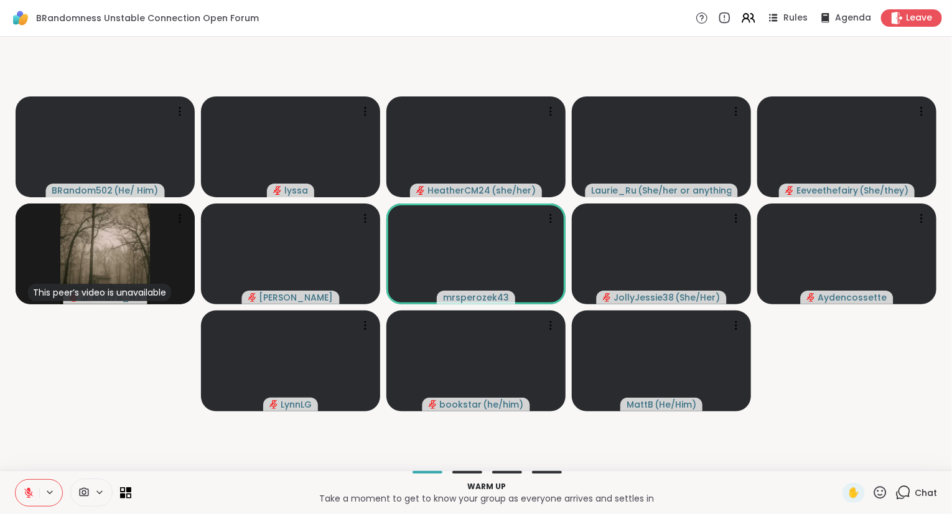
click at [24, 491] on icon at bounding box center [28, 492] width 11 height 11
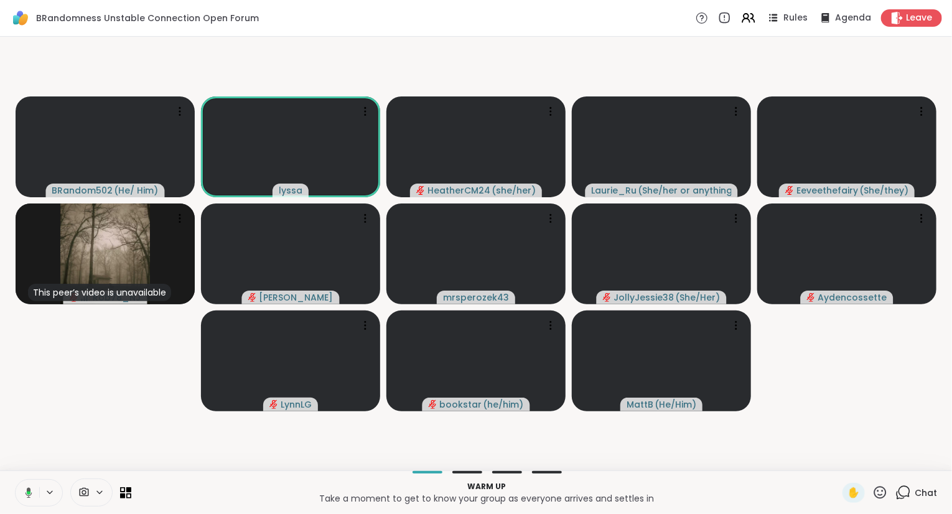
click at [887, 491] on icon at bounding box center [880, 492] width 12 height 12
click at [837, 456] on span "❤️" at bounding box center [843, 459] width 12 height 15
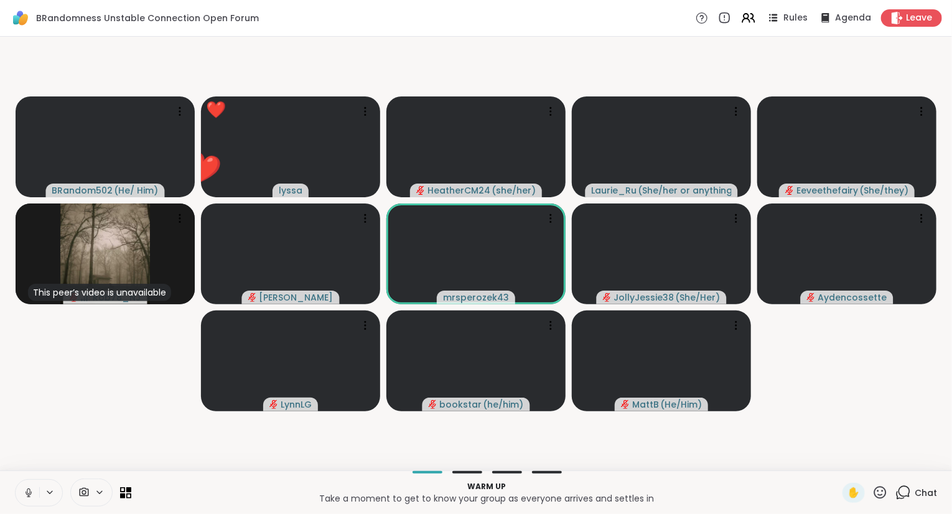
click at [31, 489] on icon at bounding box center [28, 492] width 11 height 11
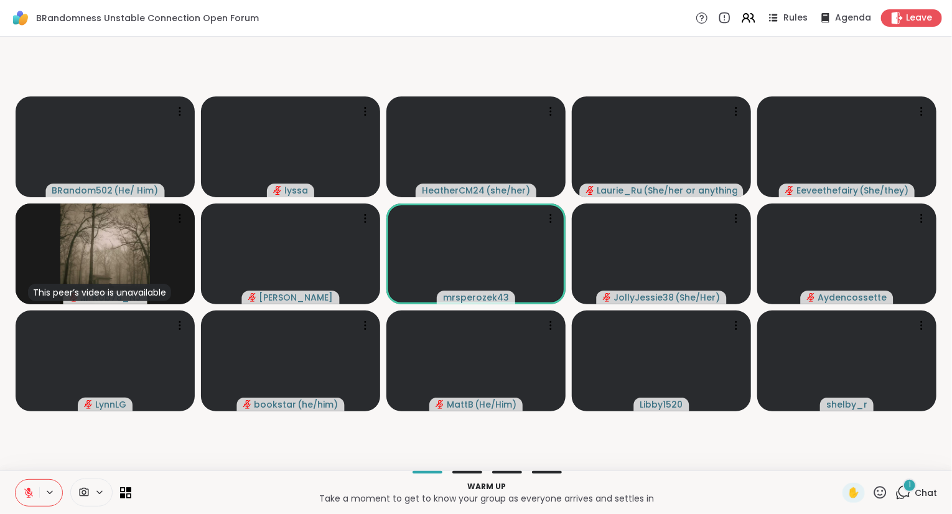
click at [875, 497] on icon at bounding box center [880, 493] width 16 height 16
click at [841, 460] on span "❤️" at bounding box center [843, 459] width 12 height 15
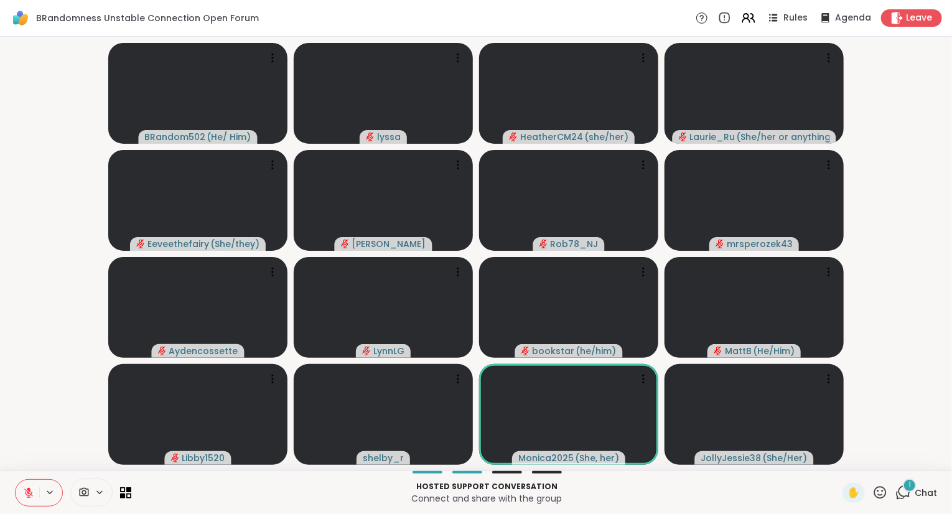
click at [890, 496] on div "✋ 1 Chat" at bounding box center [889, 493] width 95 height 20
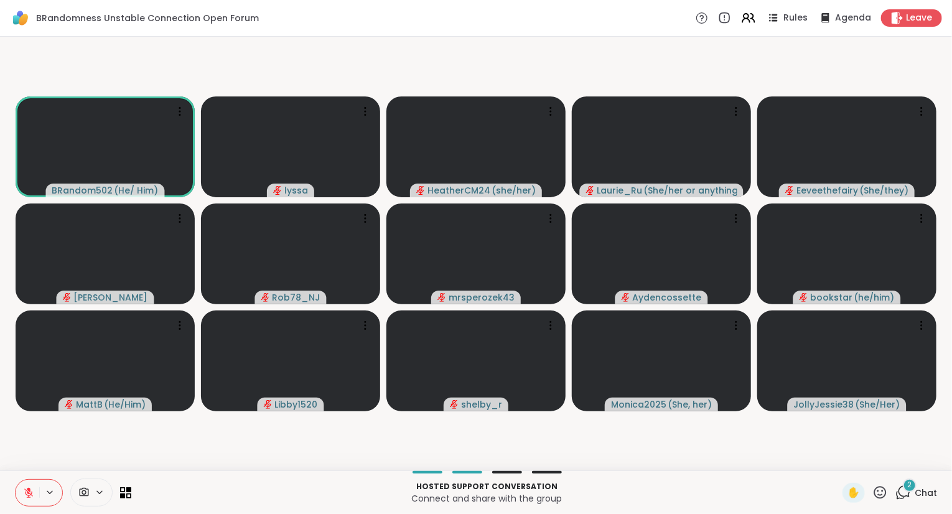
click at [885, 495] on icon at bounding box center [880, 493] width 16 height 16
click at [847, 464] on div "❤️" at bounding box center [843, 460] width 22 height 20
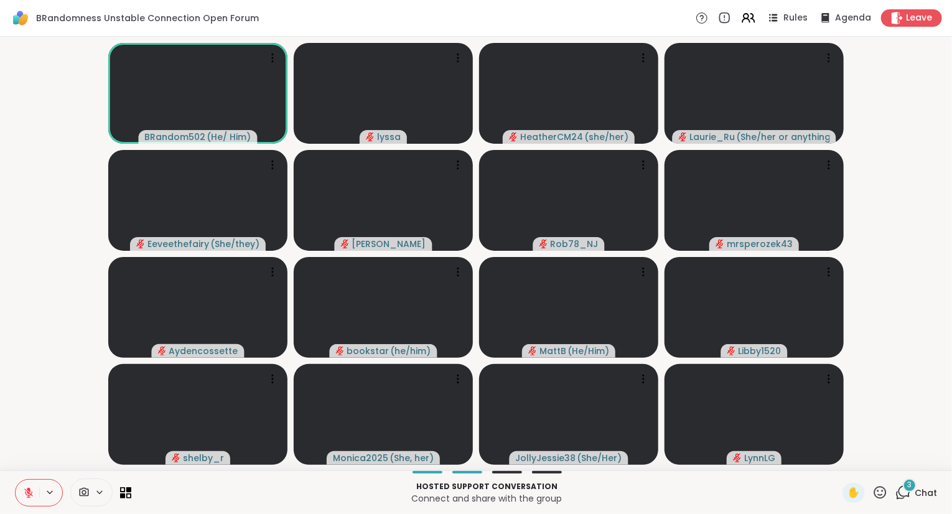
click at [880, 496] on icon at bounding box center [880, 493] width 16 height 16
click at [842, 460] on span "❤️" at bounding box center [843, 459] width 12 height 15
click at [882, 497] on icon at bounding box center [880, 493] width 16 height 16
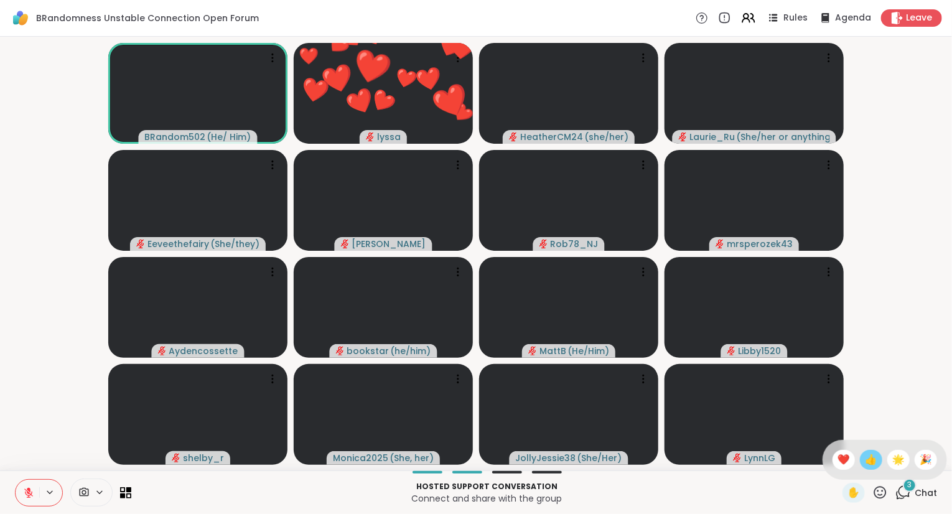
click at [875, 465] on div "👍" at bounding box center [871, 460] width 22 height 20
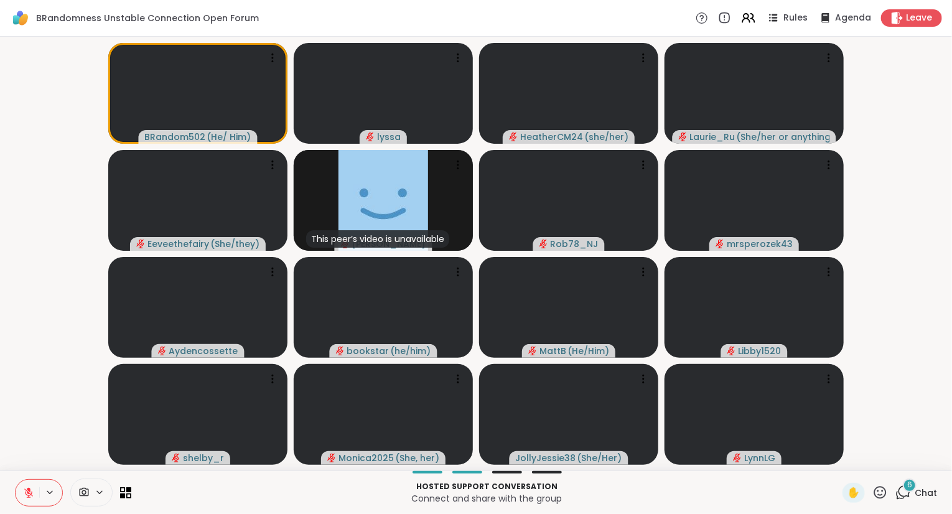
click at [885, 499] on icon at bounding box center [880, 493] width 16 height 16
click at [841, 459] on span "❤️" at bounding box center [843, 459] width 12 height 15
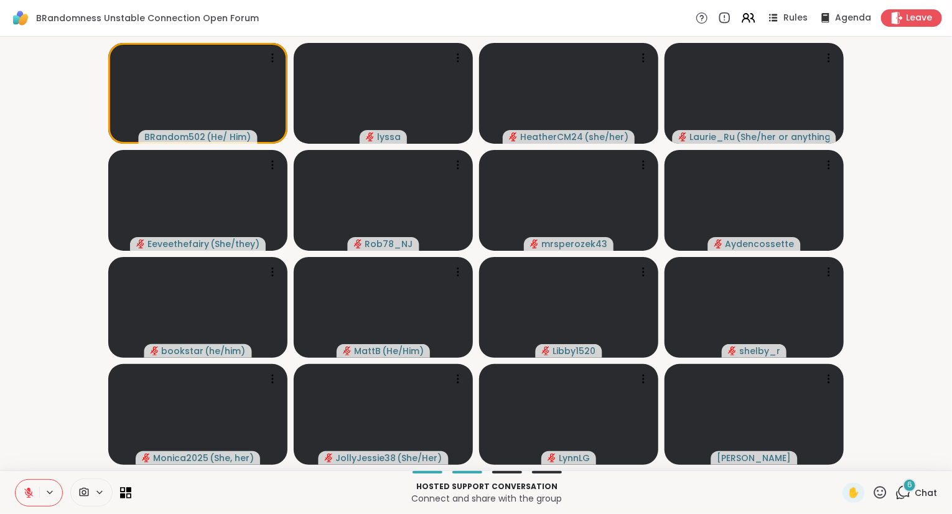
click at [878, 502] on div "✋" at bounding box center [864, 493] width 45 height 20
click at [882, 494] on icon at bounding box center [880, 493] width 16 height 16
click at [844, 459] on span "❤️" at bounding box center [843, 459] width 12 height 15
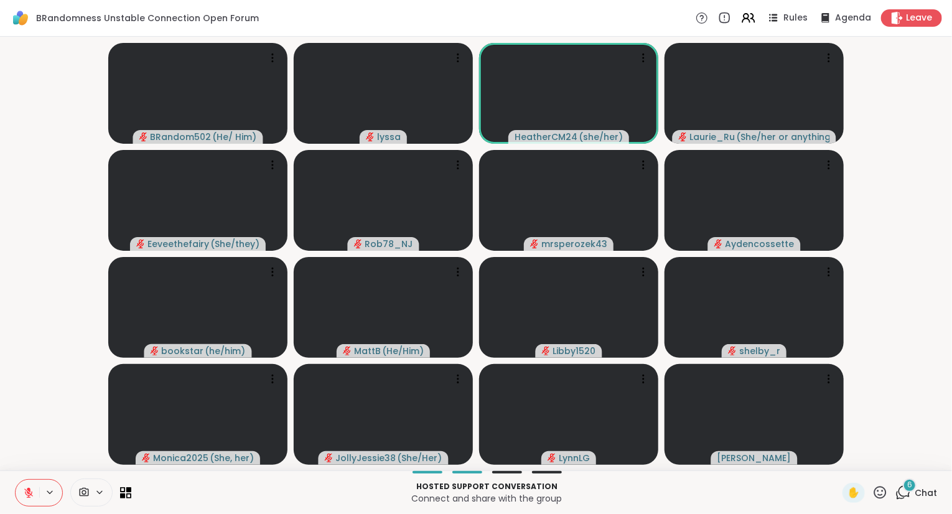
click at [887, 498] on icon at bounding box center [880, 493] width 16 height 16
click at [928, 462] on span "🎉" at bounding box center [926, 459] width 12 height 15
click at [884, 494] on icon at bounding box center [880, 493] width 16 height 16
click at [847, 462] on div "❤️" at bounding box center [843, 460] width 22 height 20
click at [830, 273] on icon at bounding box center [828, 272] width 12 height 12
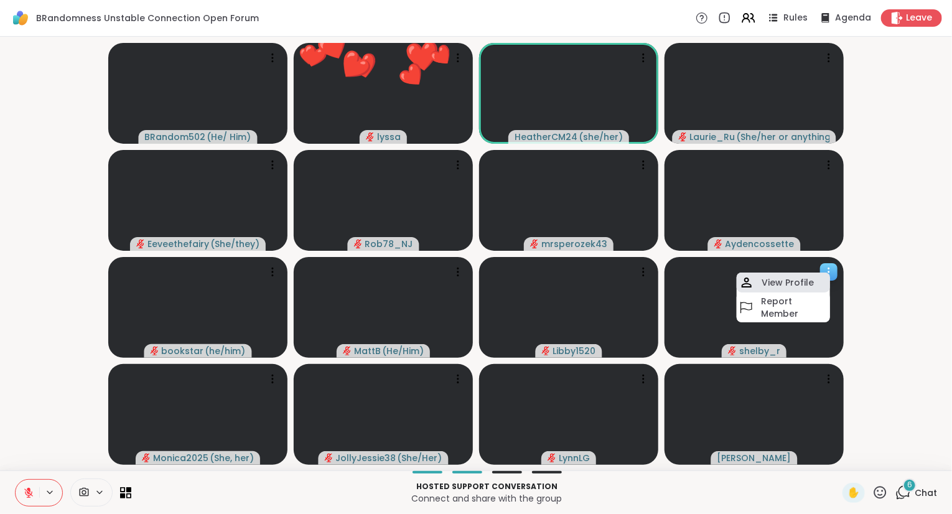
click at [808, 276] on div "View Profile" at bounding box center [783, 283] width 93 height 20
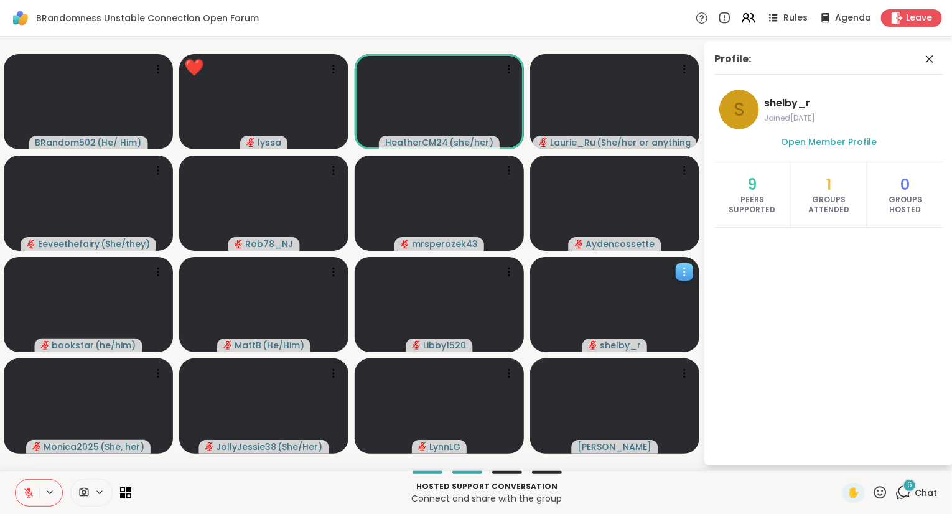
click at [933, 68] on div "Profile:" at bounding box center [828, 63] width 229 height 23
click at [938, 56] on span at bounding box center [930, 59] width 17 height 15
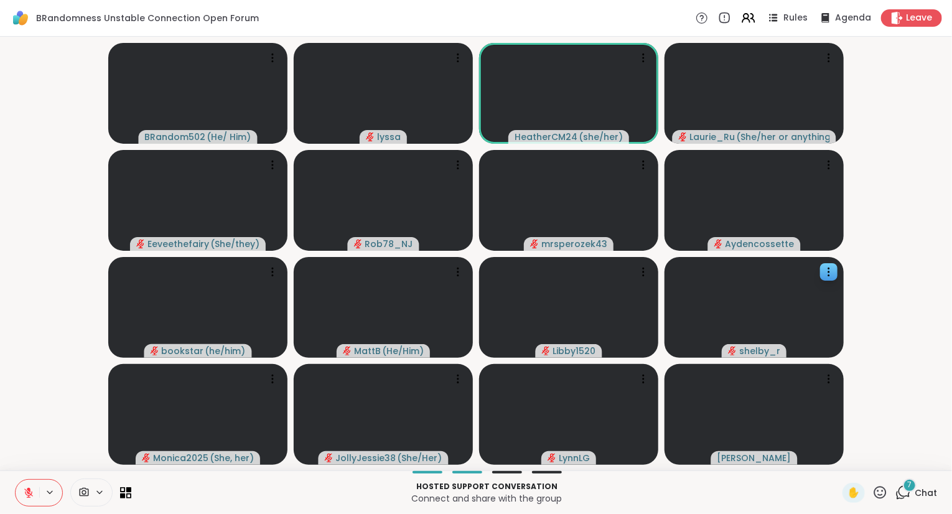
click at [882, 494] on icon at bounding box center [880, 493] width 16 height 16
click at [838, 456] on span "❤️" at bounding box center [843, 459] width 12 height 15
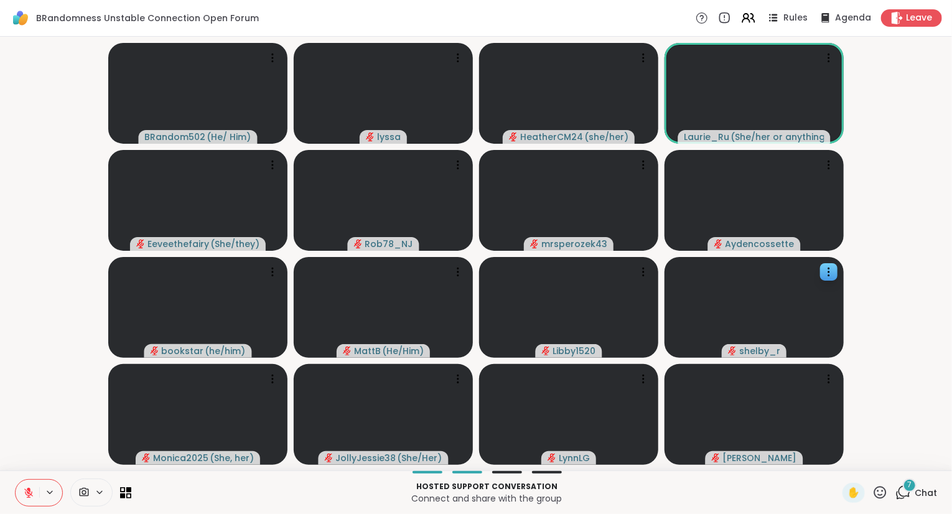
click at [883, 493] on icon at bounding box center [880, 493] width 16 height 16
click at [837, 457] on span "❤️" at bounding box center [843, 459] width 12 height 15
click at [877, 490] on icon at bounding box center [880, 492] width 12 height 12
click at [837, 457] on span "❤️" at bounding box center [843, 459] width 12 height 15
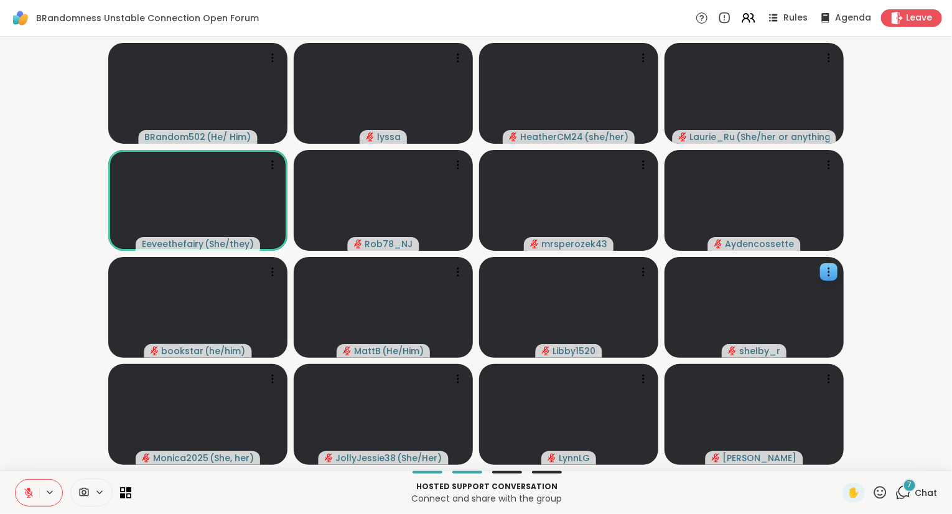
click at [879, 495] on icon at bounding box center [880, 492] width 12 height 12
click at [897, 456] on span "🌟" at bounding box center [898, 459] width 12 height 15
click at [917, 493] on span "Chat" at bounding box center [926, 493] width 22 height 12
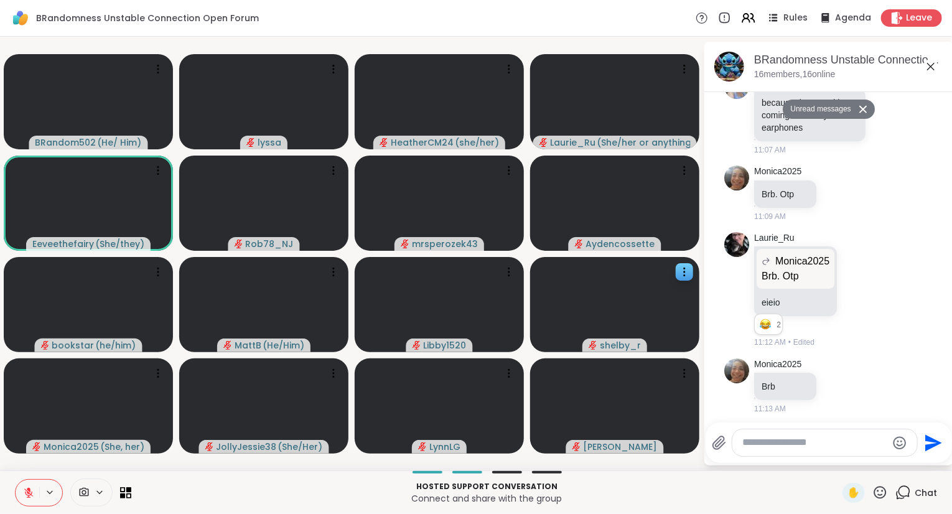
scroll to position [534, 0]
click at [855, 295] on icon at bounding box center [858, 290] width 9 height 9
click at [806, 276] on div "Select Reaction: Joy" at bounding box center [803, 269] width 11 height 11
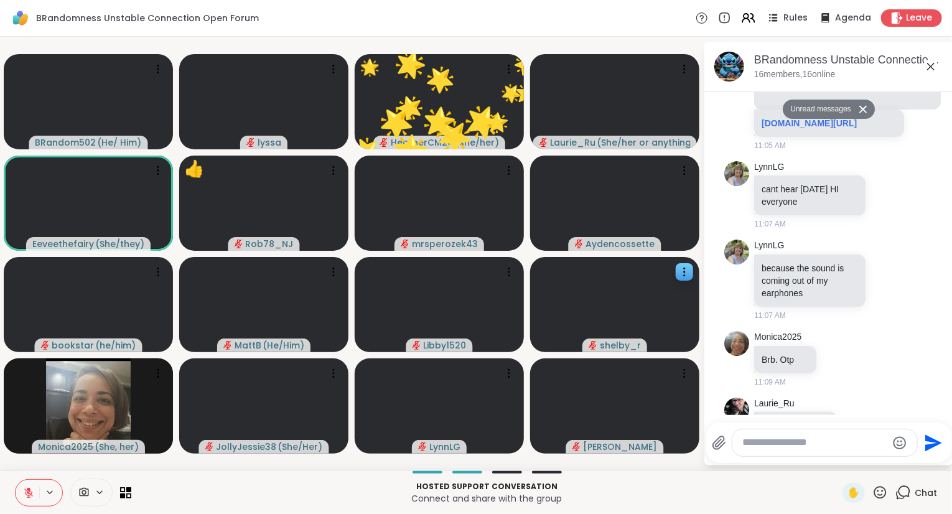
scroll to position [366, 0]
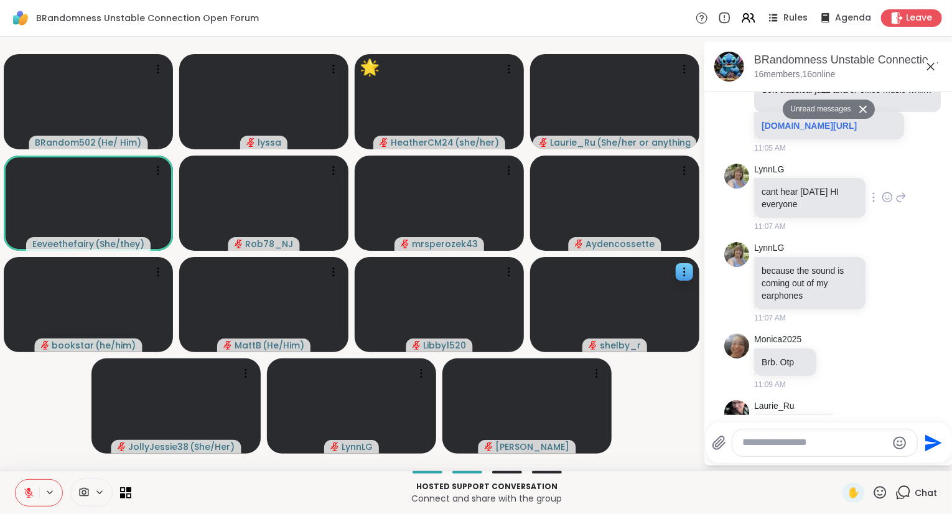
click at [890, 203] on icon at bounding box center [887, 197] width 11 height 12
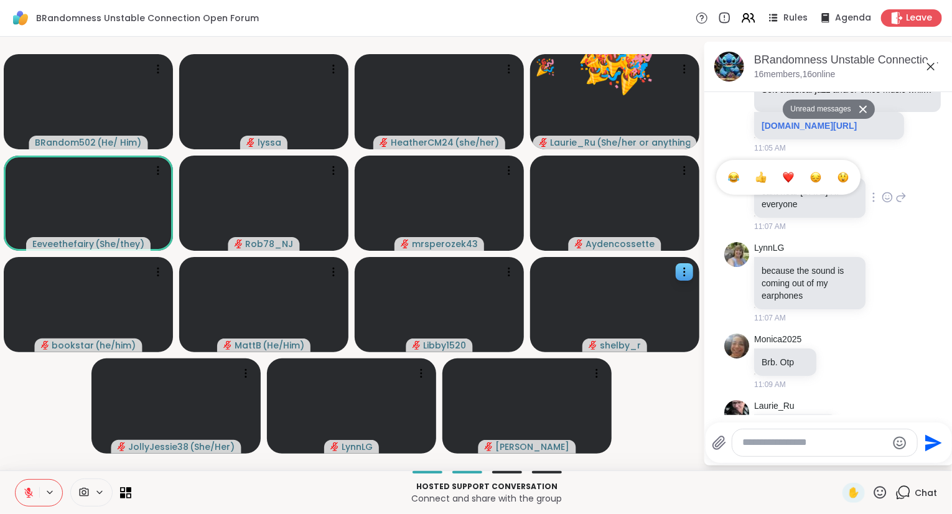
click at [820, 190] on button "Select Reaction: Sad" at bounding box center [815, 177] width 25 height 25
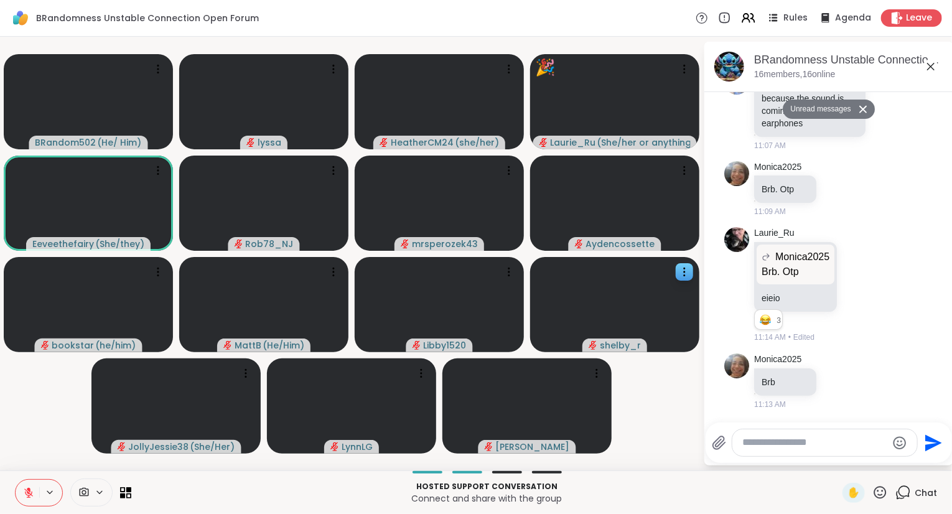
scroll to position [575, 0]
click at [852, 385] on icon at bounding box center [851, 381] width 9 height 9
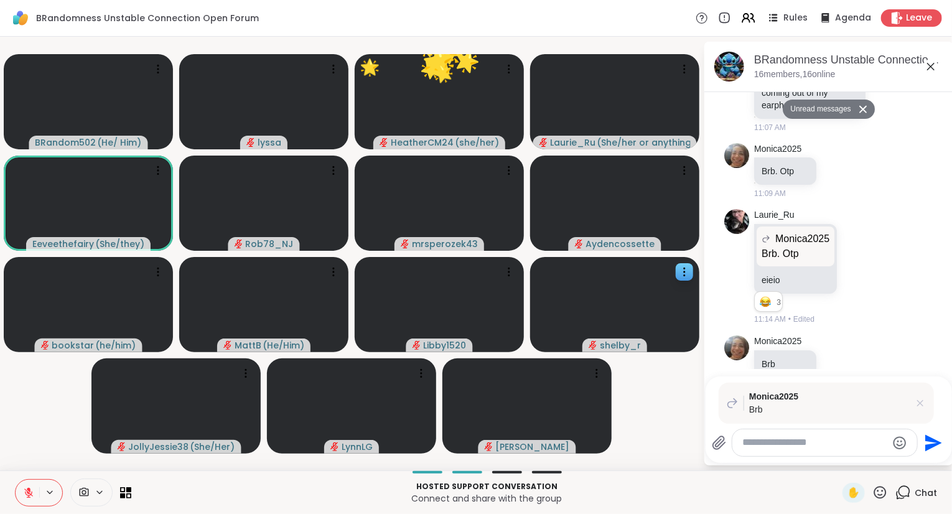
click at [917, 407] on icon at bounding box center [920, 403] width 12 height 12
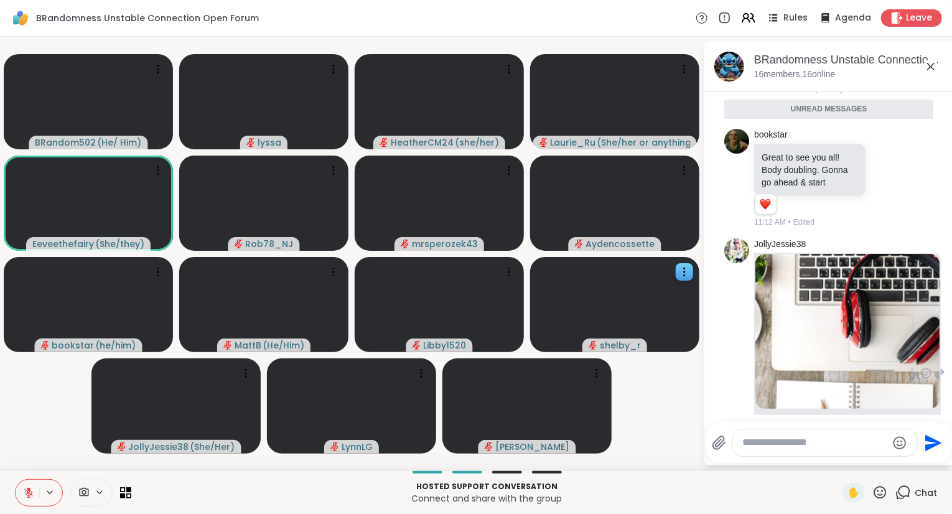
scroll to position [4, 0]
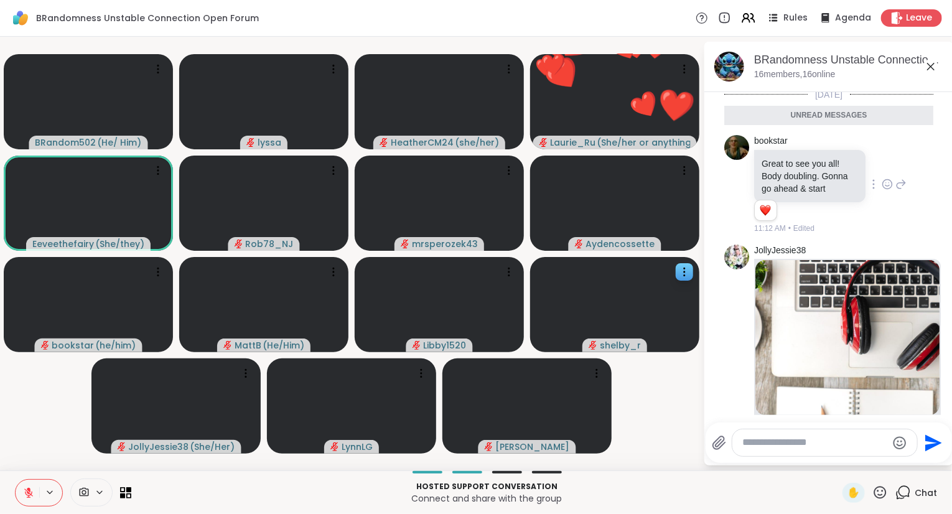
click at [887, 182] on icon at bounding box center [887, 184] width 11 height 12
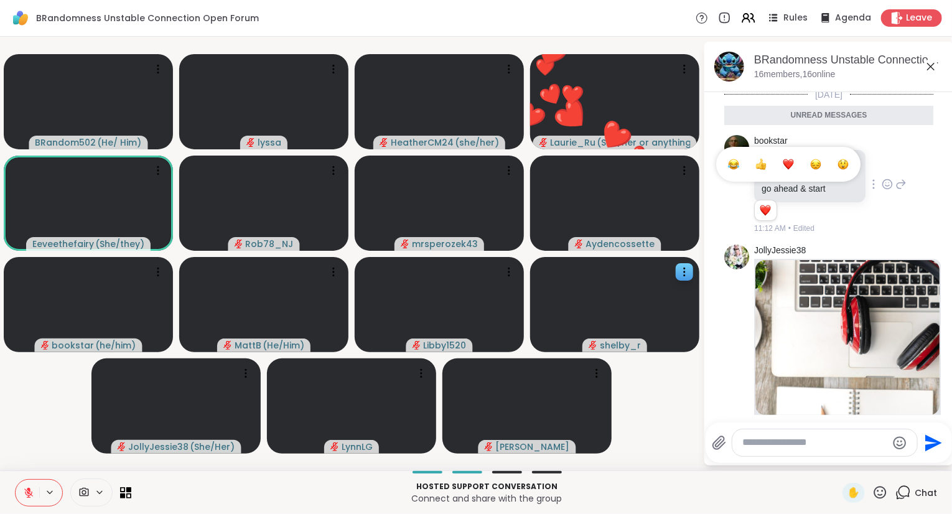
click at [793, 160] on div "Select Reaction: Heart" at bounding box center [788, 164] width 11 height 11
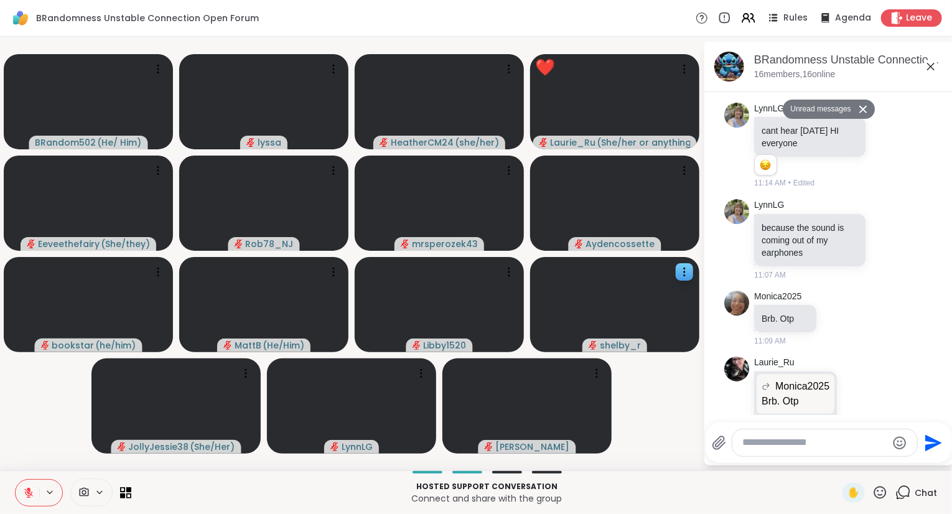
scroll to position [579, 0]
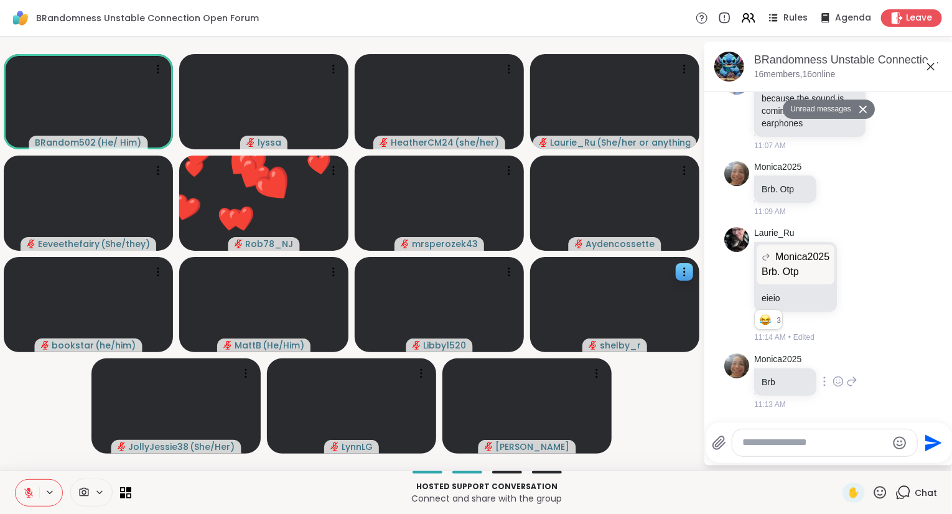
click at [837, 383] on icon at bounding box center [838, 382] width 4 height 1
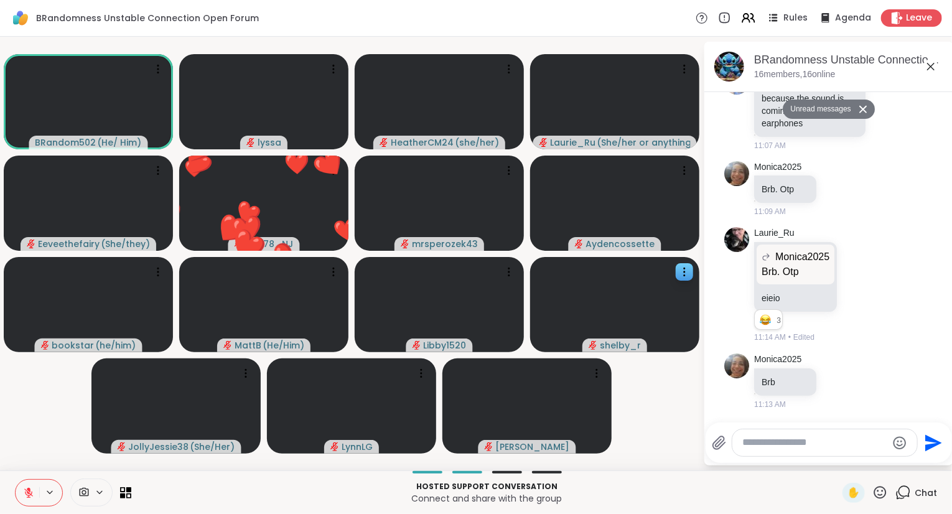
click at [852, 281] on div at bounding box center [858, 284] width 39 height 15
click at [882, 500] on icon at bounding box center [880, 493] width 16 height 16
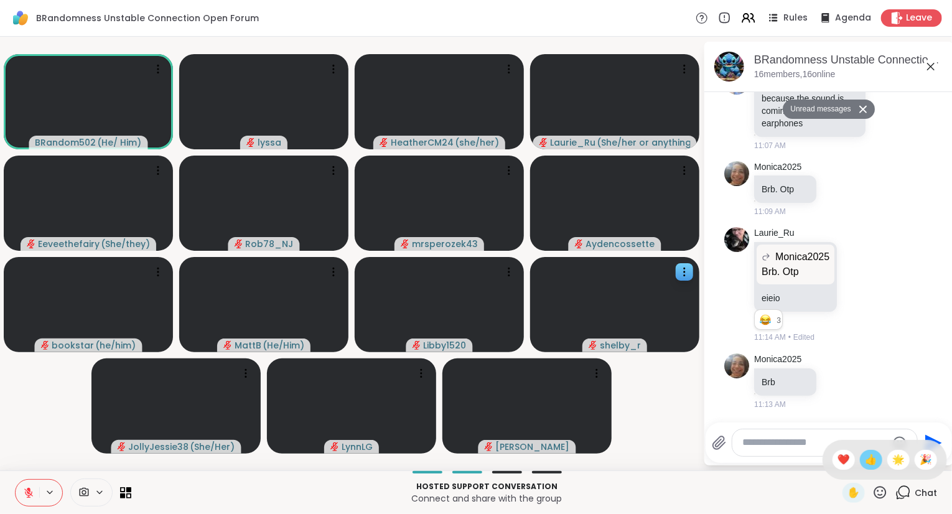
click at [872, 467] on span "👍" at bounding box center [871, 459] width 12 height 15
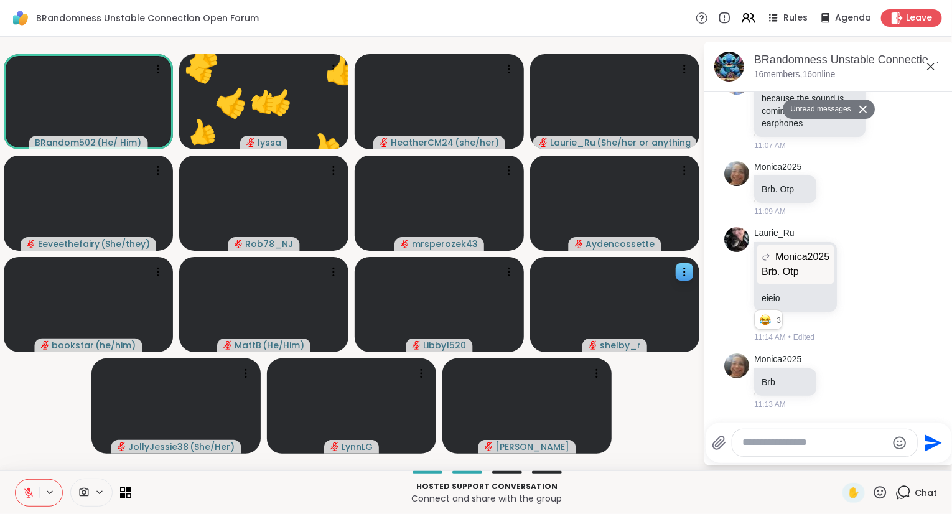
click at [885, 499] on icon at bounding box center [880, 493] width 16 height 16
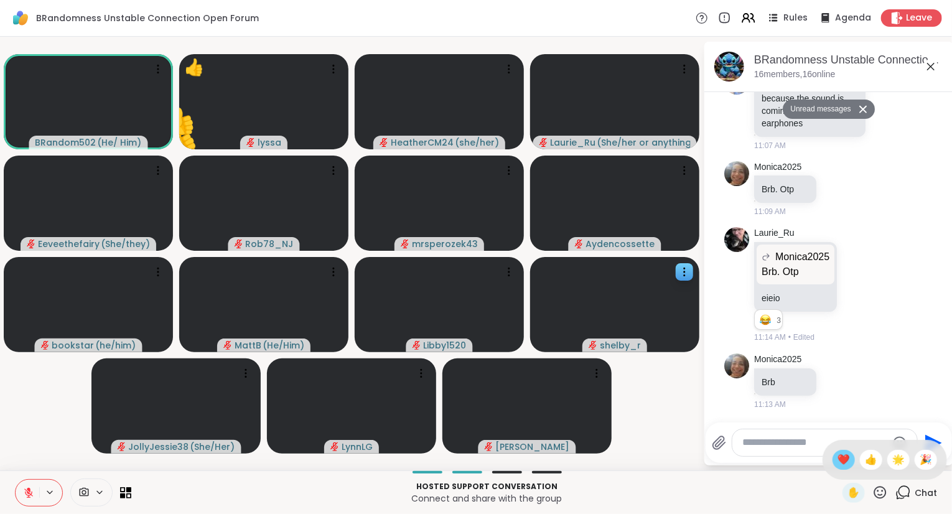
click at [845, 467] on span "❤️" at bounding box center [843, 459] width 12 height 15
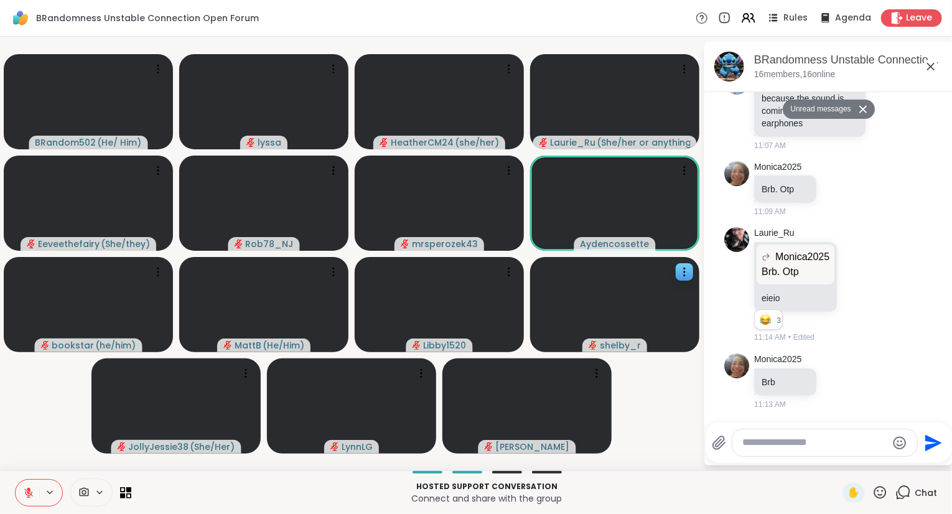
click at [928, 67] on icon at bounding box center [930, 66] width 15 height 15
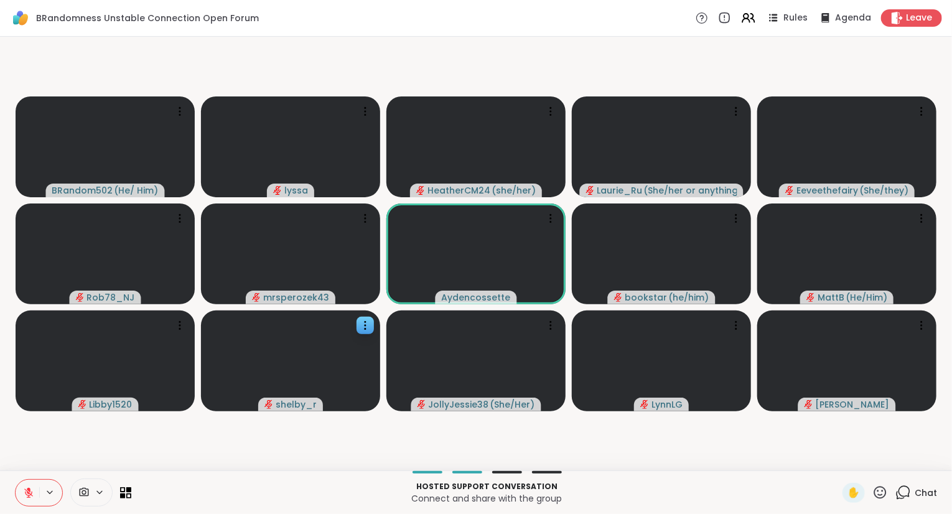
click at [880, 490] on icon at bounding box center [880, 493] width 16 height 16
click at [837, 454] on span "❤️" at bounding box center [843, 459] width 12 height 15
click at [877, 496] on icon at bounding box center [880, 492] width 12 height 12
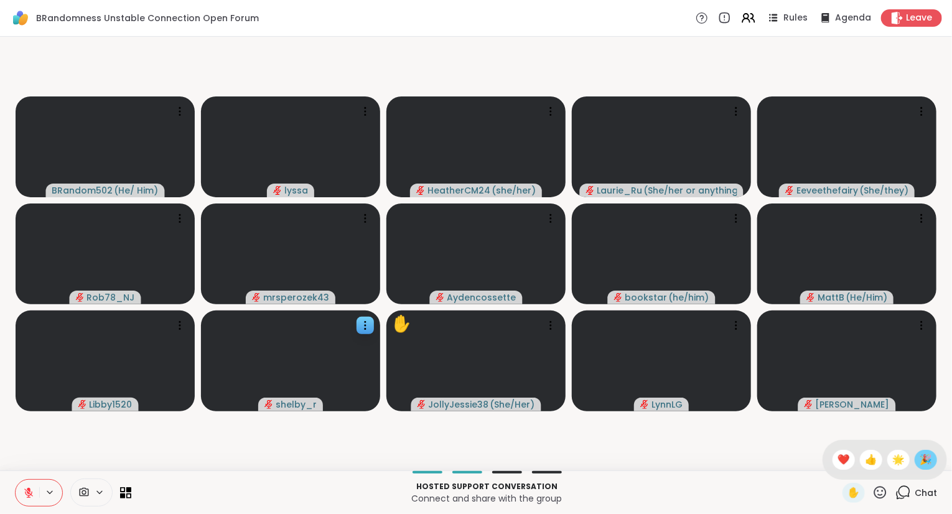
click at [918, 454] on div "🎉" at bounding box center [926, 460] width 22 height 20
click at [877, 495] on icon at bounding box center [880, 493] width 16 height 16
click at [841, 464] on span "❤️" at bounding box center [843, 459] width 12 height 15
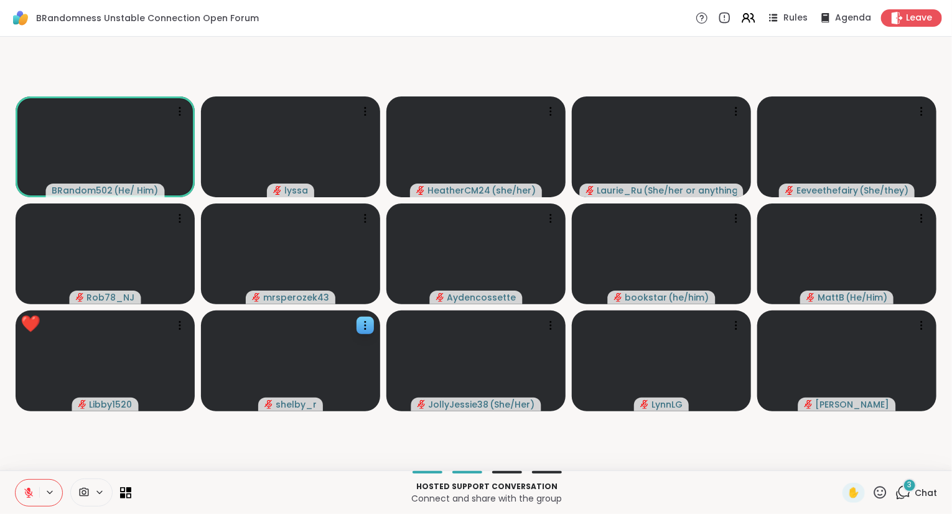
click at [880, 488] on icon at bounding box center [880, 492] width 12 height 12
click at [837, 462] on span "❤️" at bounding box center [843, 459] width 12 height 15
click at [34, 489] on icon at bounding box center [28, 492] width 11 height 11
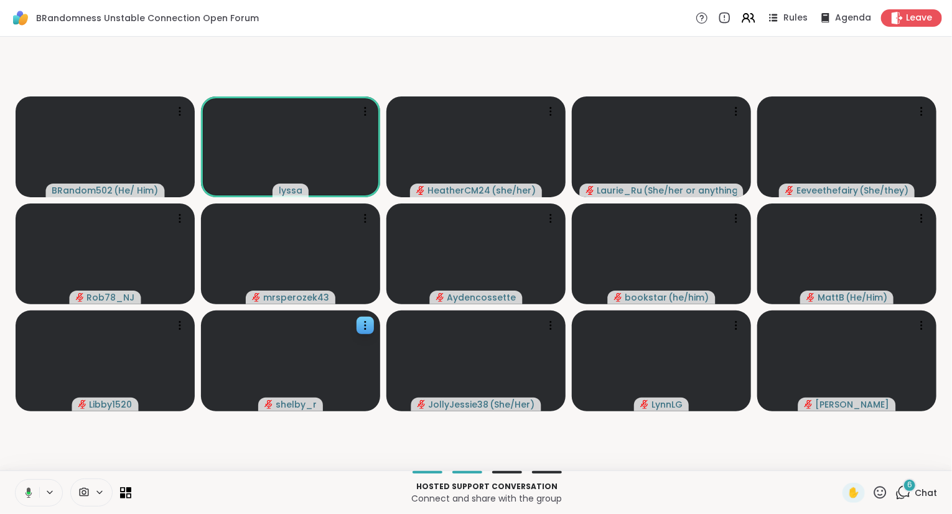
click at [27, 493] on icon at bounding box center [29, 492] width 4 height 3
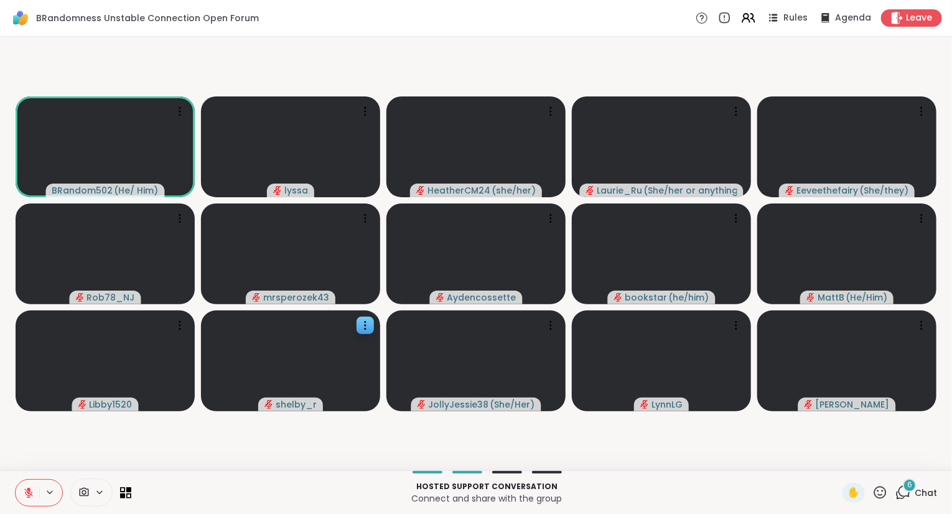
click at [1, 379] on div "BRandom502 ( He/ Him ) lyssa HeatherCM24 ( she/her ) [PERSON_NAME] ( She/her or…" at bounding box center [476, 254] width 952 height 434
click at [892, 498] on div "✋ 6 Chat" at bounding box center [889, 493] width 95 height 20
click at [883, 498] on icon at bounding box center [880, 492] width 12 height 12
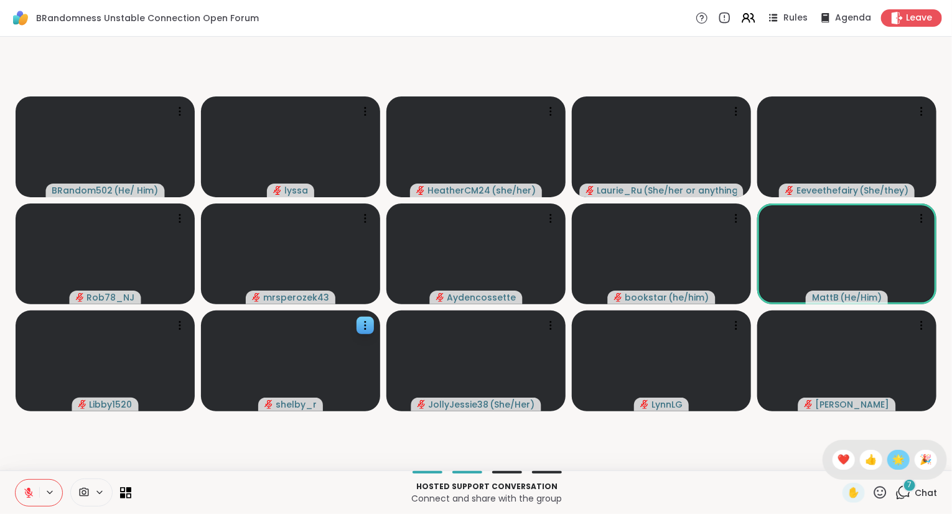
click at [895, 465] on span "🌟" at bounding box center [898, 459] width 12 height 15
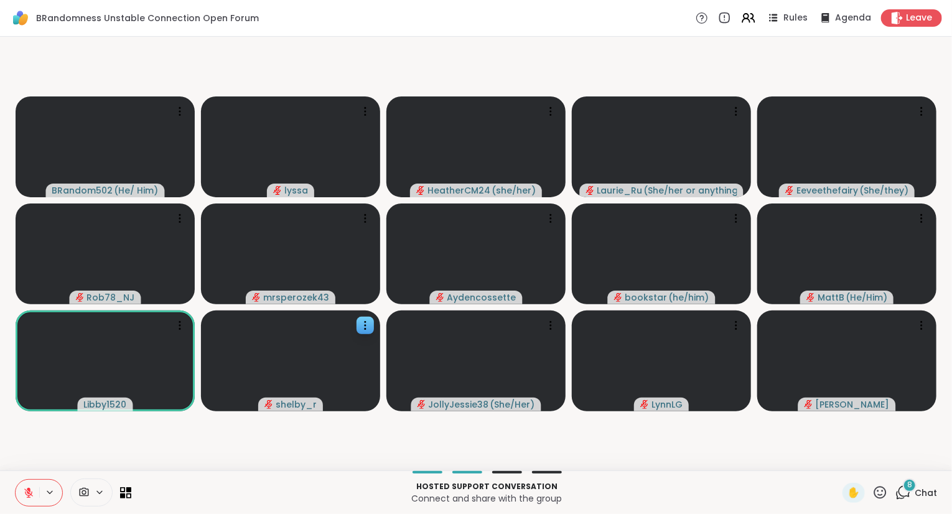
click at [885, 495] on icon at bounding box center [880, 493] width 16 height 16
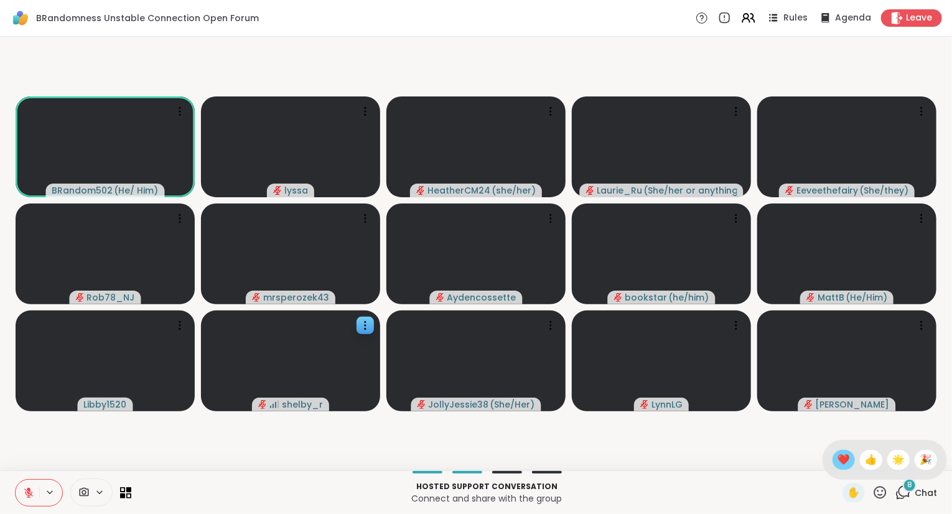
click at [842, 462] on span "❤️" at bounding box center [843, 459] width 12 height 15
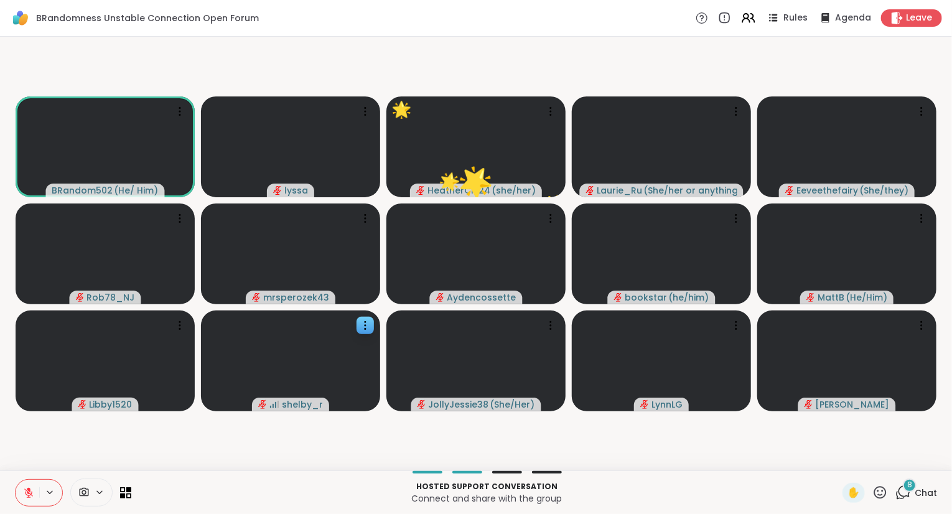
click at [880, 493] on icon at bounding box center [880, 493] width 16 height 16
click at [850, 457] on div "❤️" at bounding box center [843, 460] width 22 height 20
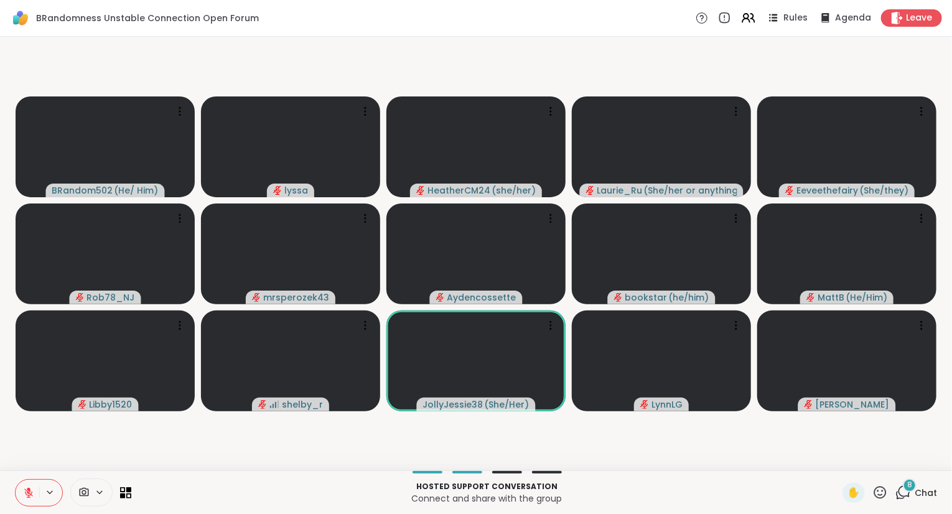
click at [880, 482] on div "Hosted support conversation Connect and share with the group ✋ 8 Chat" at bounding box center [476, 492] width 952 height 44
click at [876, 489] on icon at bounding box center [880, 493] width 16 height 16
click at [842, 462] on span "❤️" at bounding box center [843, 459] width 12 height 15
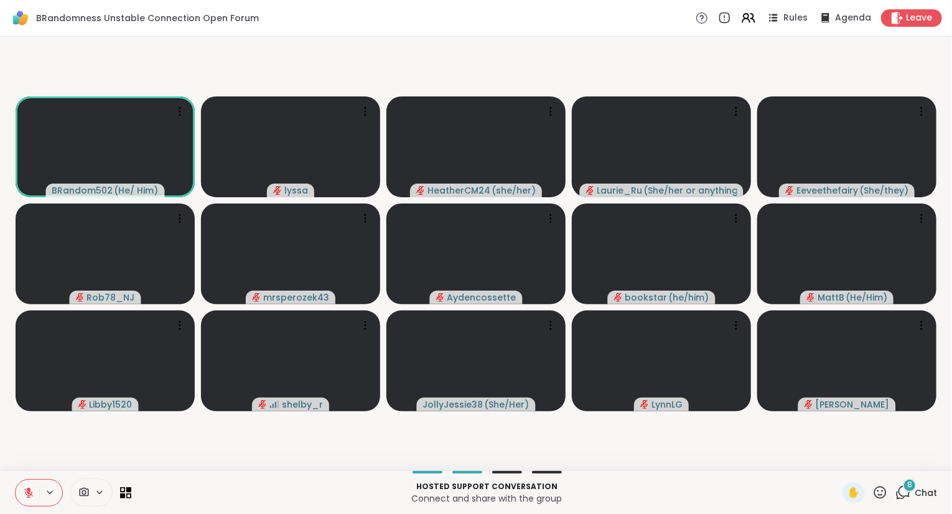
click at [883, 495] on icon at bounding box center [880, 492] width 12 height 12
click at [901, 462] on span "🌟" at bounding box center [898, 459] width 12 height 15
click at [882, 494] on icon at bounding box center [880, 493] width 16 height 16
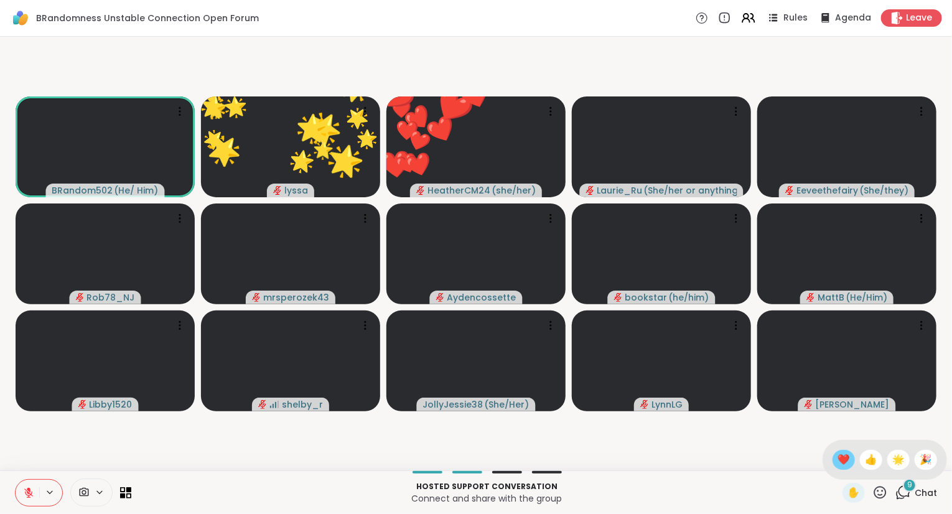
click at [845, 462] on span "❤️" at bounding box center [843, 459] width 12 height 15
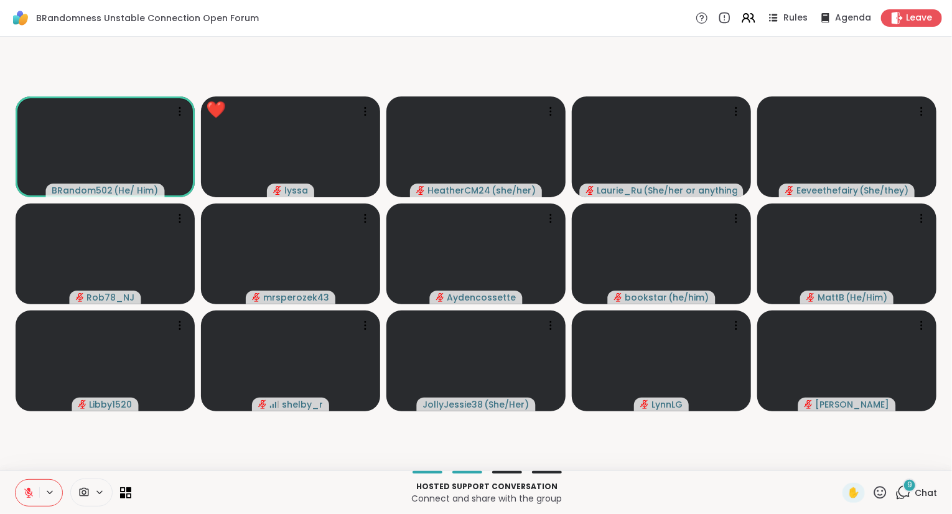
click at [921, 489] on span "Chat" at bounding box center [926, 493] width 22 height 12
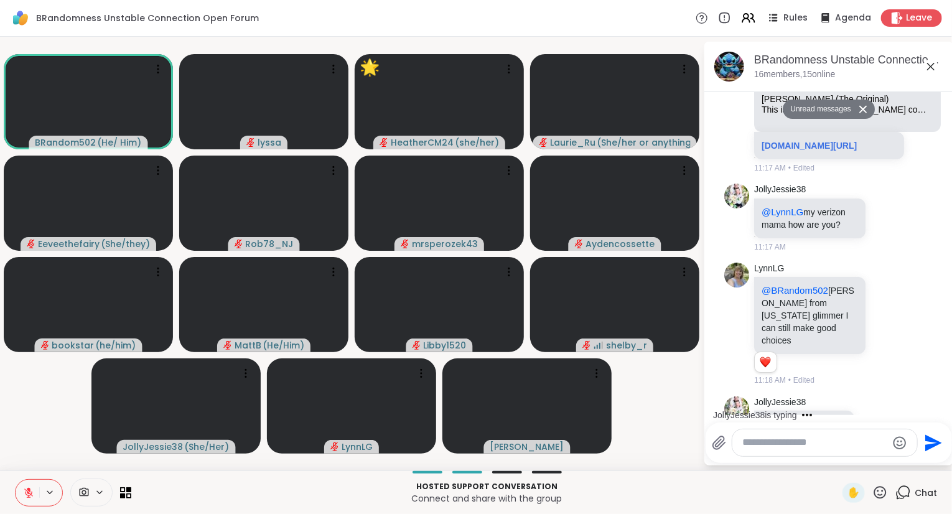
scroll to position [1247, 0]
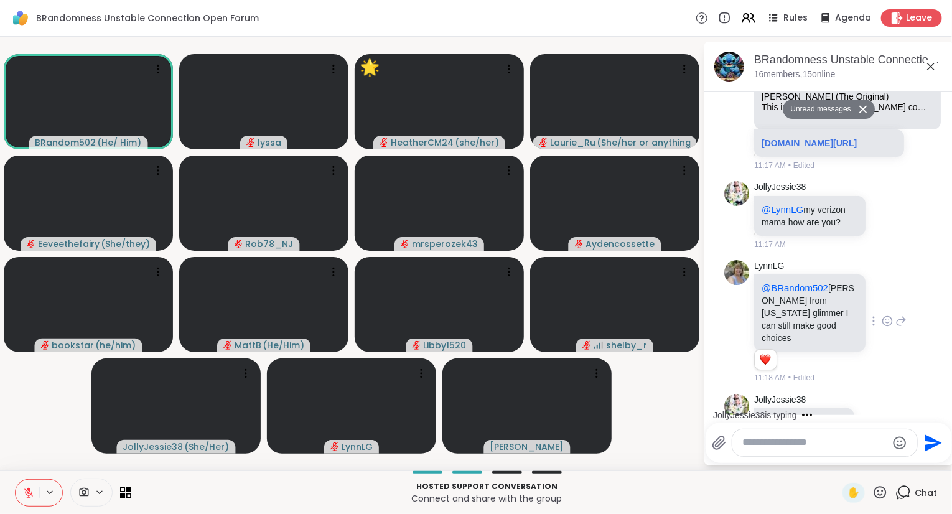
click at [883, 327] on icon at bounding box center [887, 321] width 11 height 12
click at [886, 327] on icon at bounding box center [887, 321] width 11 height 12
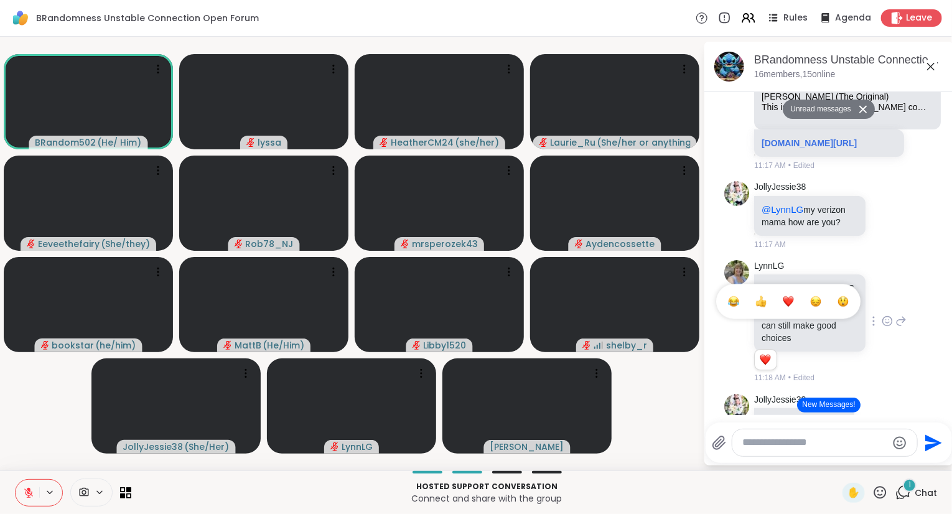
click at [790, 307] on div "Select Reaction: Heart" at bounding box center [788, 301] width 11 height 11
click at [908, 348] on div "LynnLG @BRandom502 Lynn from Maryland glimmer I can still make good choices 2 2…" at bounding box center [828, 322] width 209 height 134
click at [892, 327] on icon at bounding box center [887, 321] width 11 height 12
click at [897, 338] on div "LynnLG @BRandom502 Lynn from Maryland glimmer I can still make good choices 2 2…" at bounding box center [830, 322] width 152 height 124
click at [893, 452] on div at bounding box center [824, 442] width 185 height 27
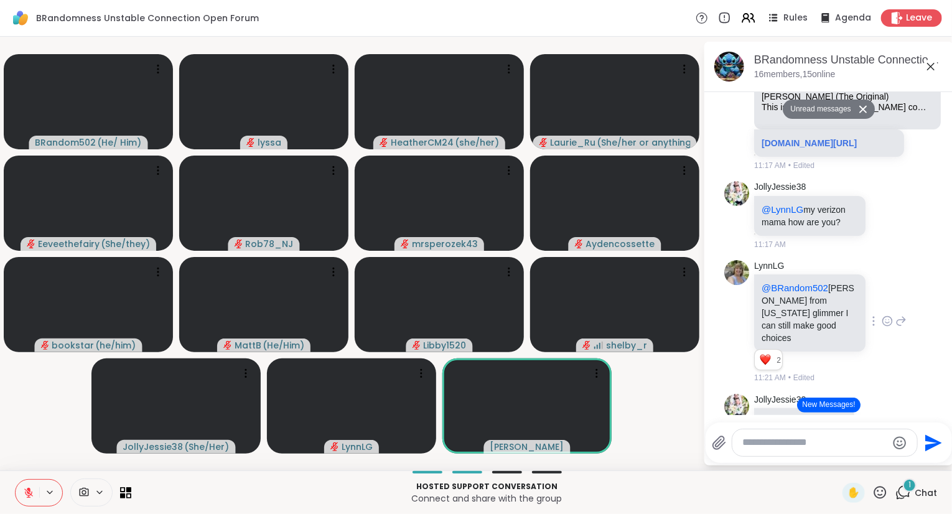
click at [893, 328] on div at bounding box center [887, 321] width 39 height 15
click at [902, 328] on icon at bounding box center [900, 321] width 11 height 15
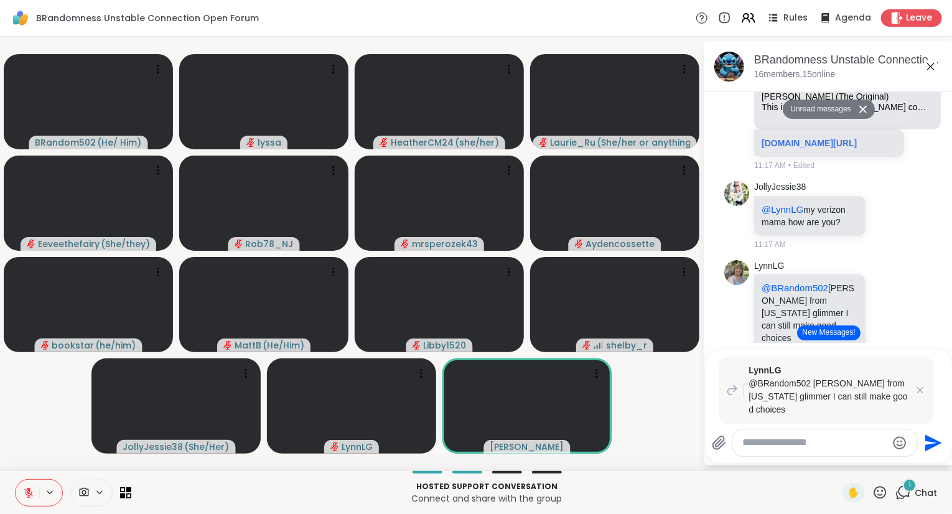
click at [898, 445] on icon "Emoji picker" at bounding box center [899, 442] width 13 height 13
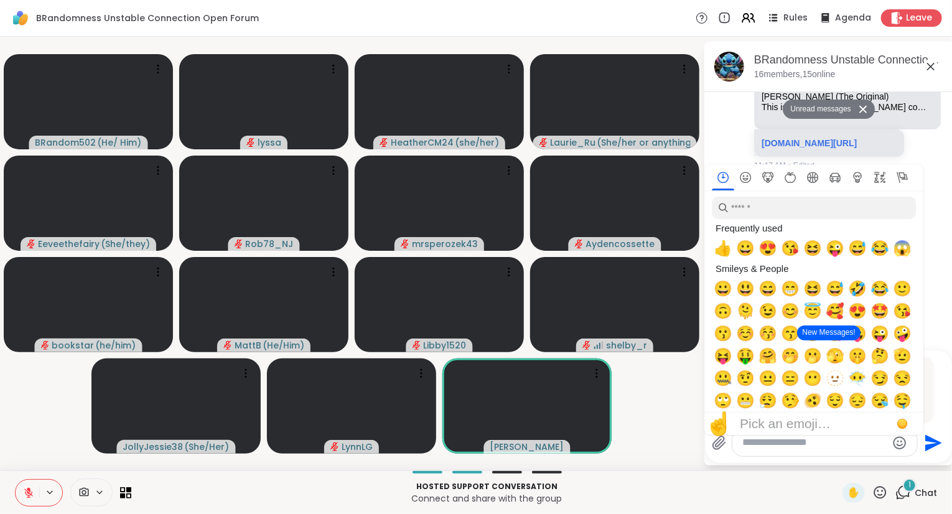
click at [850, 222] on div "Frequently used" at bounding box center [813, 228] width 202 height 18
click at [857, 212] on input "search" at bounding box center [814, 208] width 204 height 22
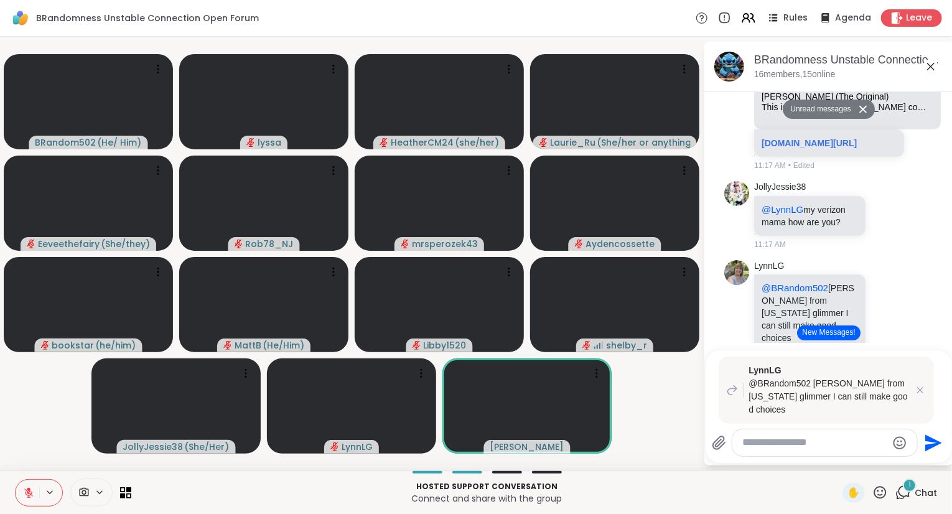
click at [884, 498] on icon at bounding box center [880, 492] width 12 height 12
click at [840, 462] on span "❤️" at bounding box center [843, 459] width 12 height 15
click at [897, 444] on icon "Emoji picker" at bounding box center [899, 442] width 13 height 13
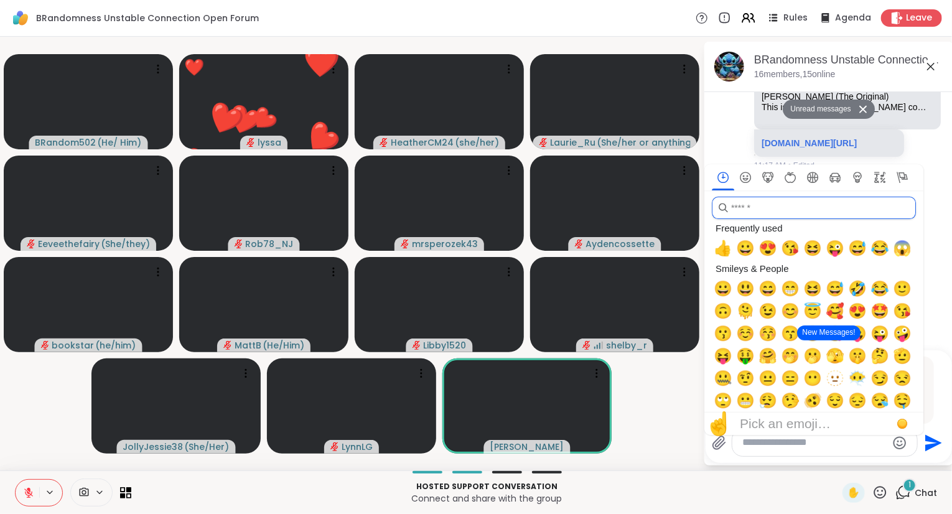
click at [869, 212] on input "search" at bounding box center [814, 208] width 204 height 22
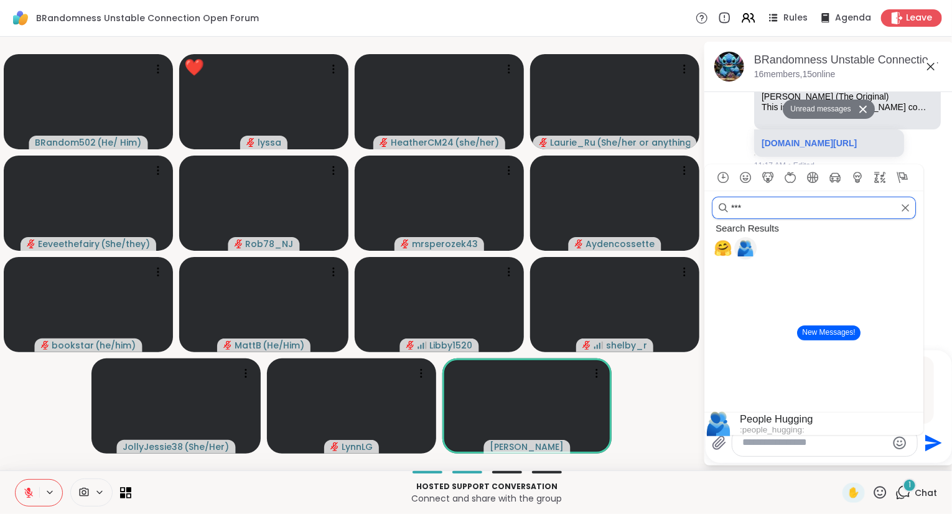
type input "***"
click at [746, 257] on span "🫂" at bounding box center [745, 248] width 19 height 17
type textarea "**"
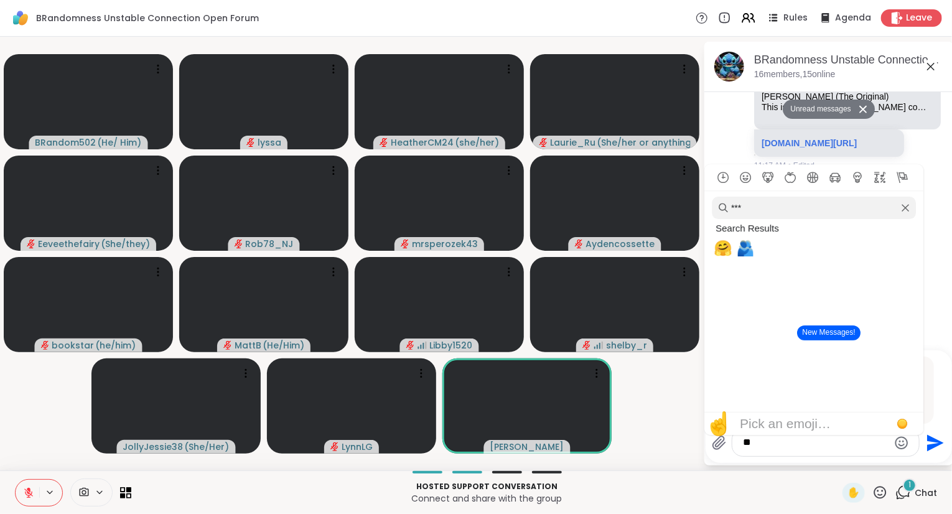
click at [928, 449] on icon "Send" at bounding box center [935, 442] width 17 height 17
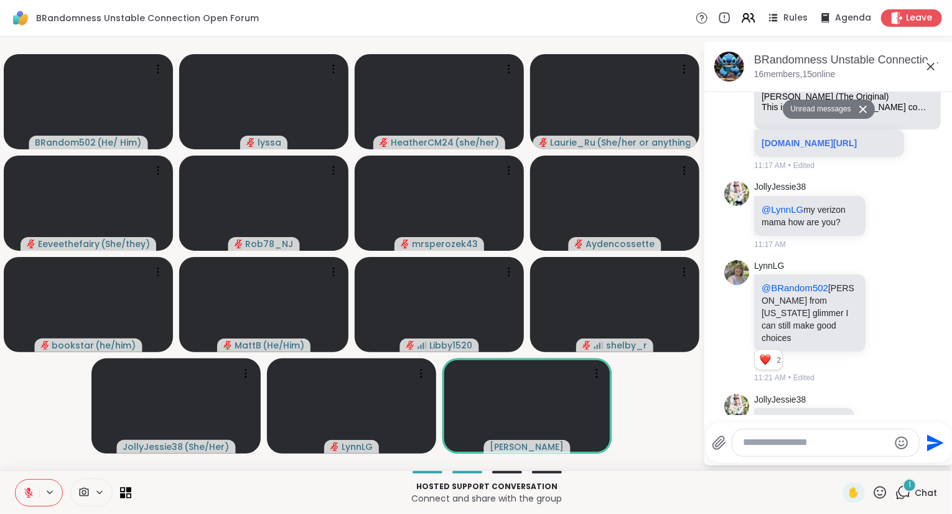
scroll to position [1820, 0]
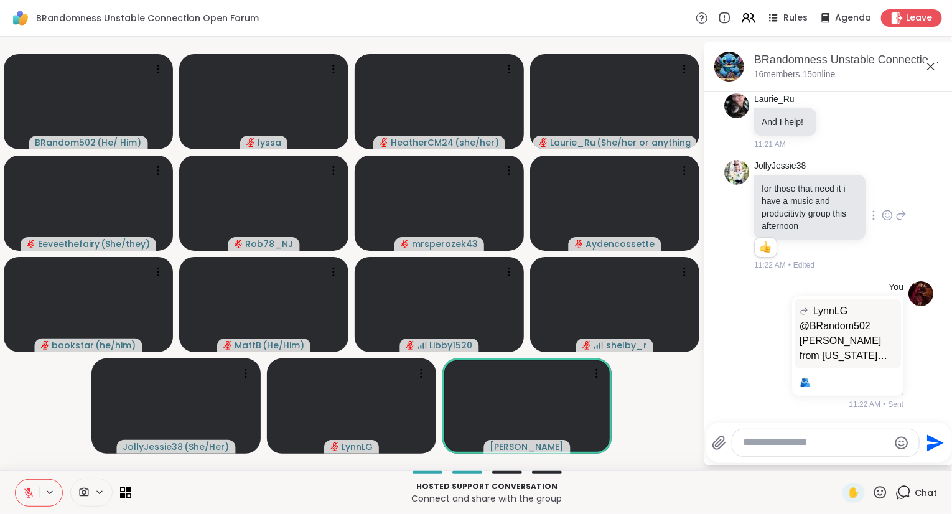
click at [884, 221] on icon at bounding box center [887, 215] width 11 height 12
click at [791, 201] on div "Select Reaction: Heart" at bounding box center [788, 195] width 11 height 11
click at [892, 210] on div at bounding box center [887, 215] width 11 height 15
click at [796, 199] on button "Select Reaction: Heart" at bounding box center [788, 195] width 25 height 25
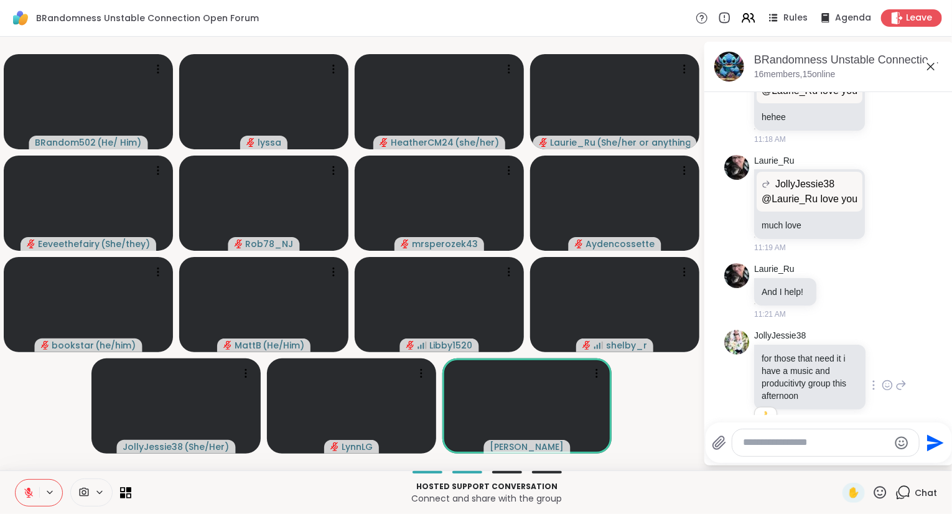
scroll to position [1648, 0]
click at [882, 491] on icon at bounding box center [880, 493] width 16 height 16
click at [839, 457] on span "❤️" at bounding box center [843, 459] width 12 height 15
click at [885, 490] on icon at bounding box center [880, 493] width 16 height 16
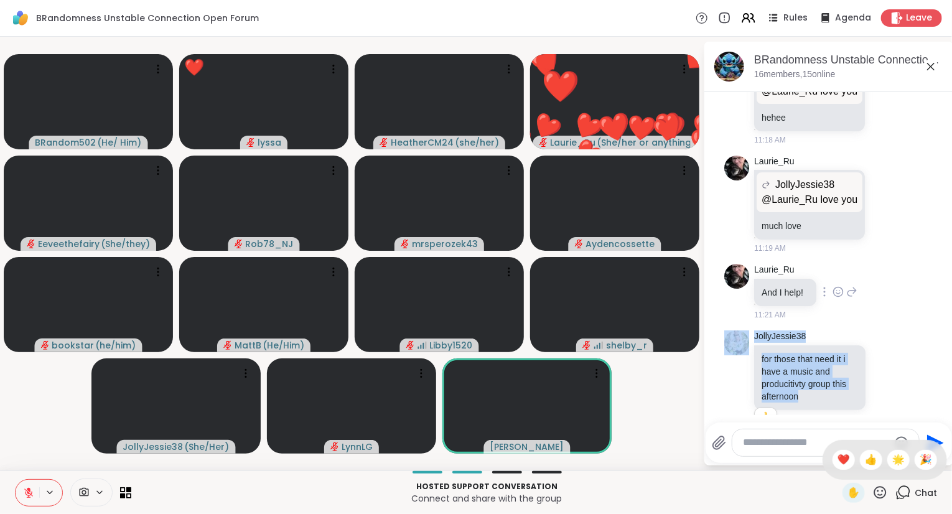
drag, startPoint x: 917, startPoint y: 458, endPoint x: 915, endPoint y: 316, distance: 141.9
click at [915, 316] on div "BRandomness Unstable Connection Open Forum Rules Agenda Leave BRandom502 ( He/ …" at bounding box center [476, 257] width 952 height 514
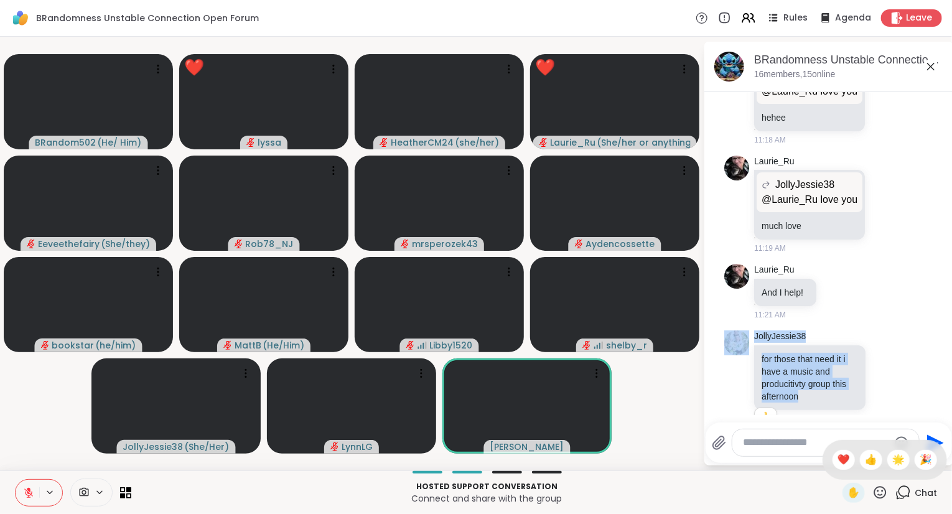
click at [878, 491] on icon at bounding box center [880, 492] width 12 height 12
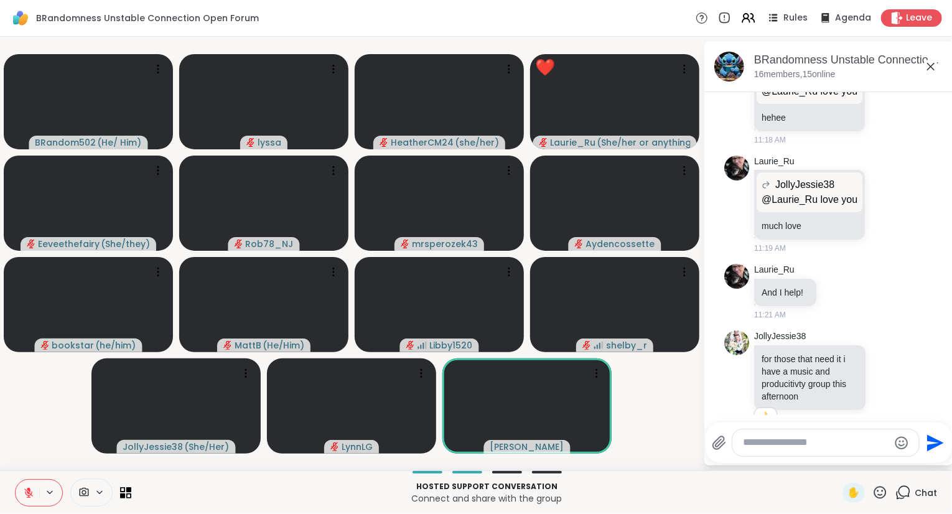
click at [882, 492] on icon at bounding box center [880, 493] width 16 height 16
click at [841, 452] on div "❤️" at bounding box center [843, 460] width 22 height 20
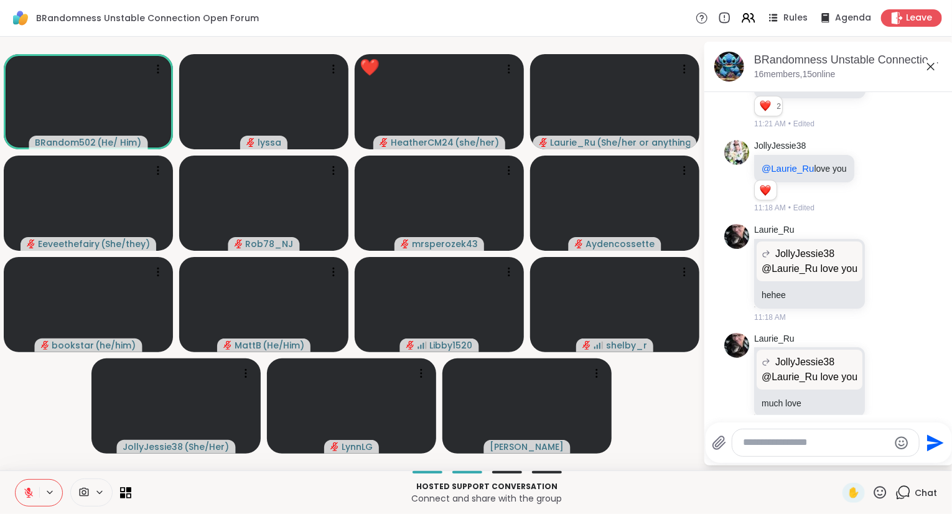
scroll to position [1513, 0]
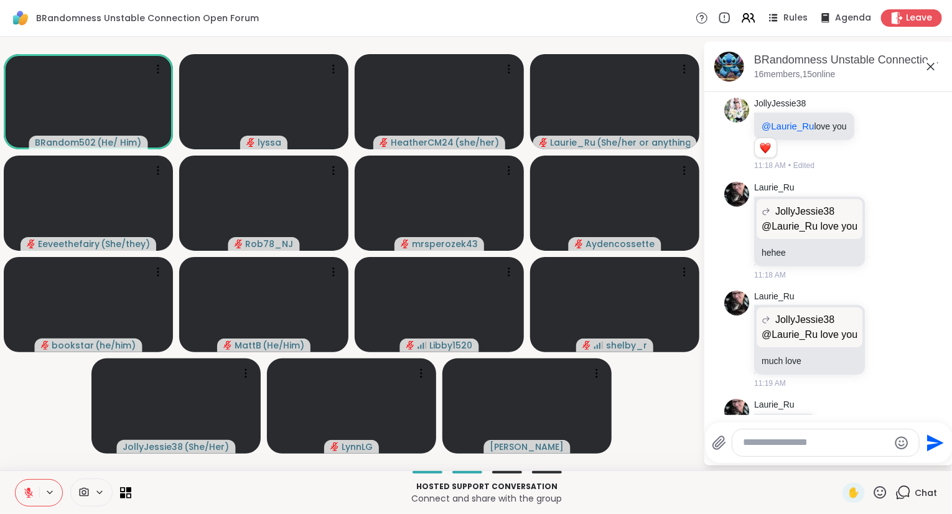
click at [905, 365] on div "Laurie_Ru JollyJessie38 @Laurie_Ru love you @Laurie_Ru love you much love 11:19…" at bounding box center [828, 340] width 209 height 109
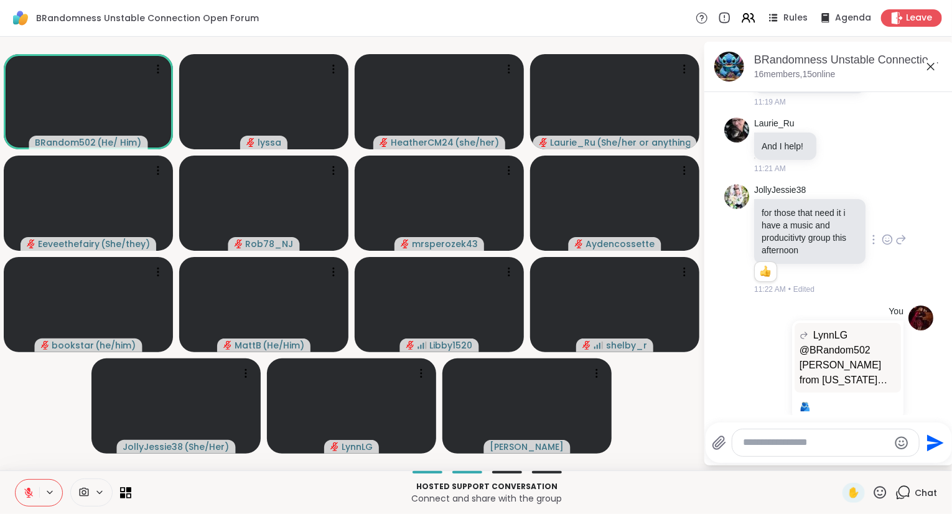
scroll to position [1661, 0]
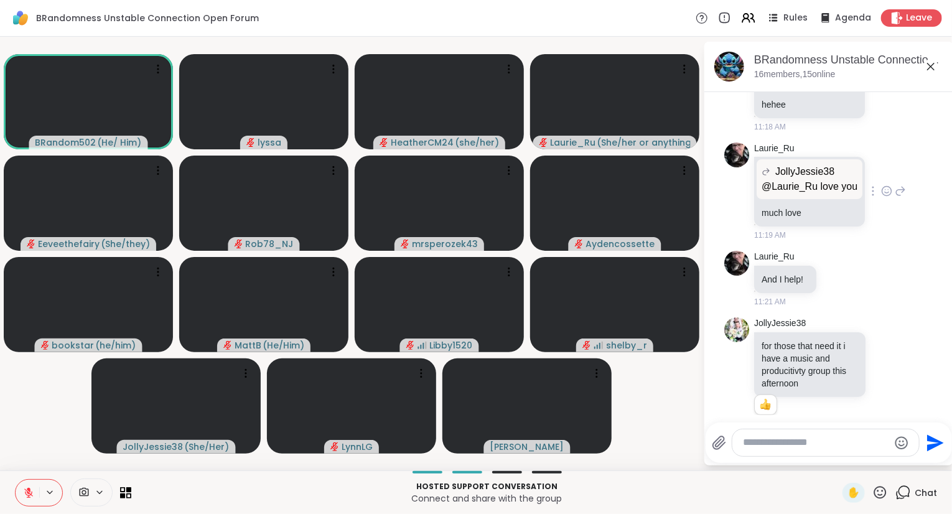
click at [898, 195] on icon at bounding box center [900, 191] width 9 height 9
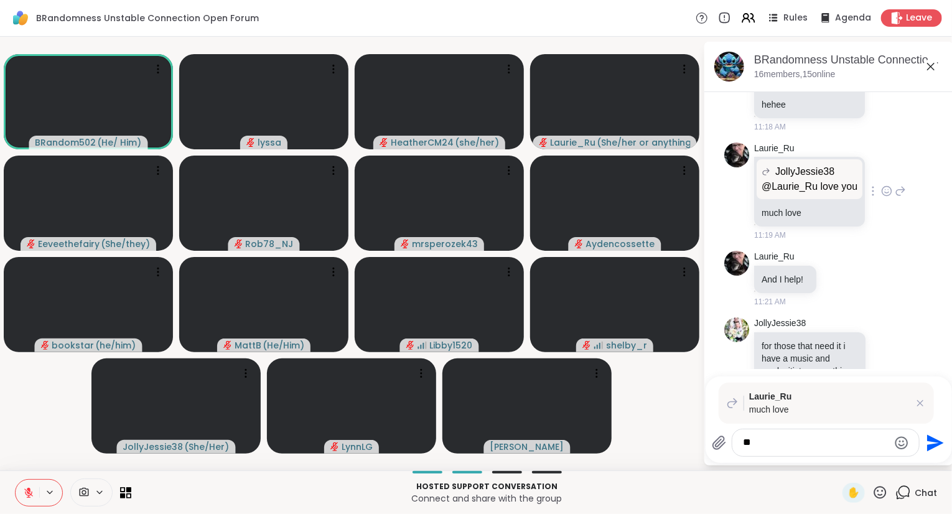
type textarea "*"
click at [920, 404] on icon at bounding box center [920, 403] width 6 height 6
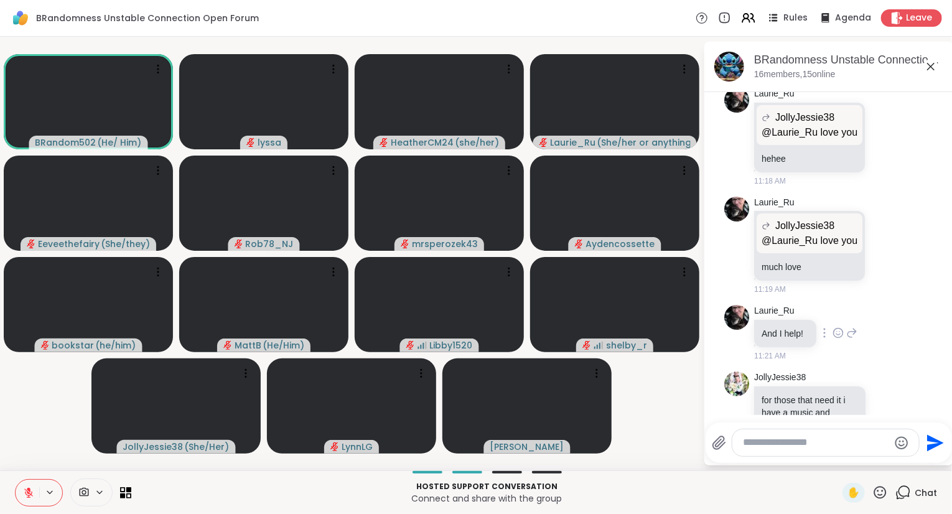
scroll to position [1608, 0]
click at [898, 141] on icon at bounding box center [900, 136] width 9 height 9
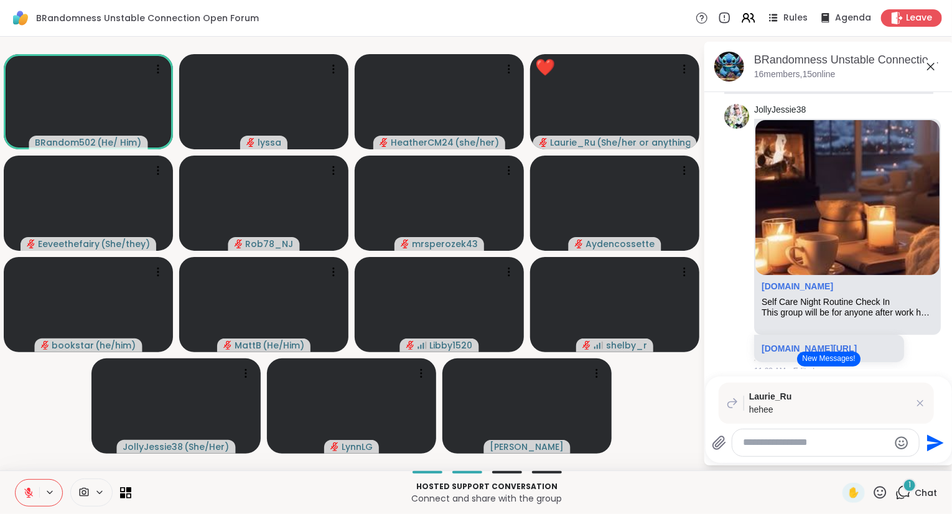
scroll to position [2191, 0]
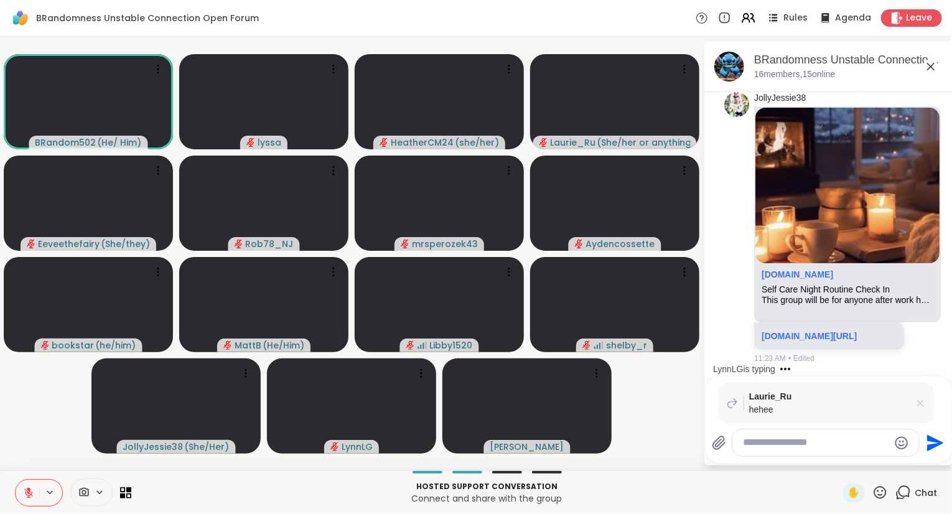
click at [923, 402] on icon at bounding box center [920, 403] width 12 height 12
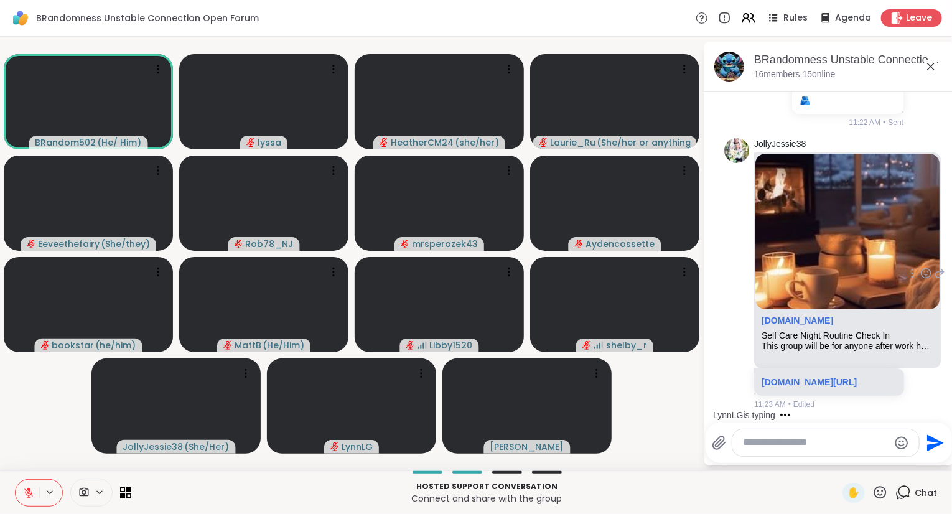
scroll to position [2145, 0]
click at [833, 447] on textarea "Type your message" at bounding box center [815, 442] width 145 height 13
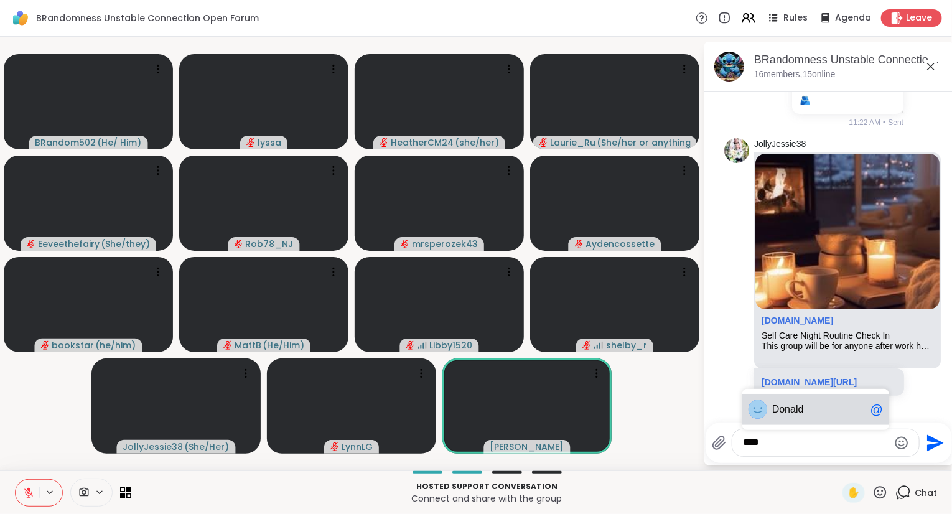
click at [798, 422] on div "Don ald @" at bounding box center [815, 409] width 147 height 31
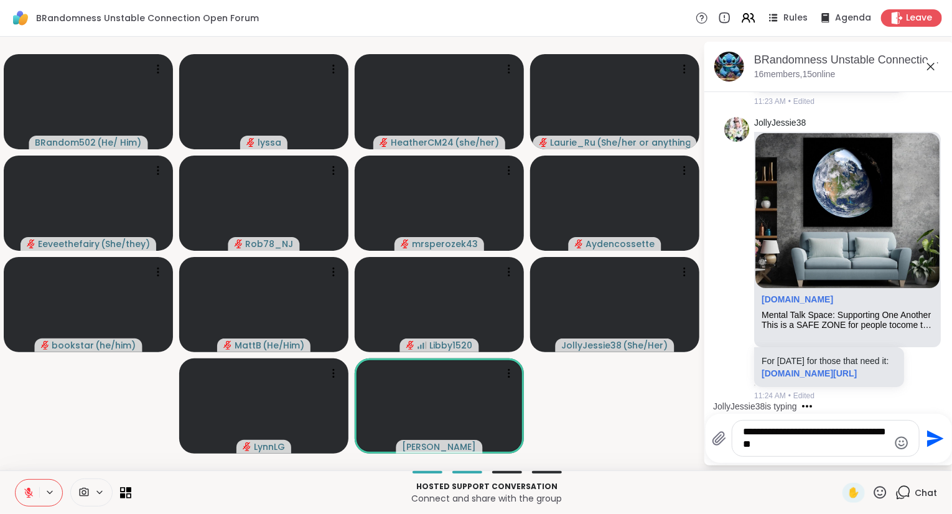
scroll to position [2551, 0]
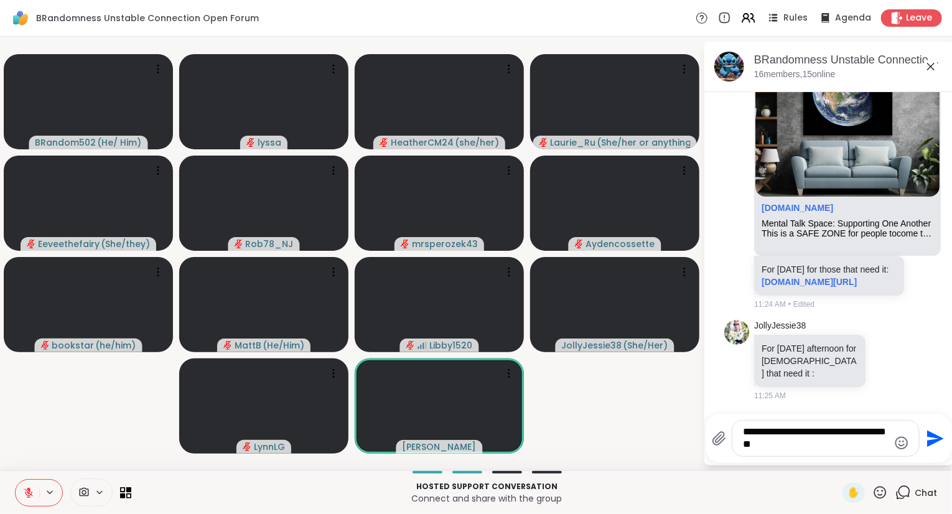
type textarea "**********"
click at [934, 449] on icon "Send" at bounding box center [934, 439] width 20 height 20
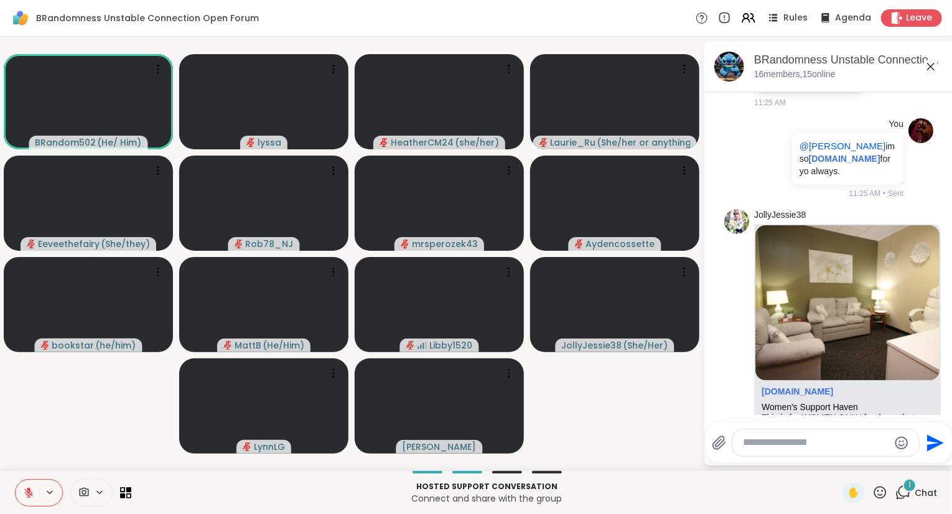
scroll to position [2927, 0]
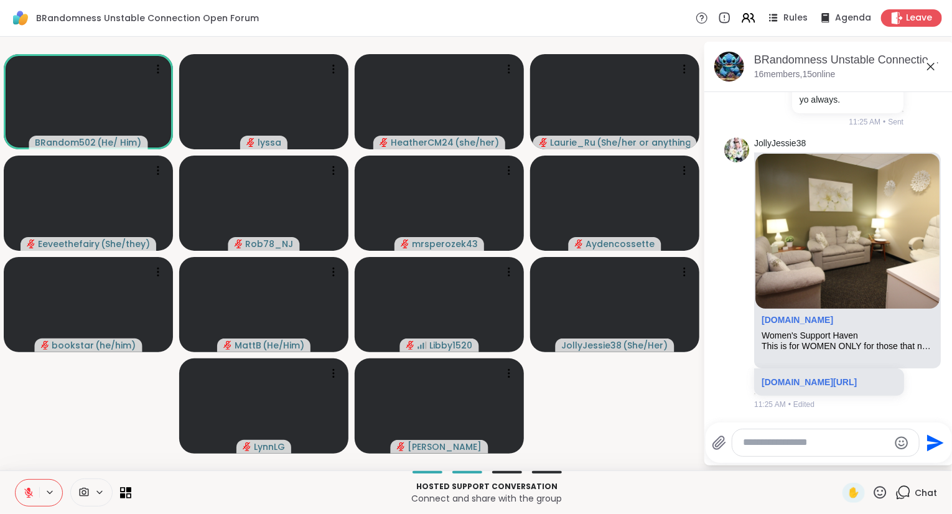
click at [847, 442] on textarea "Type your message" at bounding box center [815, 442] width 145 height 13
click at [854, 445] on textarea "Type your message" at bounding box center [815, 442] width 145 height 13
click at [837, 450] on div at bounding box center [825, 442] width 187 height 27
click at [846, 447] on textarea "Type your message" at bounding box center [815, 442] width 145 height 13
click at [847, 442] on textarea "Type your message" at bounding box center [815, 442] width 145 height 13
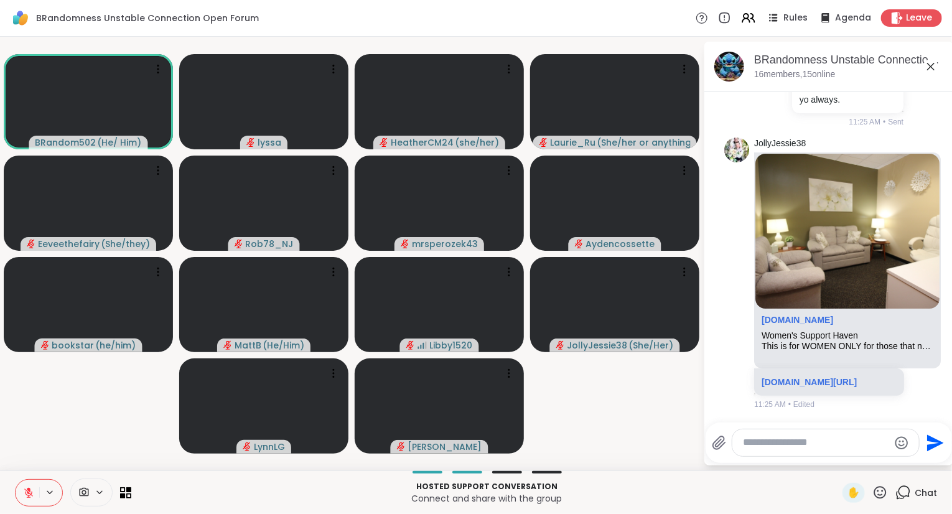
click at [844, 446] on textarea "Type your message" at bounding box center [815, 442] width 145 height 13
click at [783, 442] on textarea "Type your message" at bounding box center [815, 442] width 145 height 13
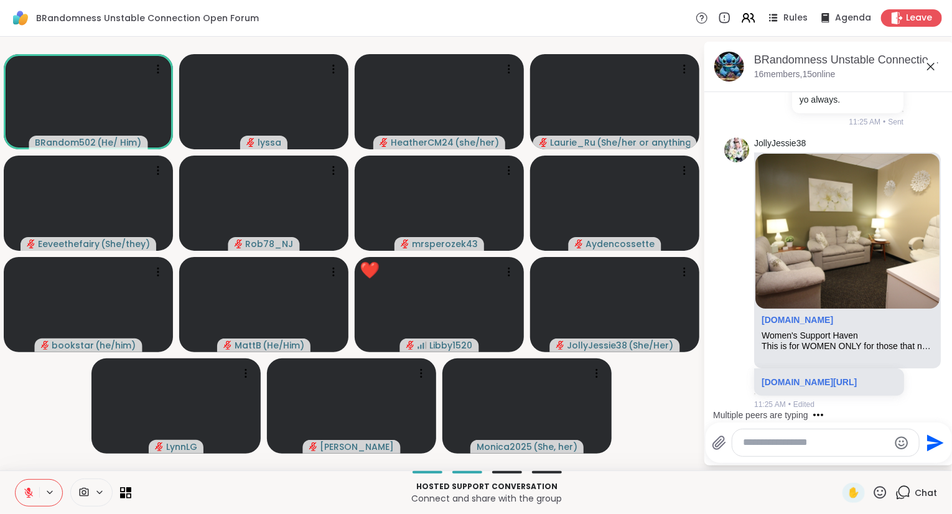
click at [870, 489] on div "✋" at bounding box center [864, 493] width 45 height 20
click at [882, 491] on icon at bounding box center [880, 493] width 16 height 16
click at [847, 462] on div "❤️" at bounding box center [843, 460] width 22 height 20
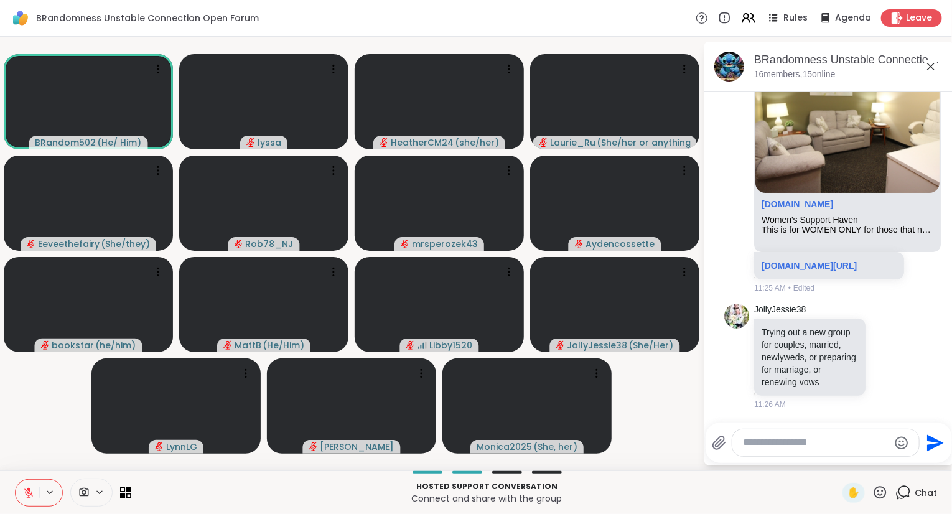
click at [818, 440] on textarea "Type your message" at bounding box center [815, 442] width 145 height 13
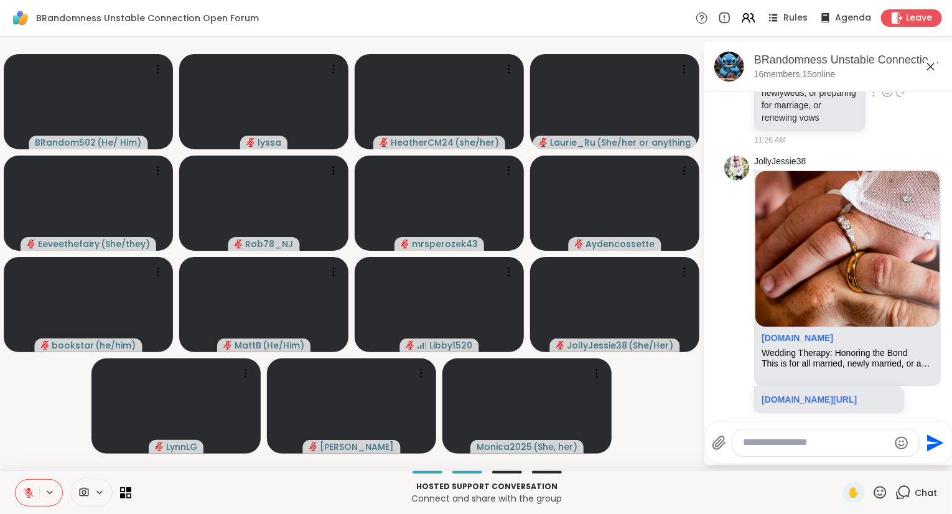
scroll to position [3367, 0]
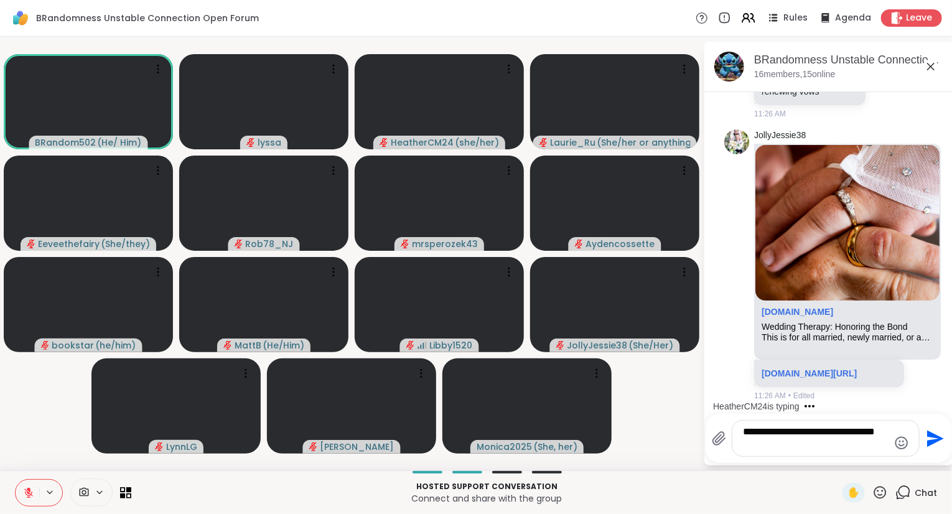
click at [875, 434] on textarea "**********" at bounding box center [815, 439] width 145 height 26
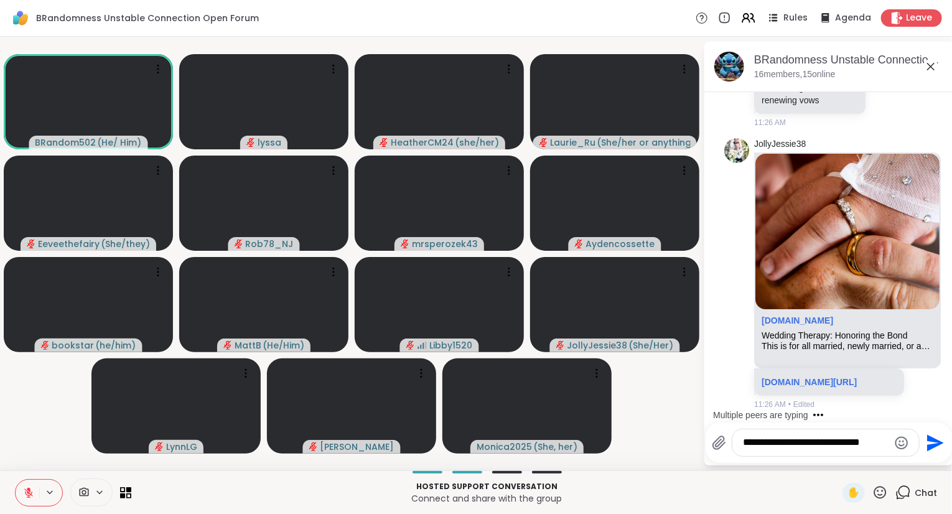
type textarea "**********"
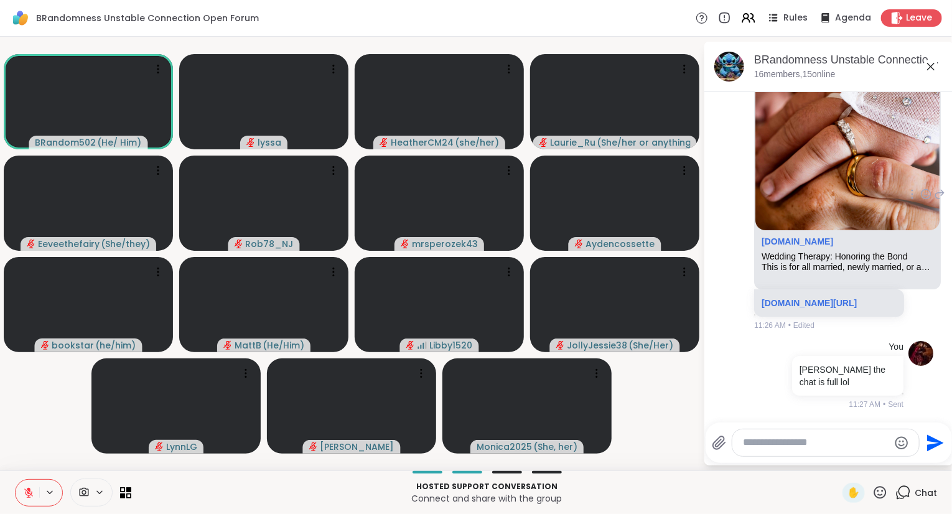
scroll to position [3364, 0]
click at [928, 200] on icon at bounding box center [925, 194] width 11 height 12
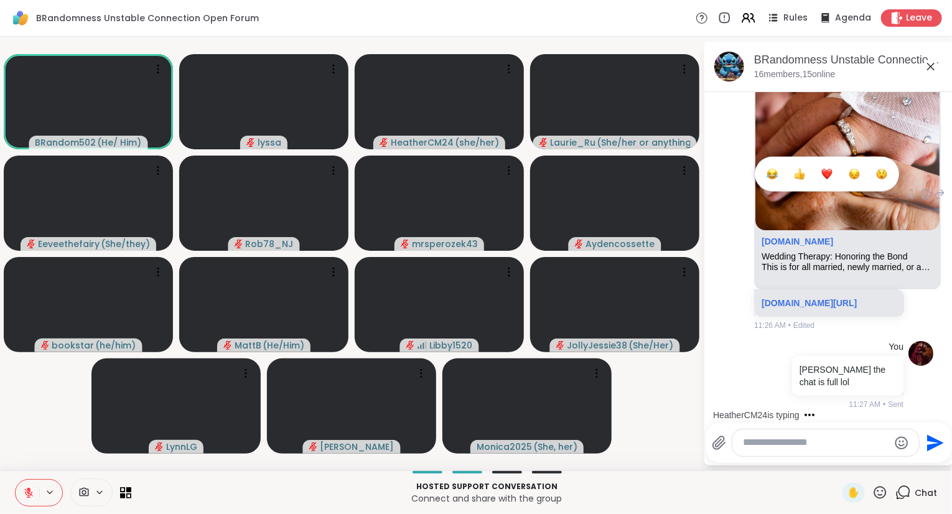
click at [827, 180] on div "Select Reaction: Heart" at bounding box center [826, 174] width 11 height 11
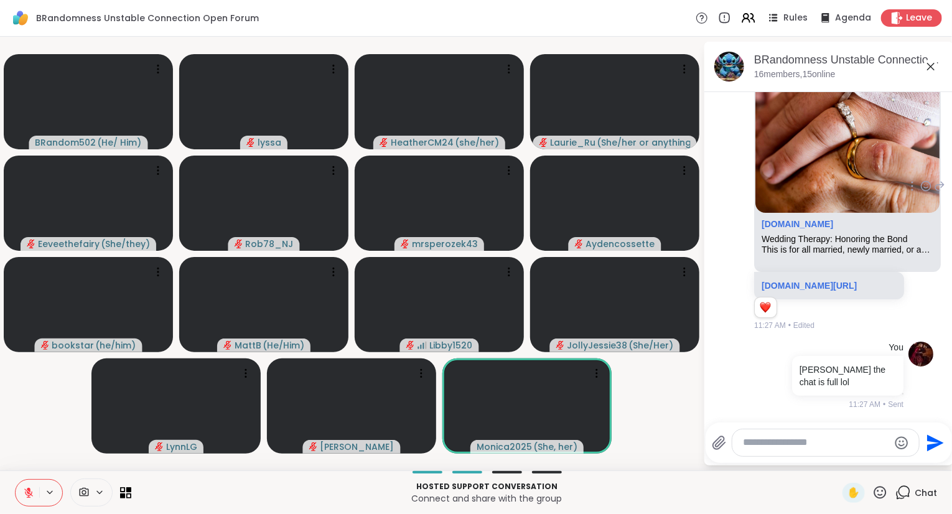
scroll to position [3464, 0]
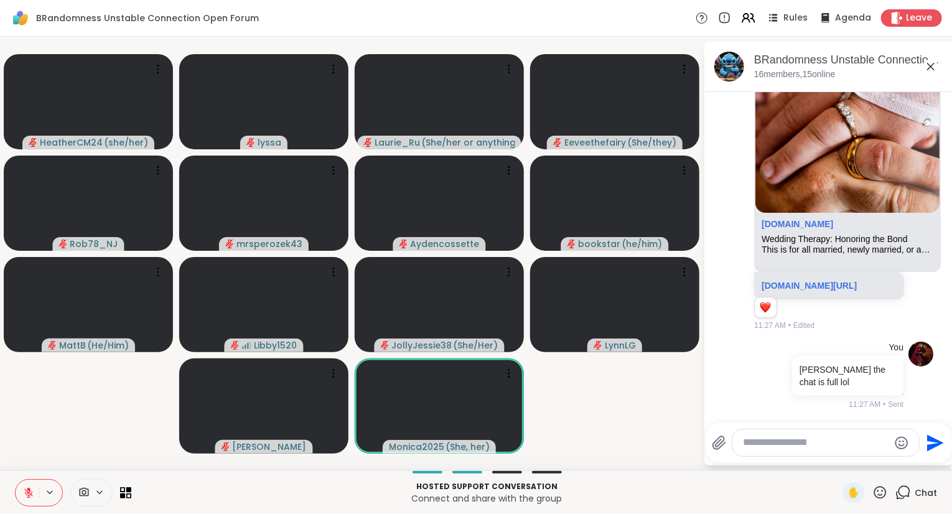
click at [934, 65] on icon at bounding box center [930, 66] width 15 height 15
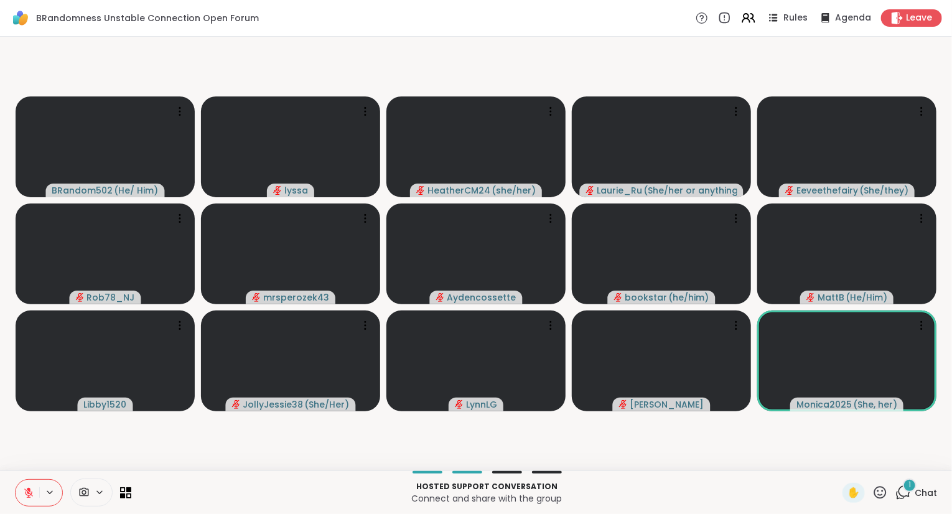
click at [885, 498] on icon at bounding box center [880, 492] width 12 height 12
click at [923, 493] on span "Chat" at bounding box center [926, 493] width 22 height 12
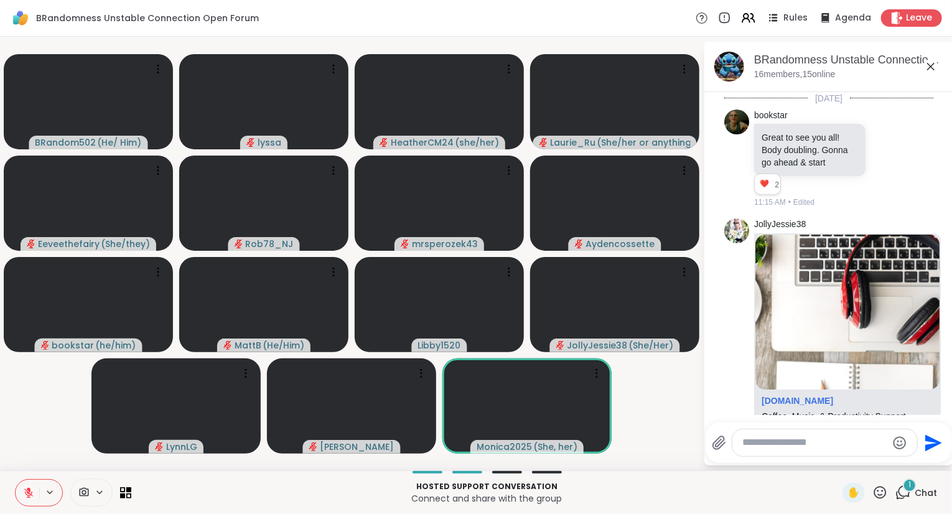
scroll to position [3602, 0]
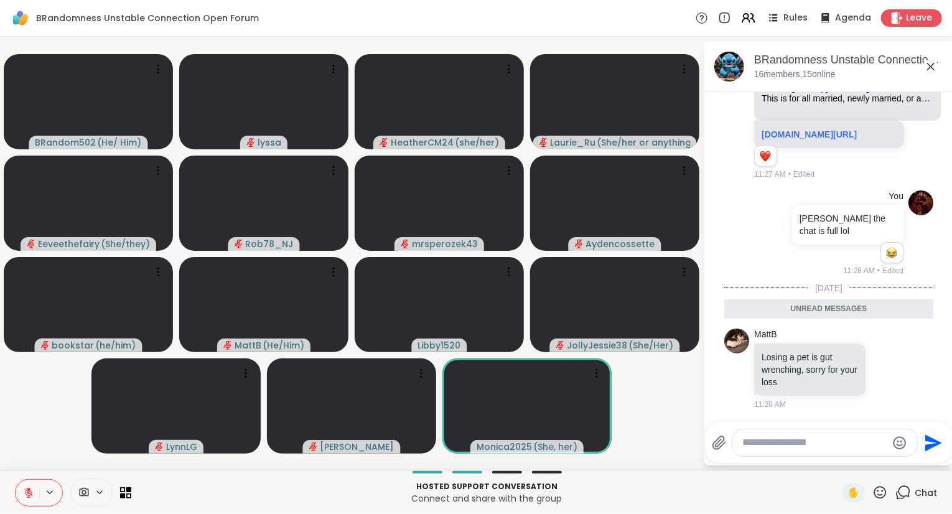
click at [870, 449] on textarea "Type your message" at bounding box center [814, 442] width 145 height 13
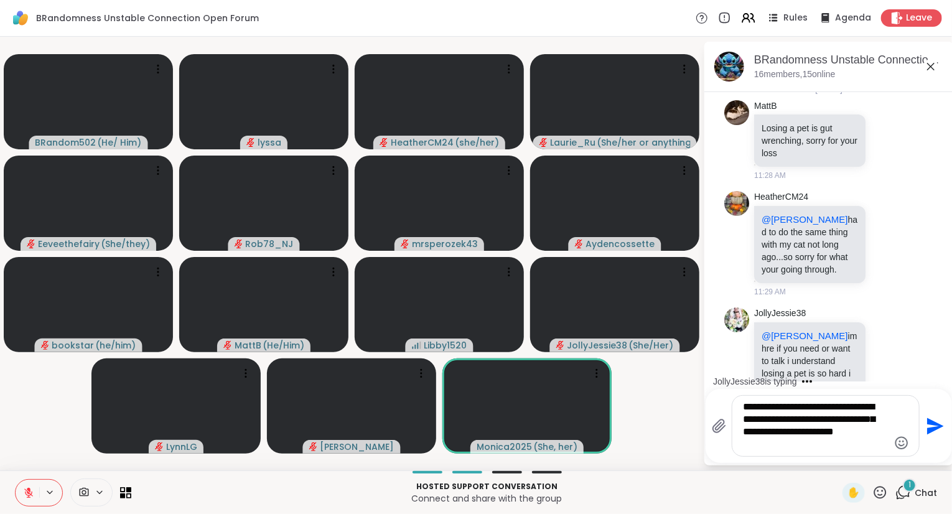
scroll to position [3850, 0]
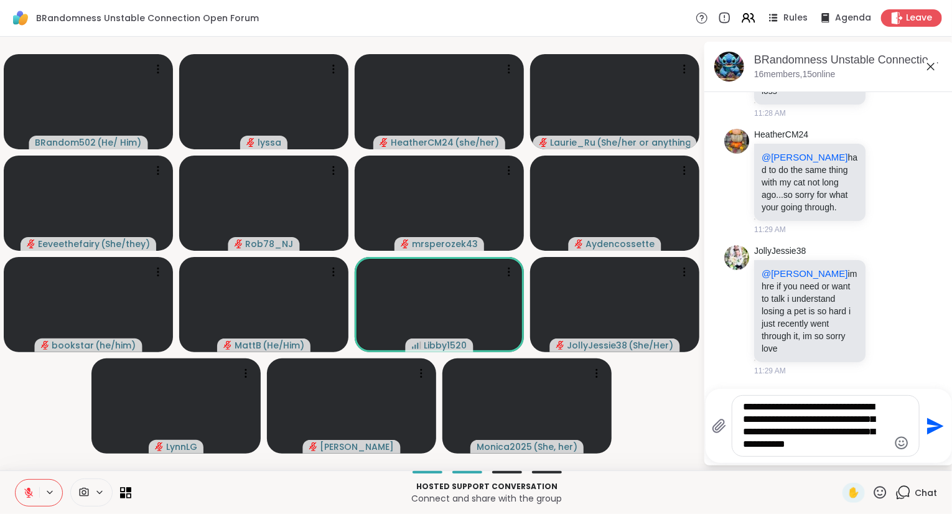
type textarea "**********"
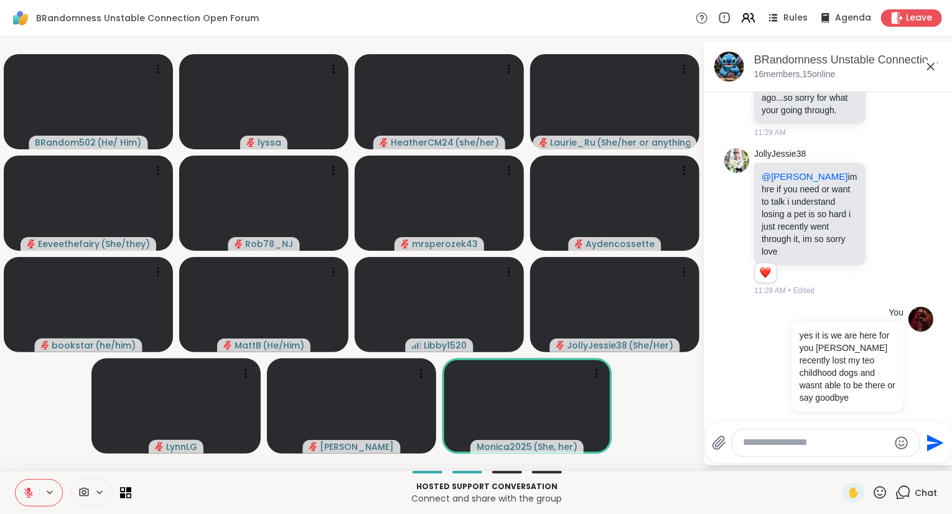
scroll to position [4116, 0]
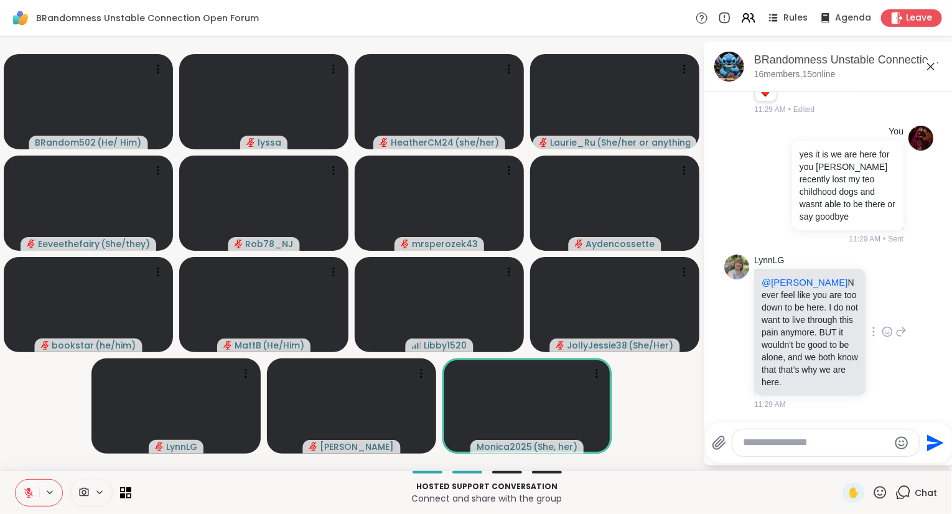
click at [885, 331] on icon at bounding box center [887, 331] width 11 height 12
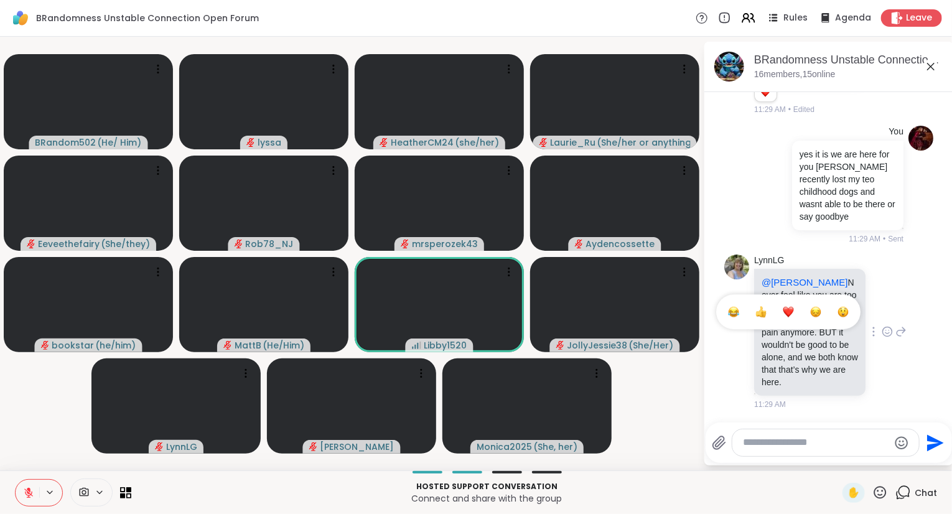
click at [790, 305] on button "Select Reaction: Heart" at bounding box center [788, 311] width 25 height 25
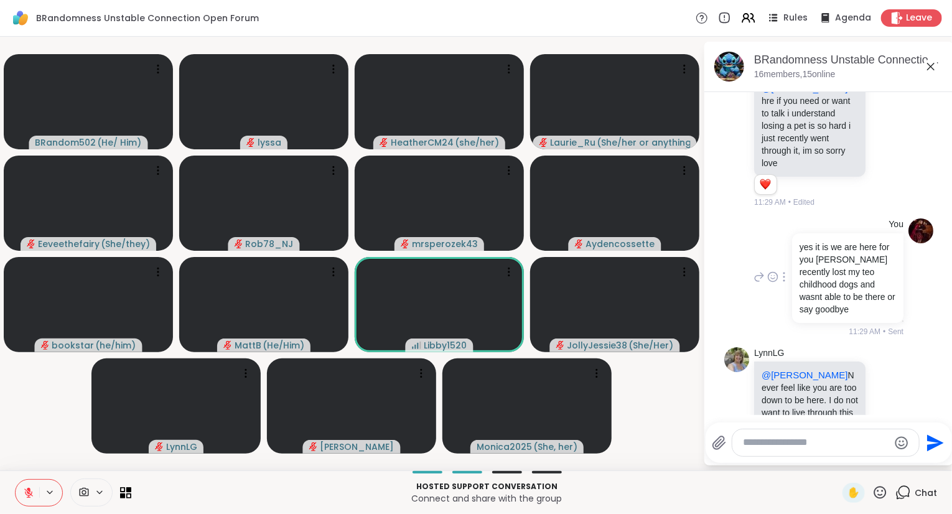
scroll to position [3957, 0]
click at [887, 140] on icon at bounding box center [887, 134] width 11 height 12
click at [793, 126] on button "Select Reaction: Heart" at bounding box center [788, 113] width 25 height 25
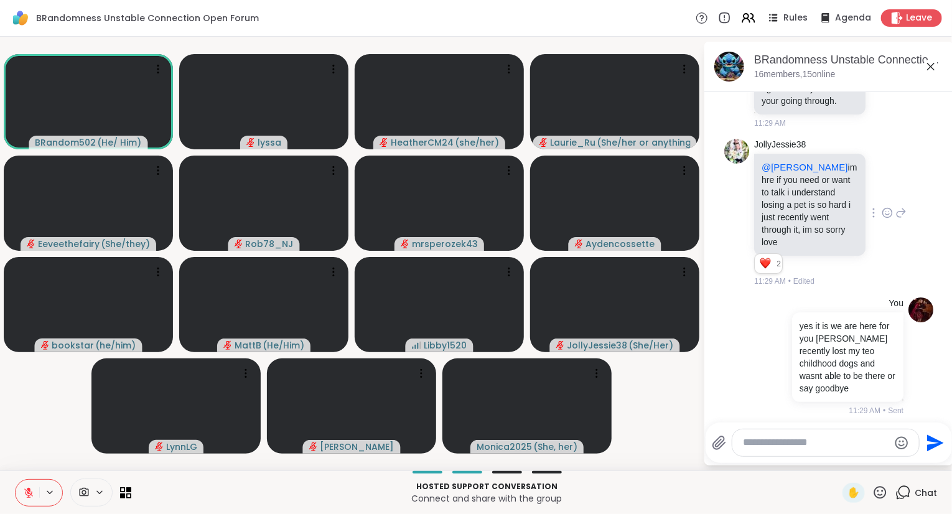
scroll to position [3875, 0]
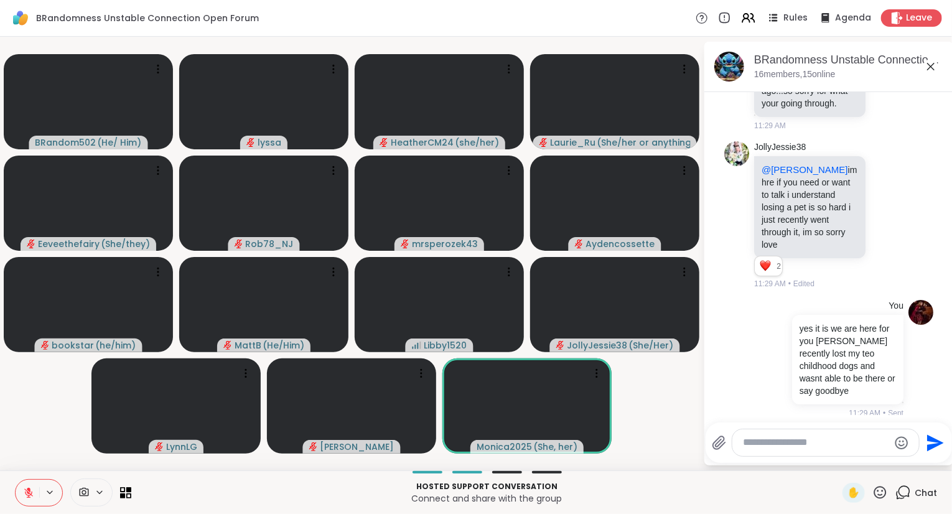
click at [885, 84] on icon at bounding box center [887, 78] width 11 height 12
click at [793, 63] on div "Select Reaction: Heart" at bounding box center [788, 57] width 11 height 11
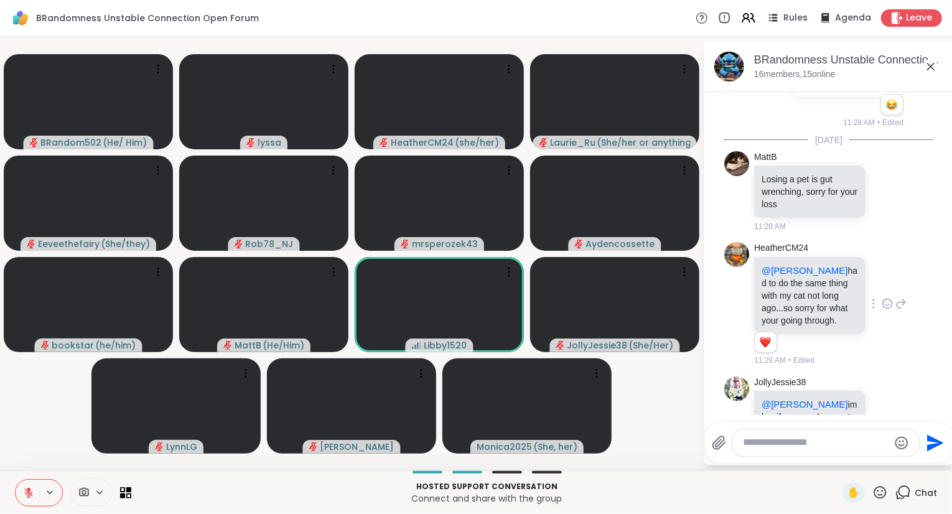
scroll to position [3658, 0]
click at [884, 197] on icon at bounding box center [887, 191] width 9 height 9
click at [788, 177] on div "Select Reaction: Heart" at bounding box center [788, 171] width 11 height 11
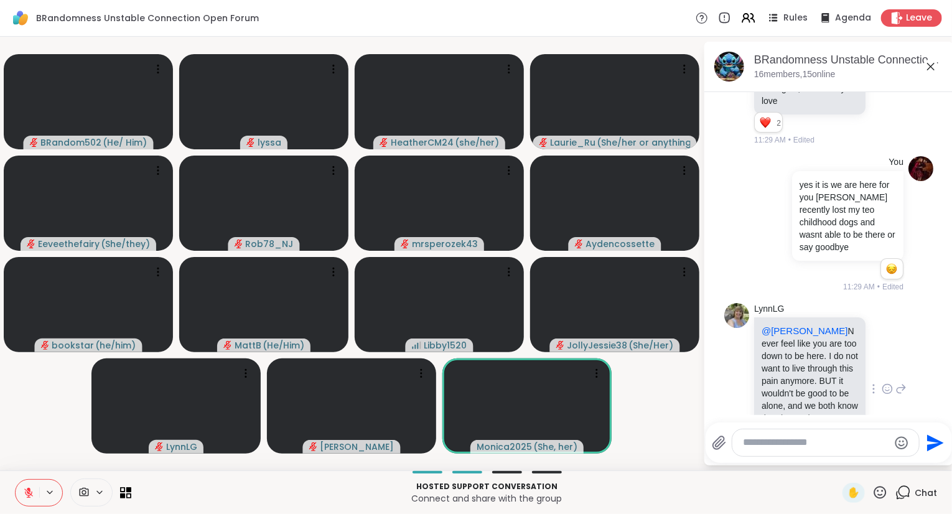
scroll to position [4187, 0]
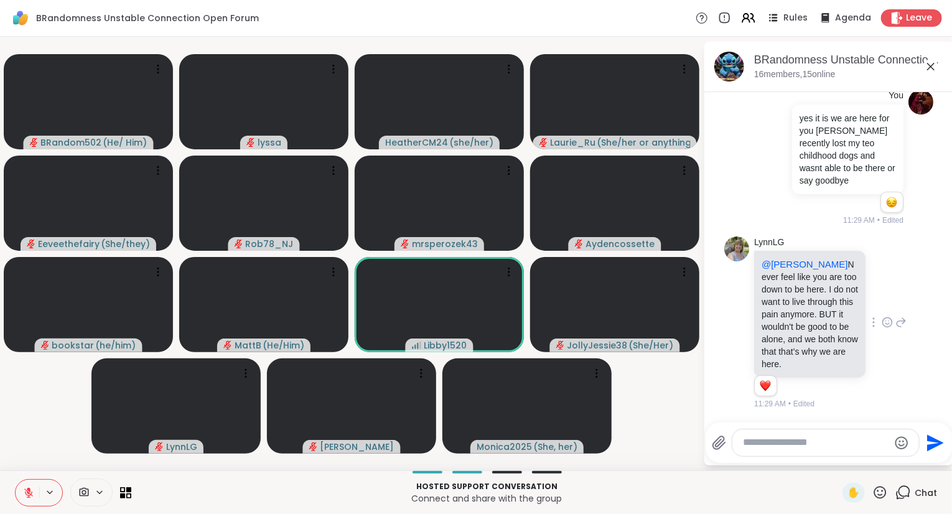
click at [885, 325] on icon at bounding box center [887, 322] width 11 height 12
click at [903, 263] on div "LynnLG @Donald Never feel like you are too down to be here. I do not want to li…" at bounding box center [830, 323] width 152 height 174
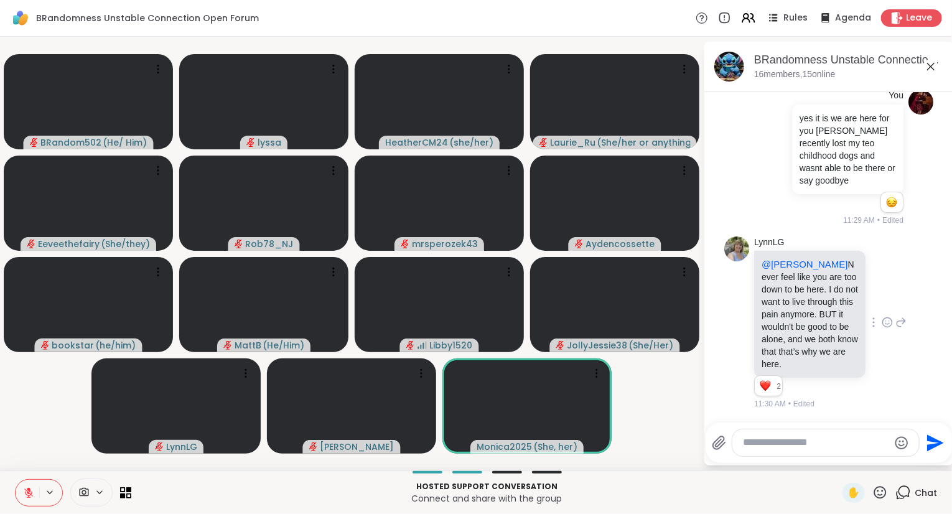
click at [900, 320] on icon at bounding box center [900, 322] width 11 height 15
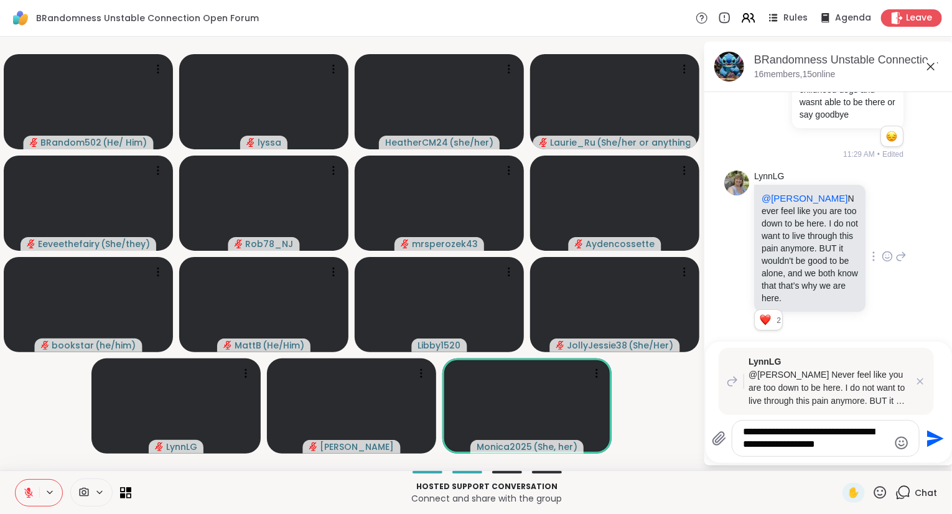
type textarea "**********"
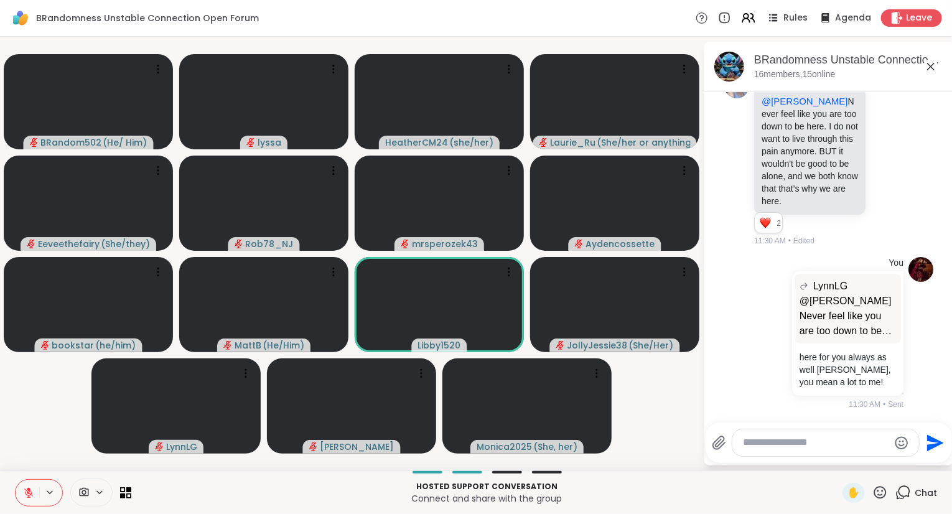
click at [936, 63] on icon at bounding box center [930, 66] width 15 height 15
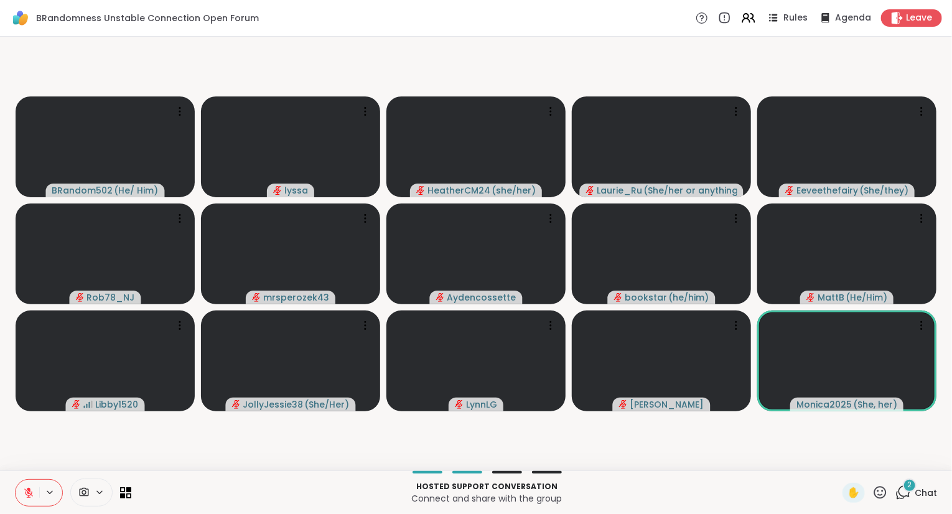
click at [881, 493] on icon at bounding box center [880, 493] width 16 height 16
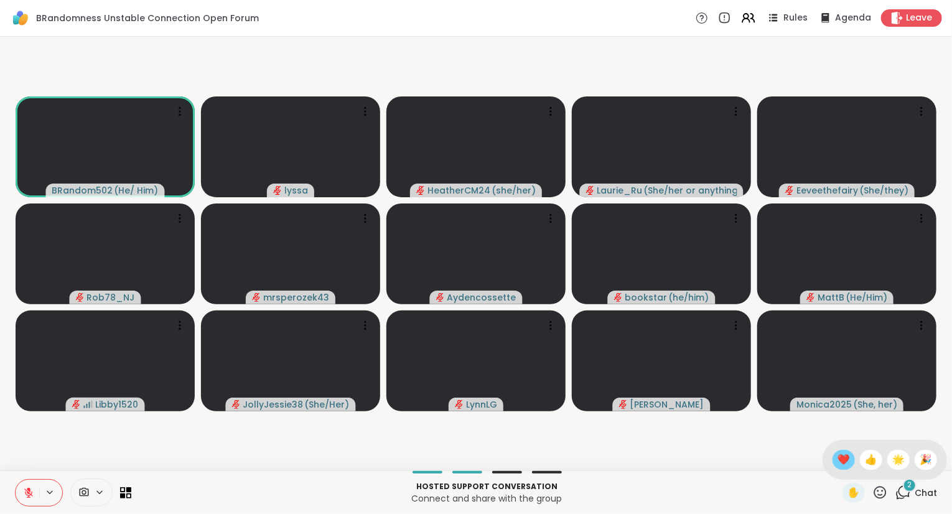
click at [842, 465] on span "❤️" at bounding box center [843, 459] width 12 height 15
